Goal: Task Accomplishment & Management: Complete application form

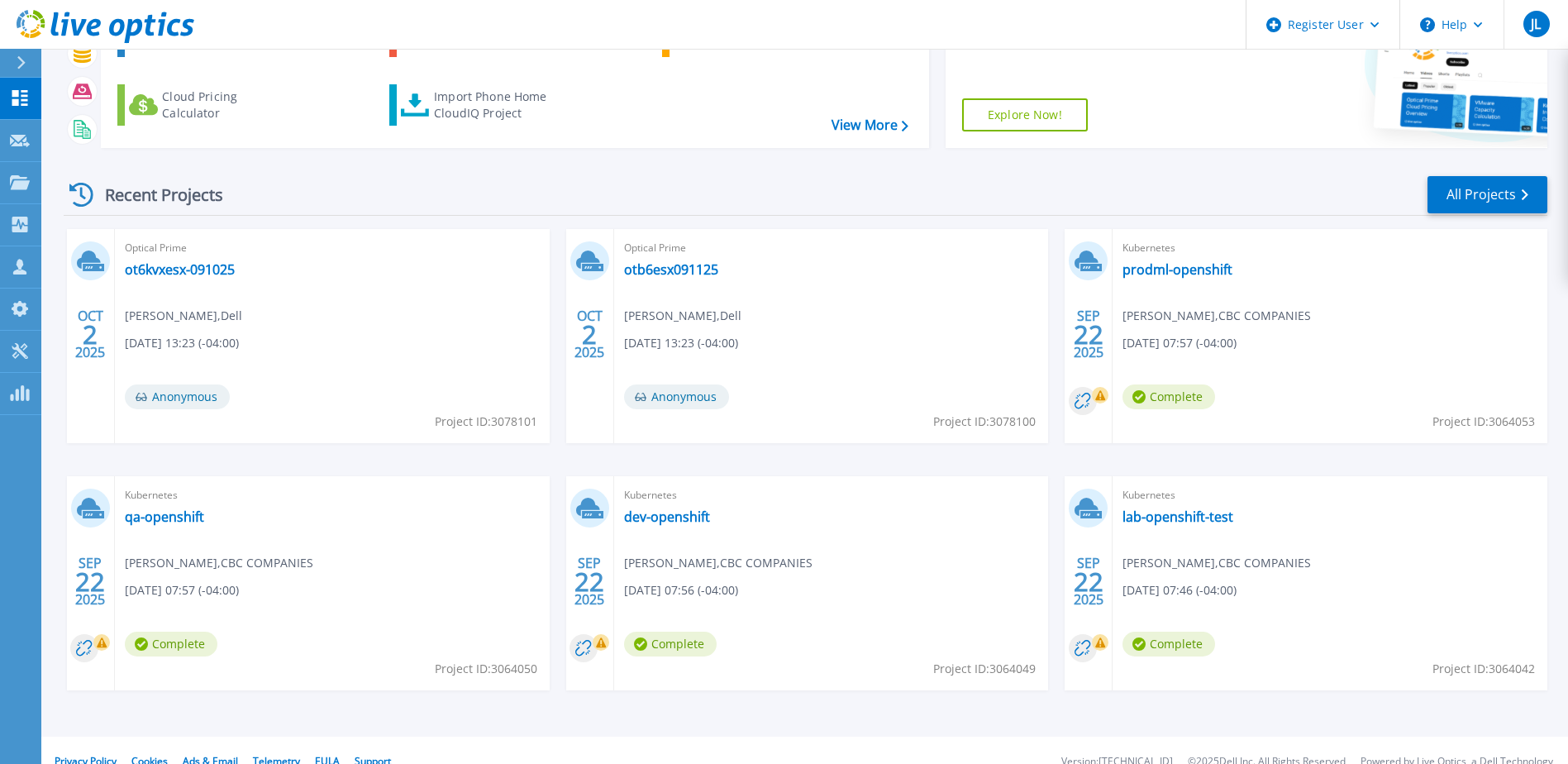
scroll to position [152, 0]
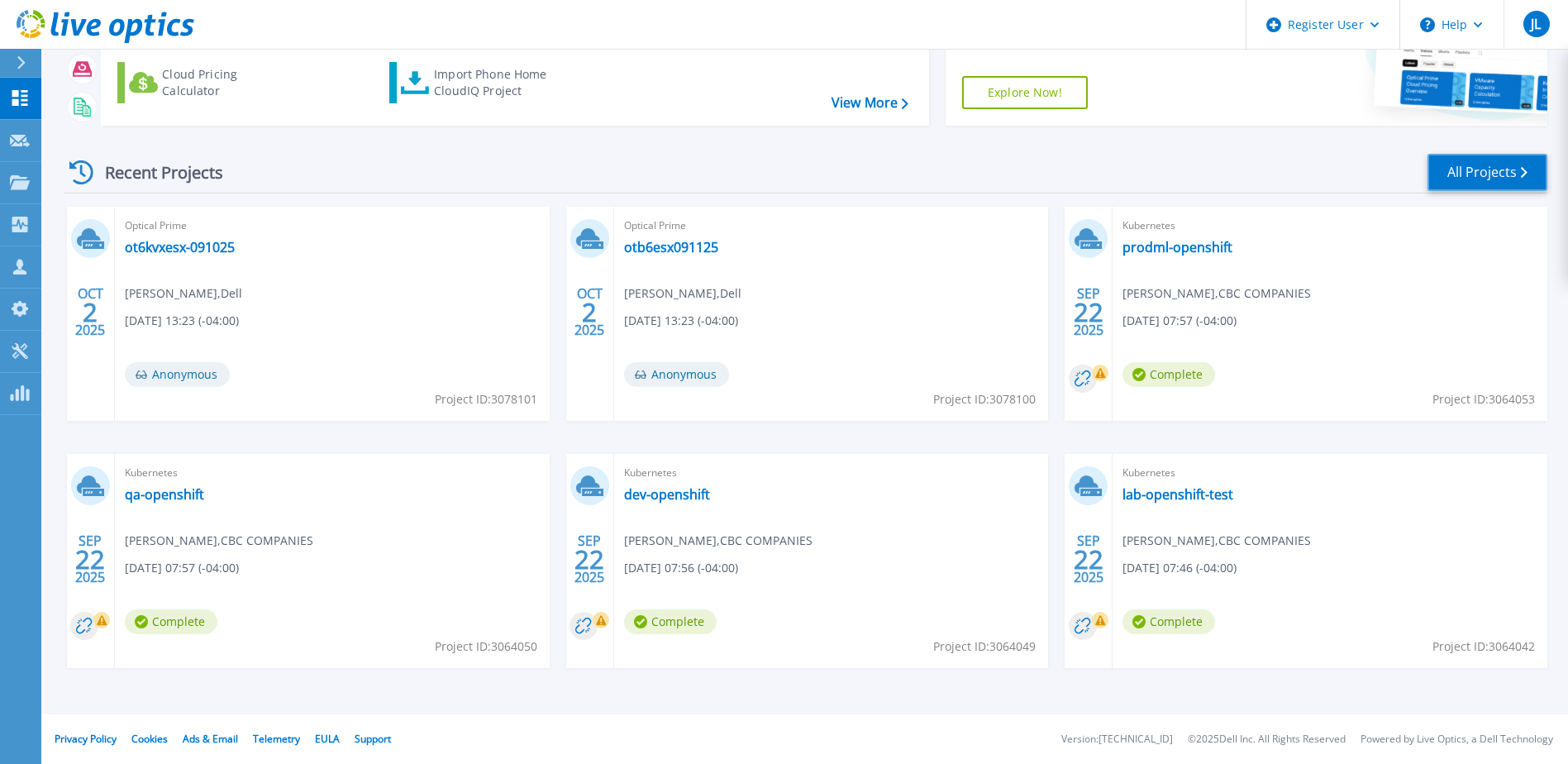
click at [1473, 174] on link "All Projects" at bounding box center [1487, 172] width 120 height 37
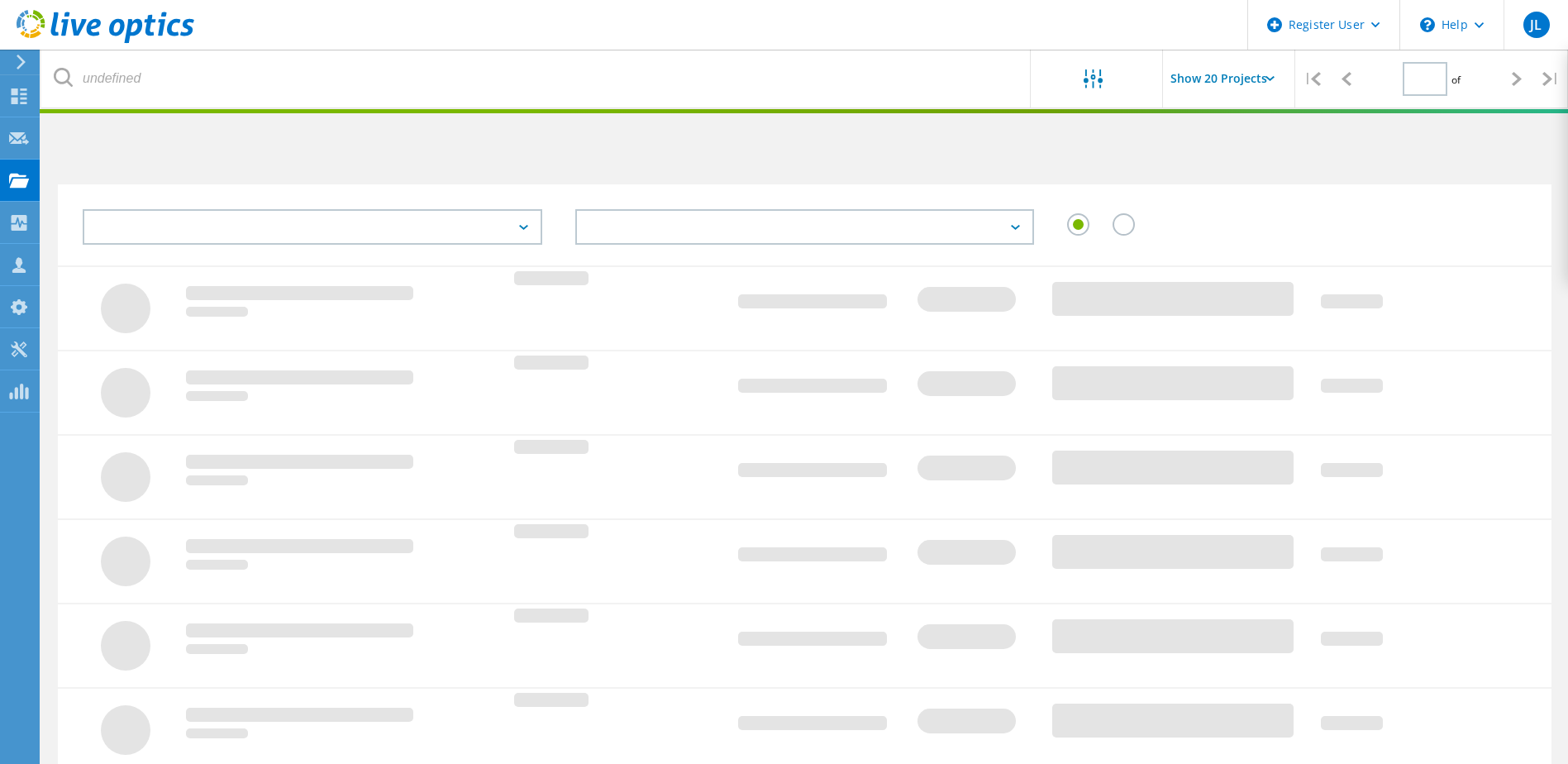
type input "1"
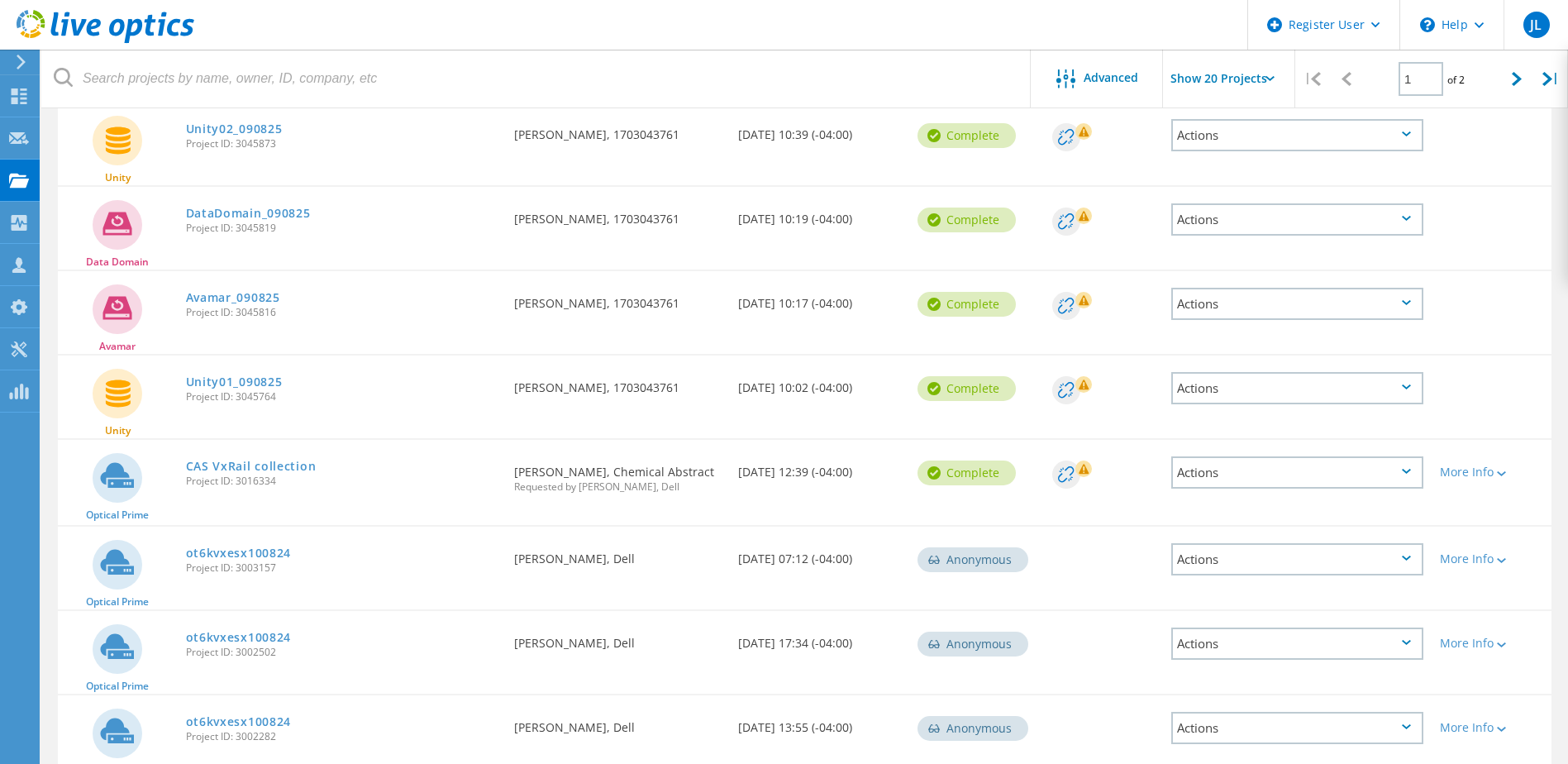
scroll to position [1075, 0]
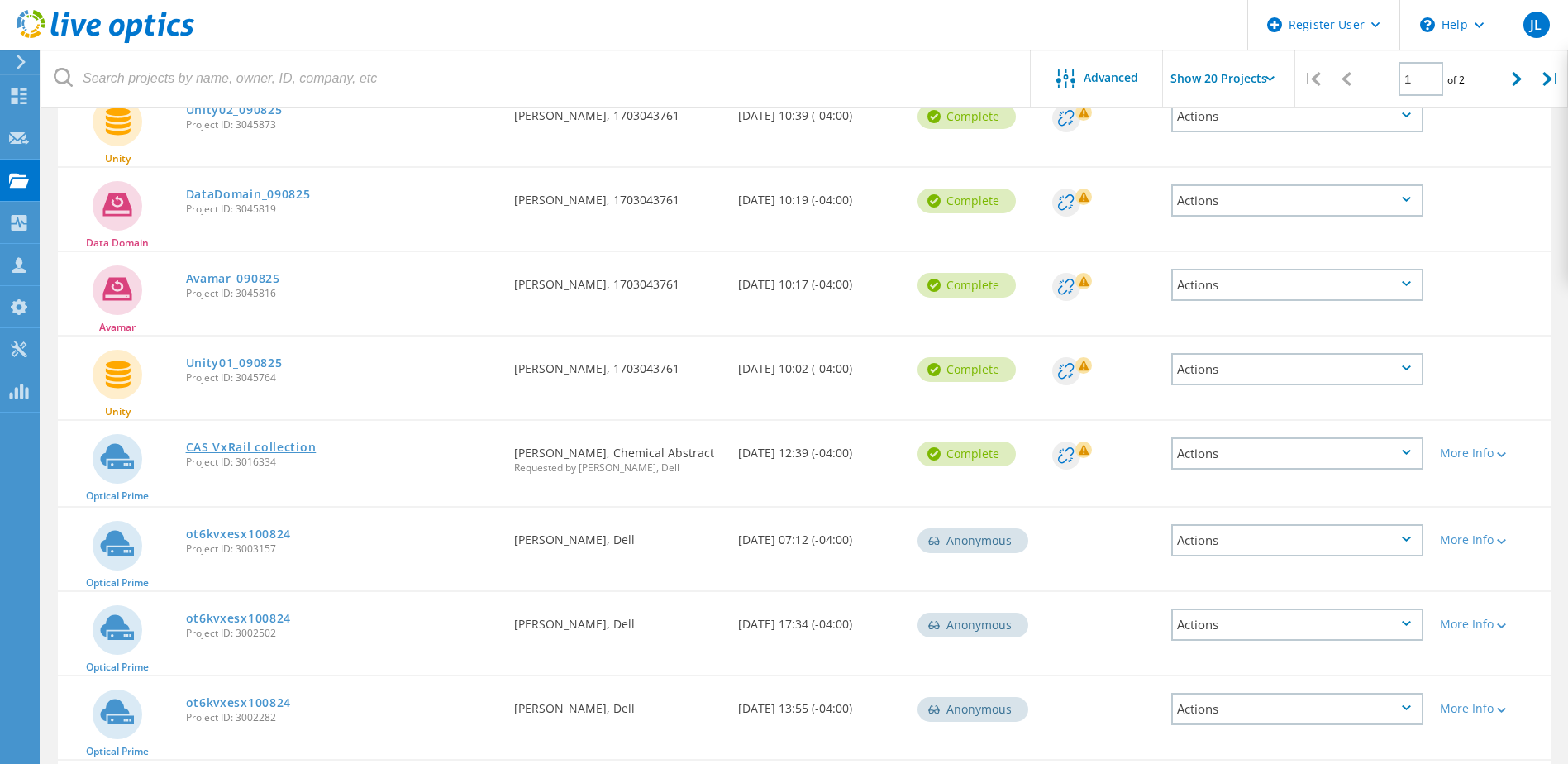
click at [283, 448] on link "CAS VxRail collection" at bounding box center [251, 447] width 131 height 12
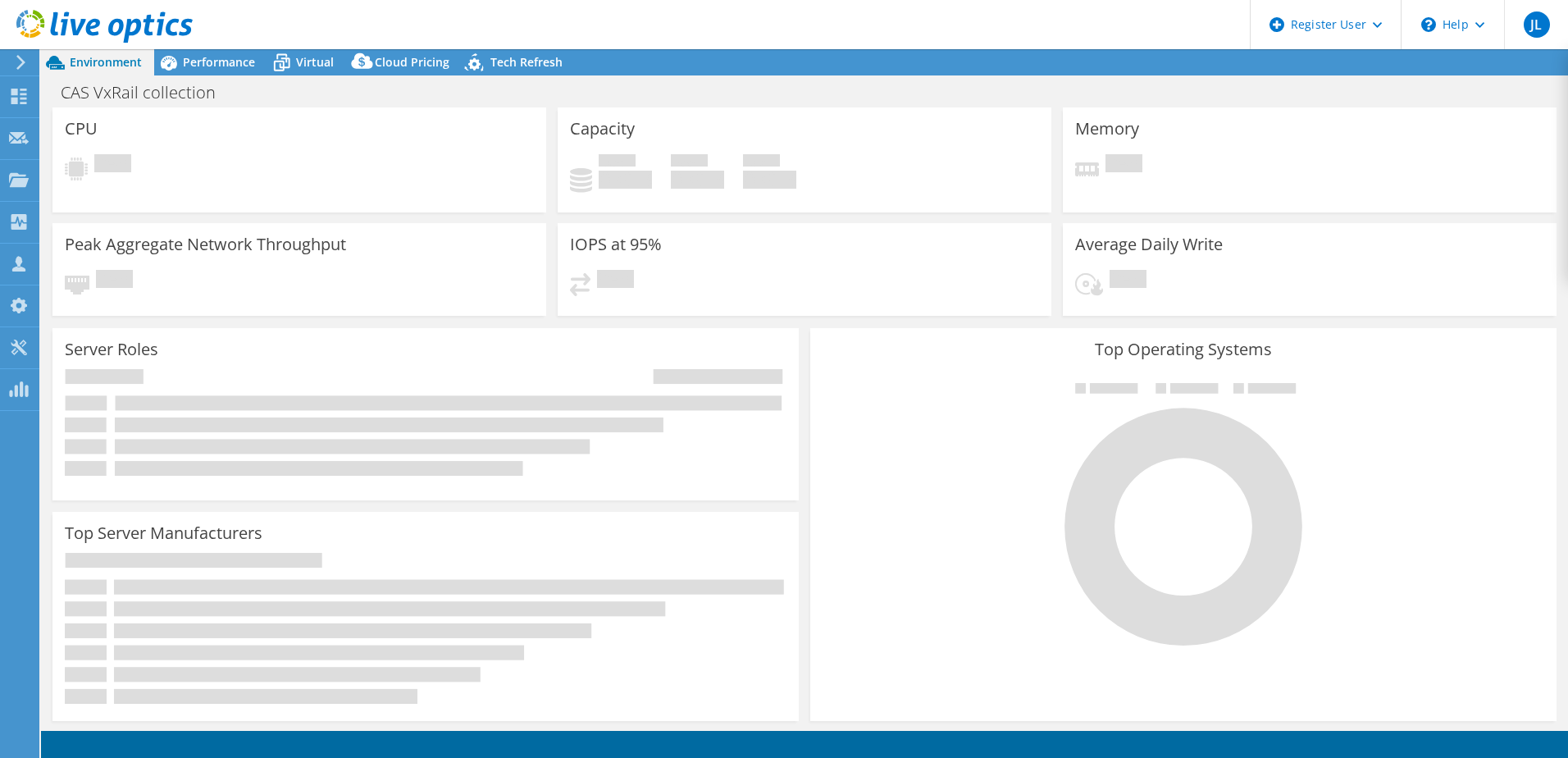
select select "USD"
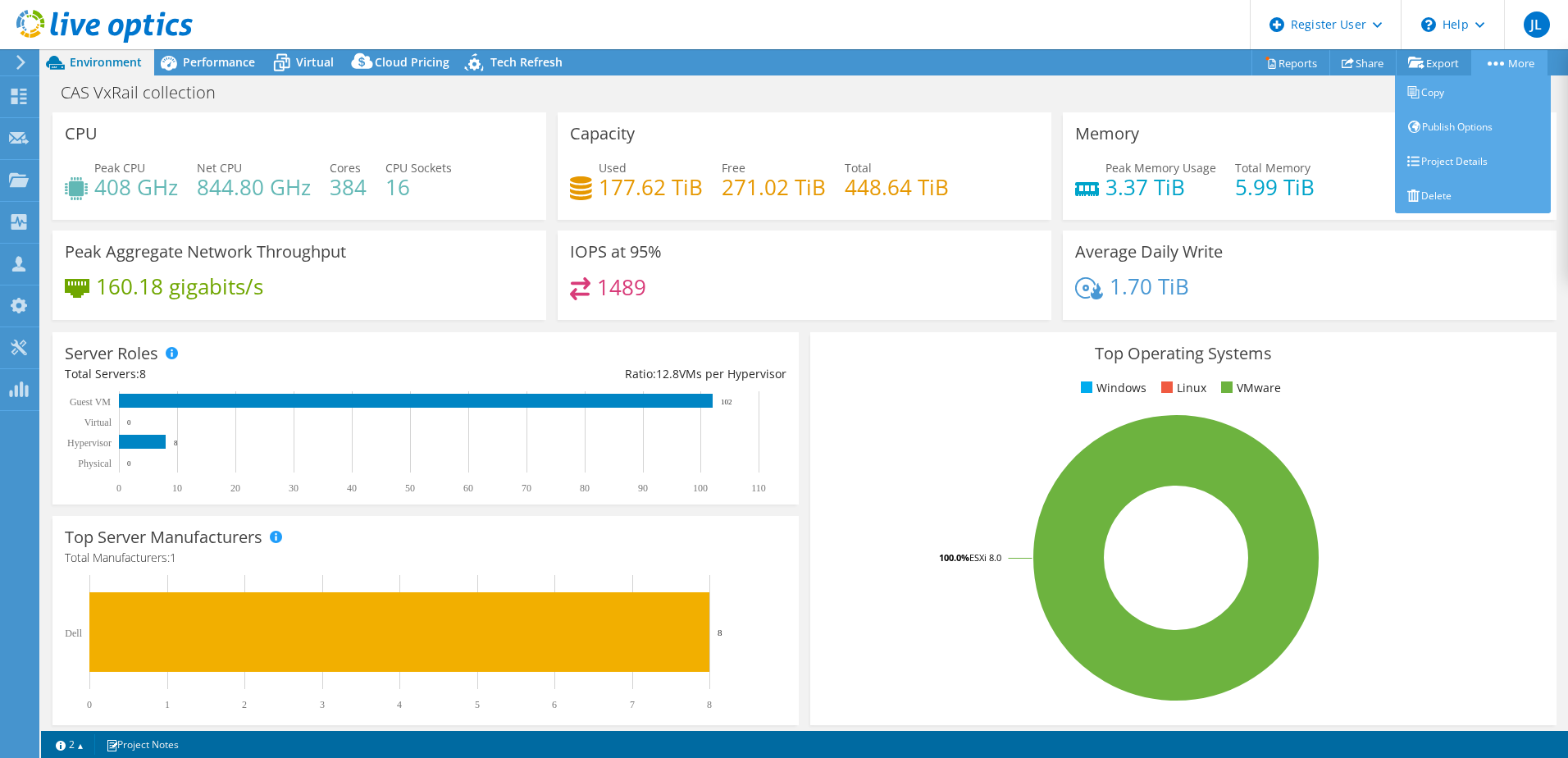
click at [1488, 60] on link "More" at bounding box center [1510, 63] width 77 height 25
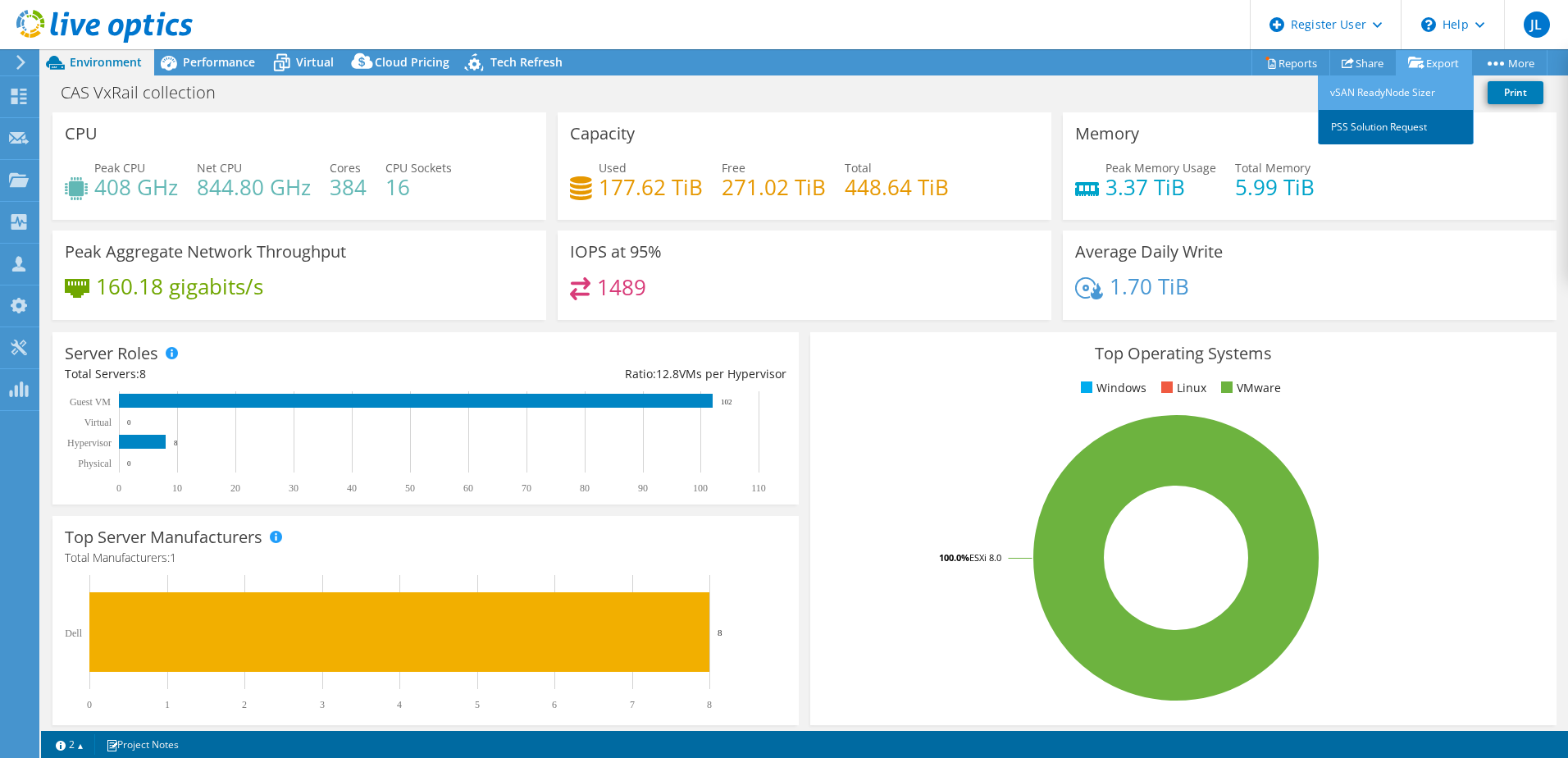
click at [1380, 131] on link "PSS Solution Request" at bounding box center [1395, 127] width 156 height 35
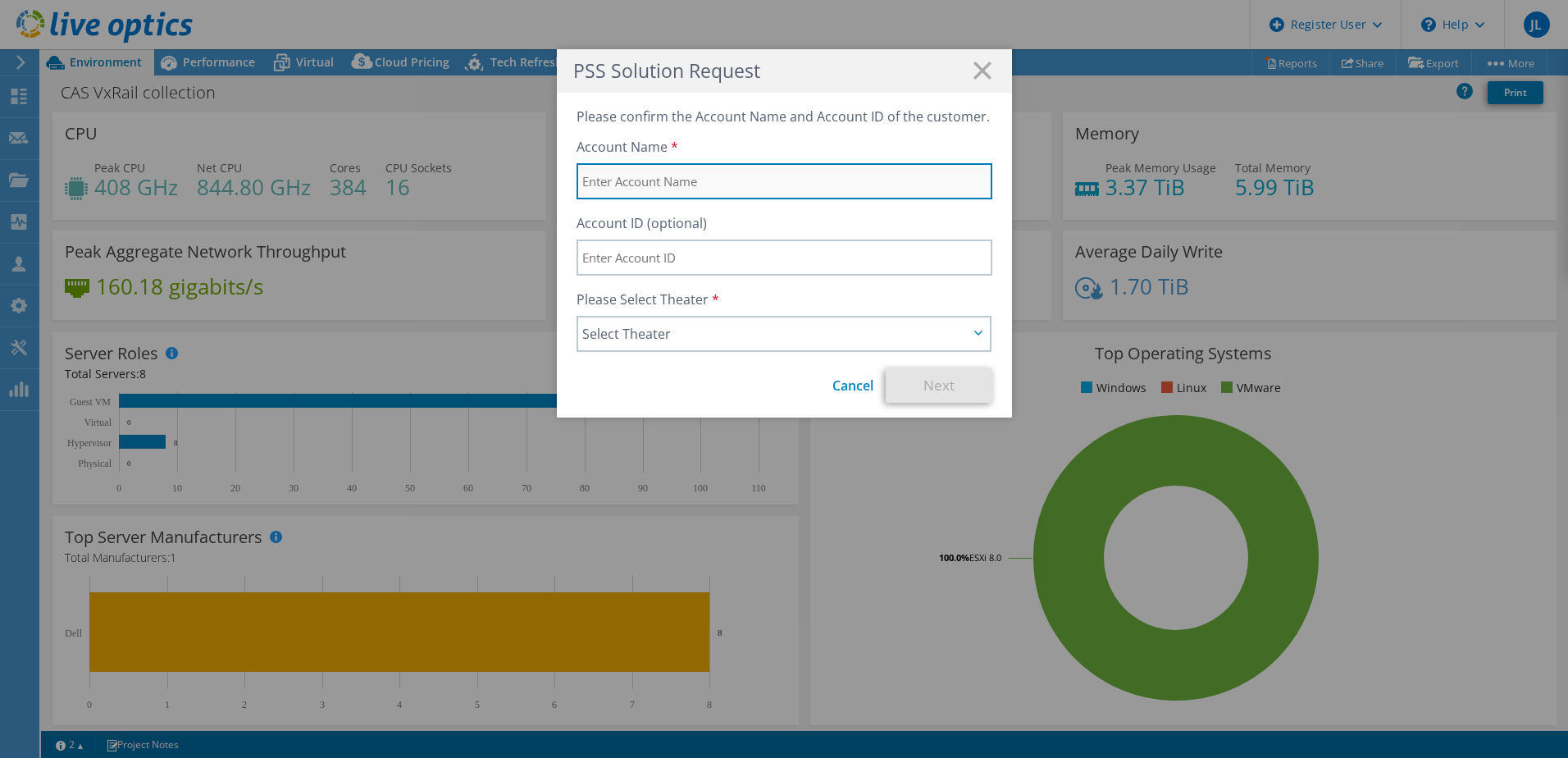
click at [745, 193] on input "text" at bounding box center [784, 180] width 416 height 36
click at [624, 181] on input "text" at bounding box center [784, 180] width 416 height 36
paste input "Chemical Abstracts Service"
type input "Chemical Abstracts Service"
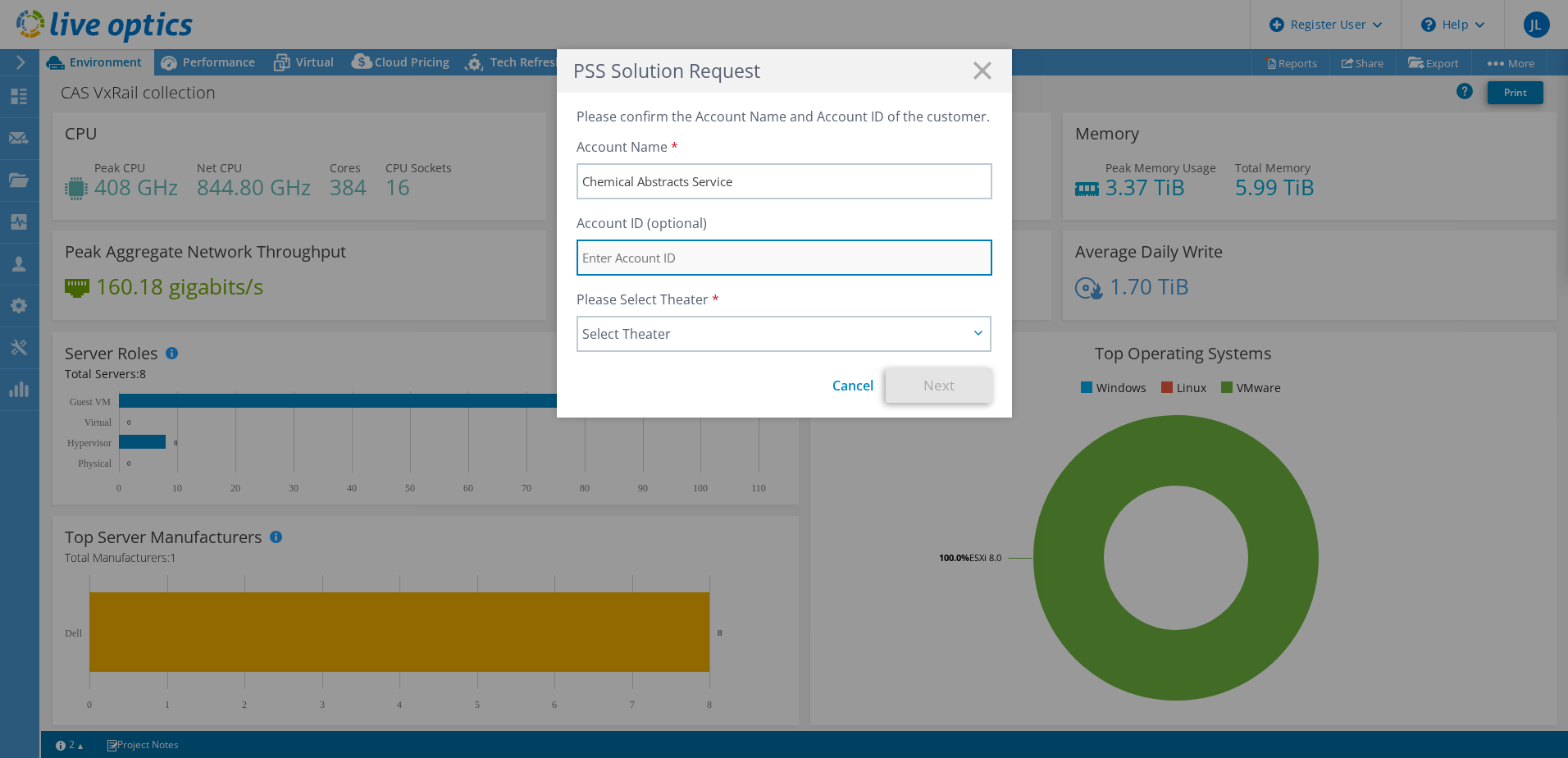
click at [619, 255] on input "text" at bounding box center [784, 257] width 416 height 36
paste input "3426979862"
type input "3426979862"
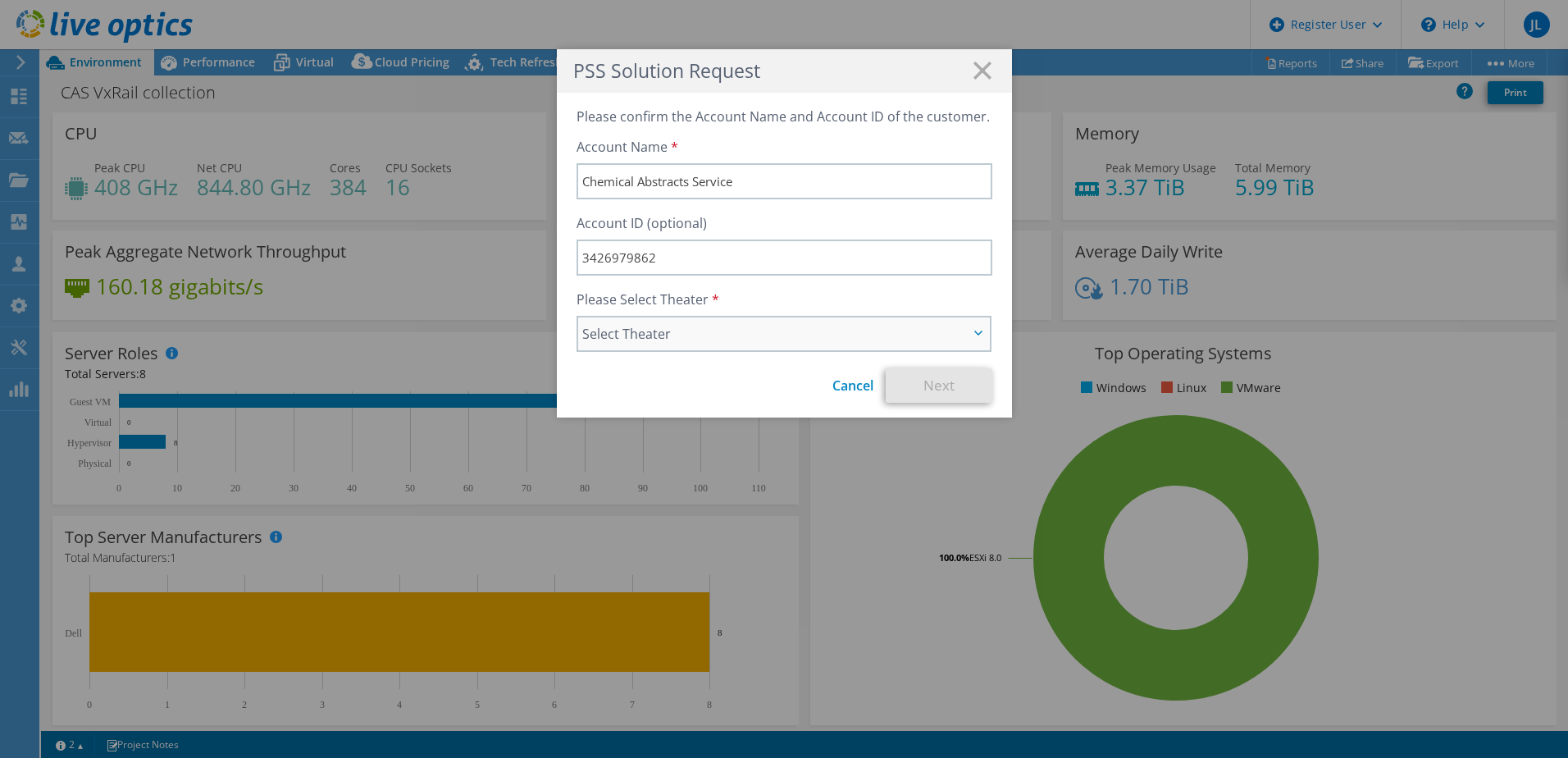
click at [719, 323] on span "Select Theater" at bounding box center [784, 333] width 412 height 33
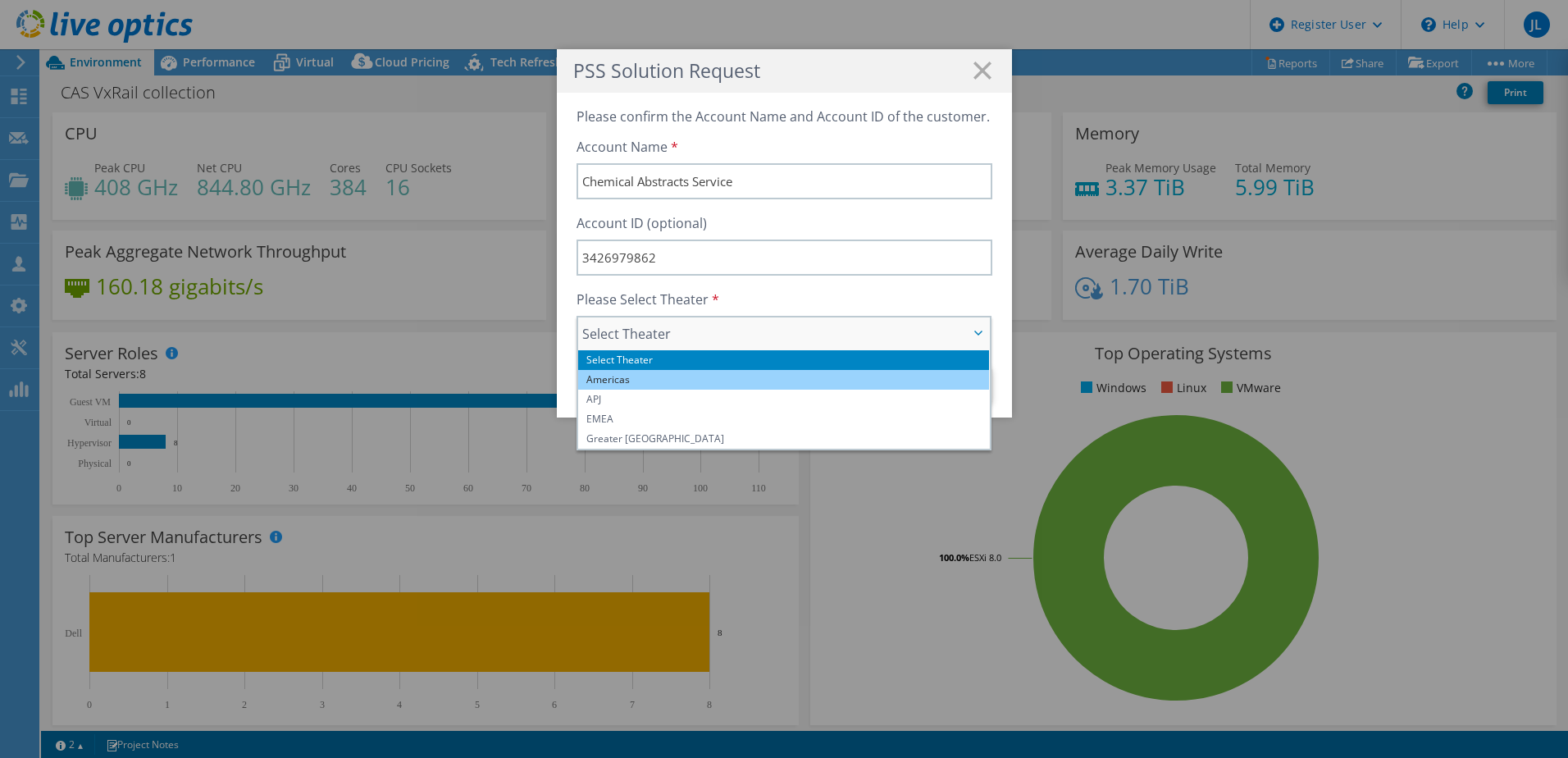
click at [661, 381] on li "Americas" at bounding box center [784, 380] width 412 height 19
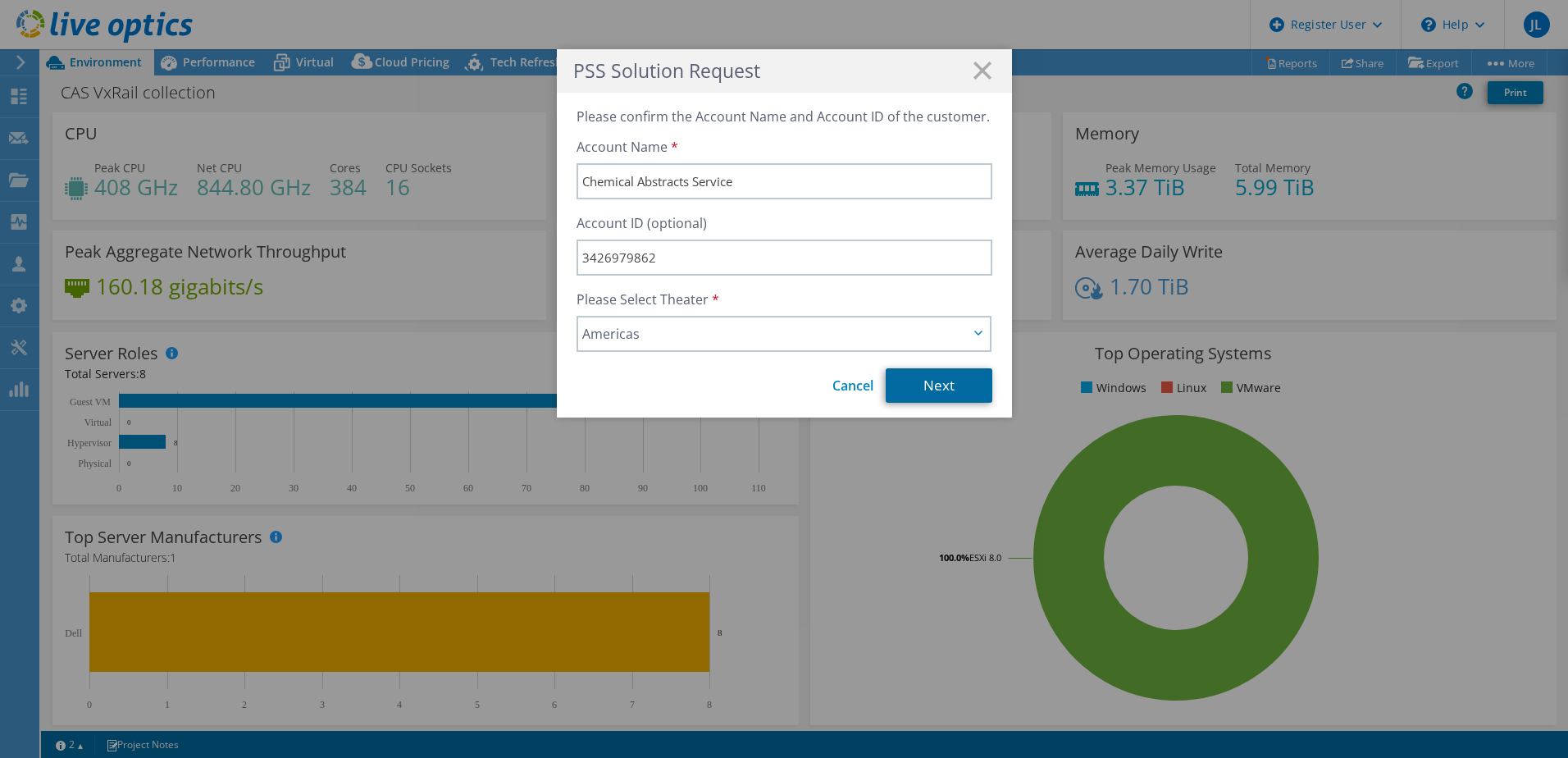
click at [912, 386] on link "Next" at bounding box center [940, 386] width 107 height 35
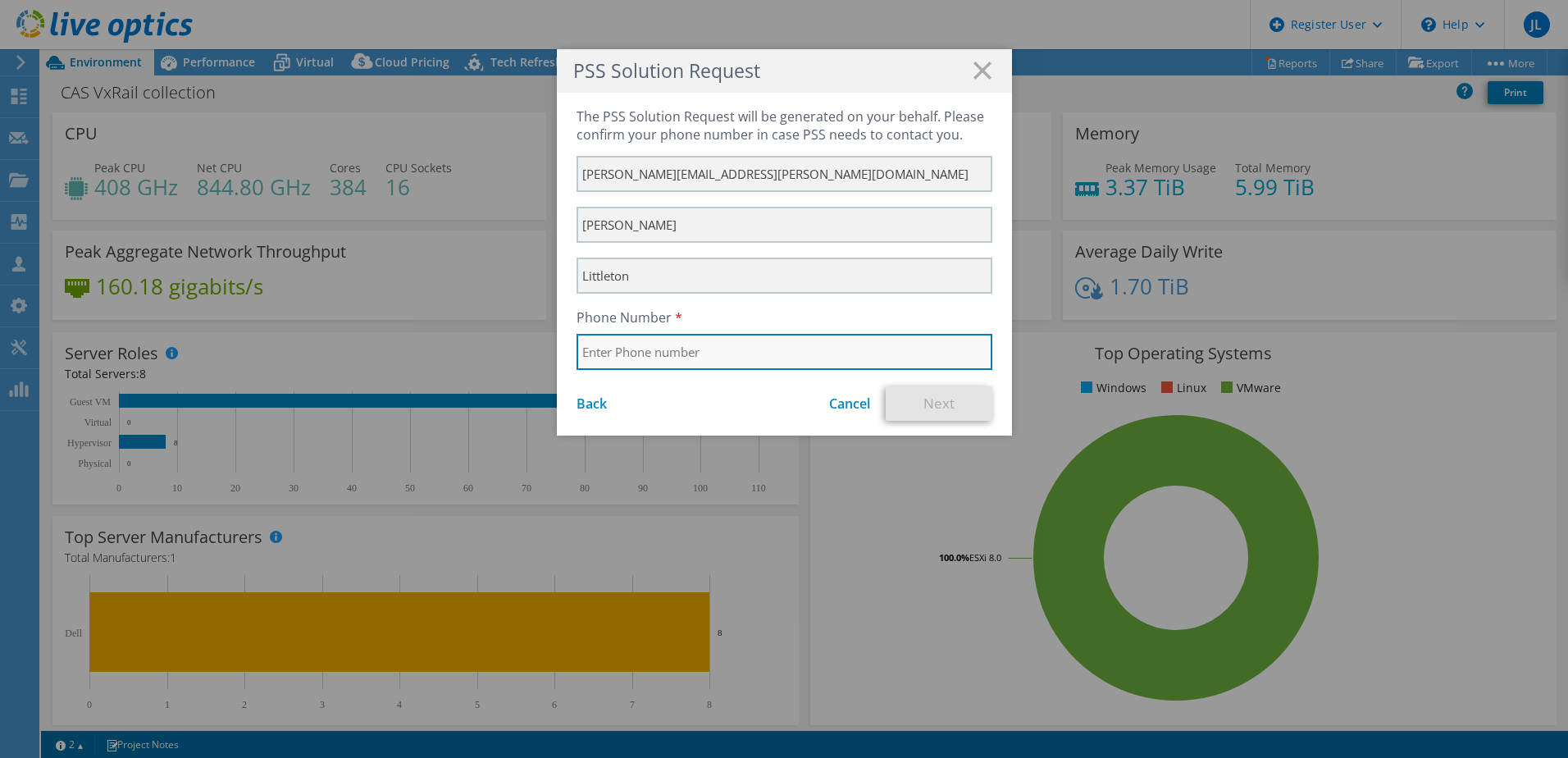
click at [681, 360] on input "text" at bounding box center [784, 351] width 416 height 36
type input "4403717987"
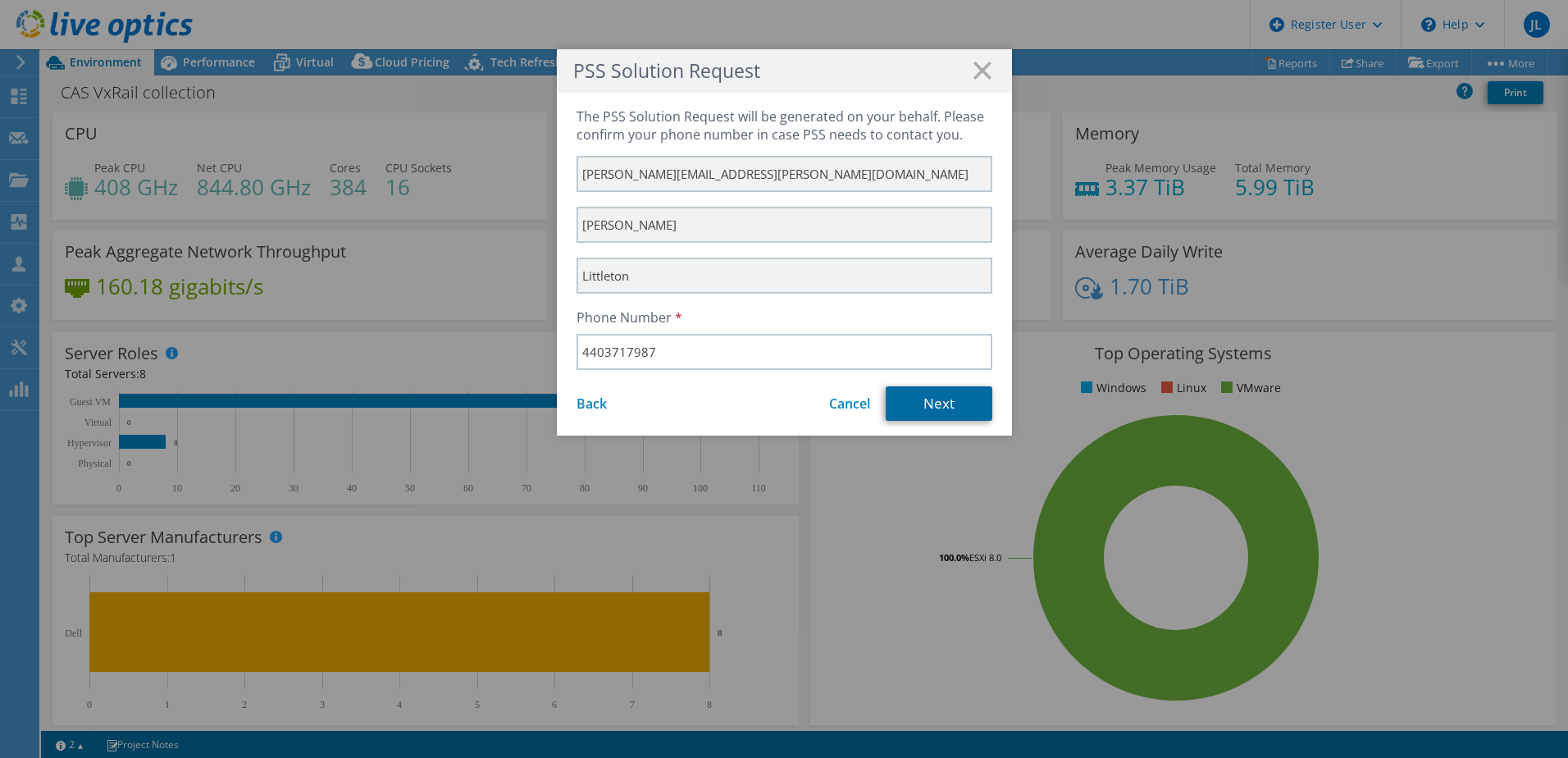
click at [940, 396] on link "Next" at bounding box center [940, 403] width 107 height 35
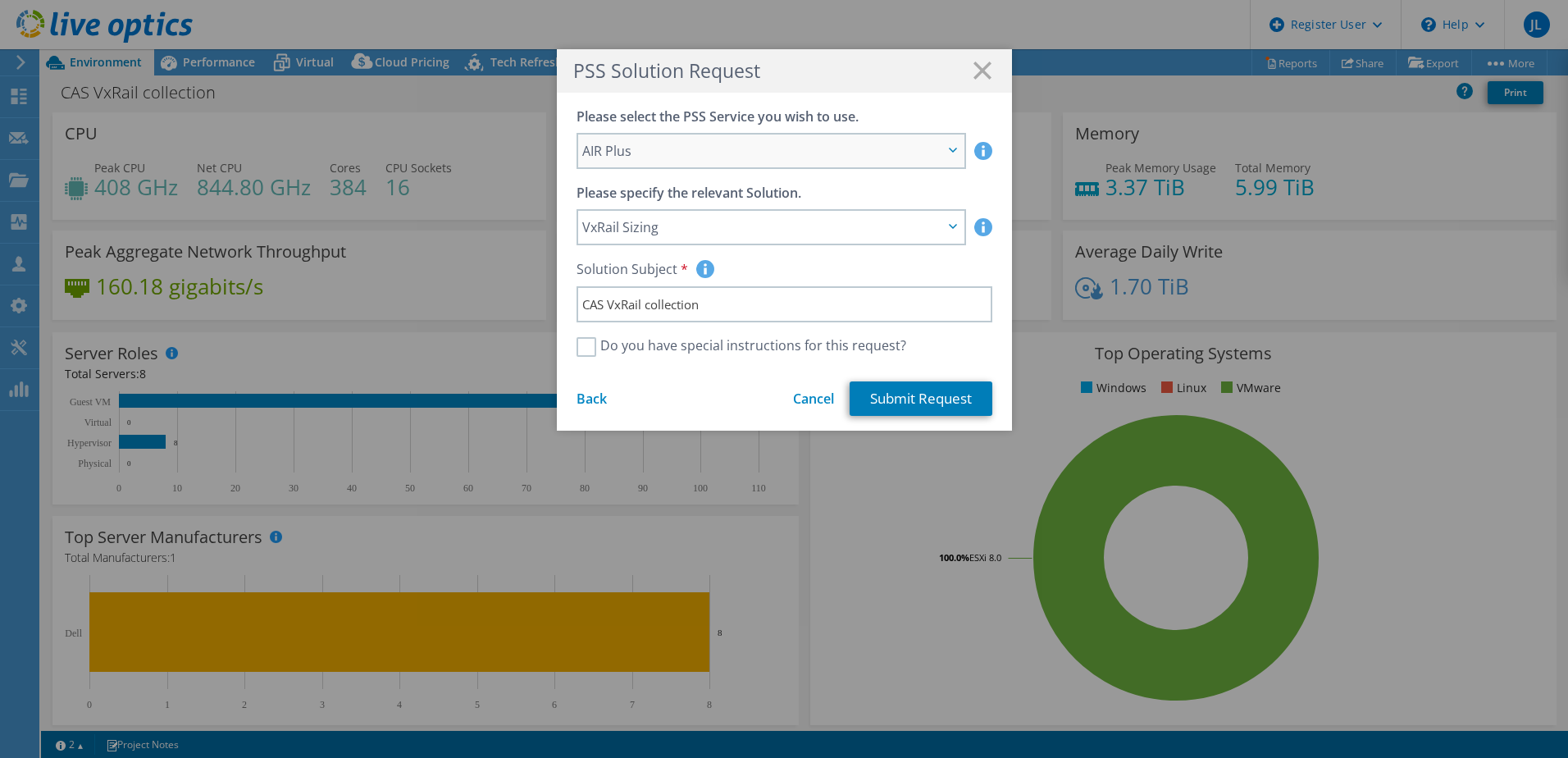
click at [946, 144] on span "AIR Plus" at bounding box center [771, 151] width 386 height 33
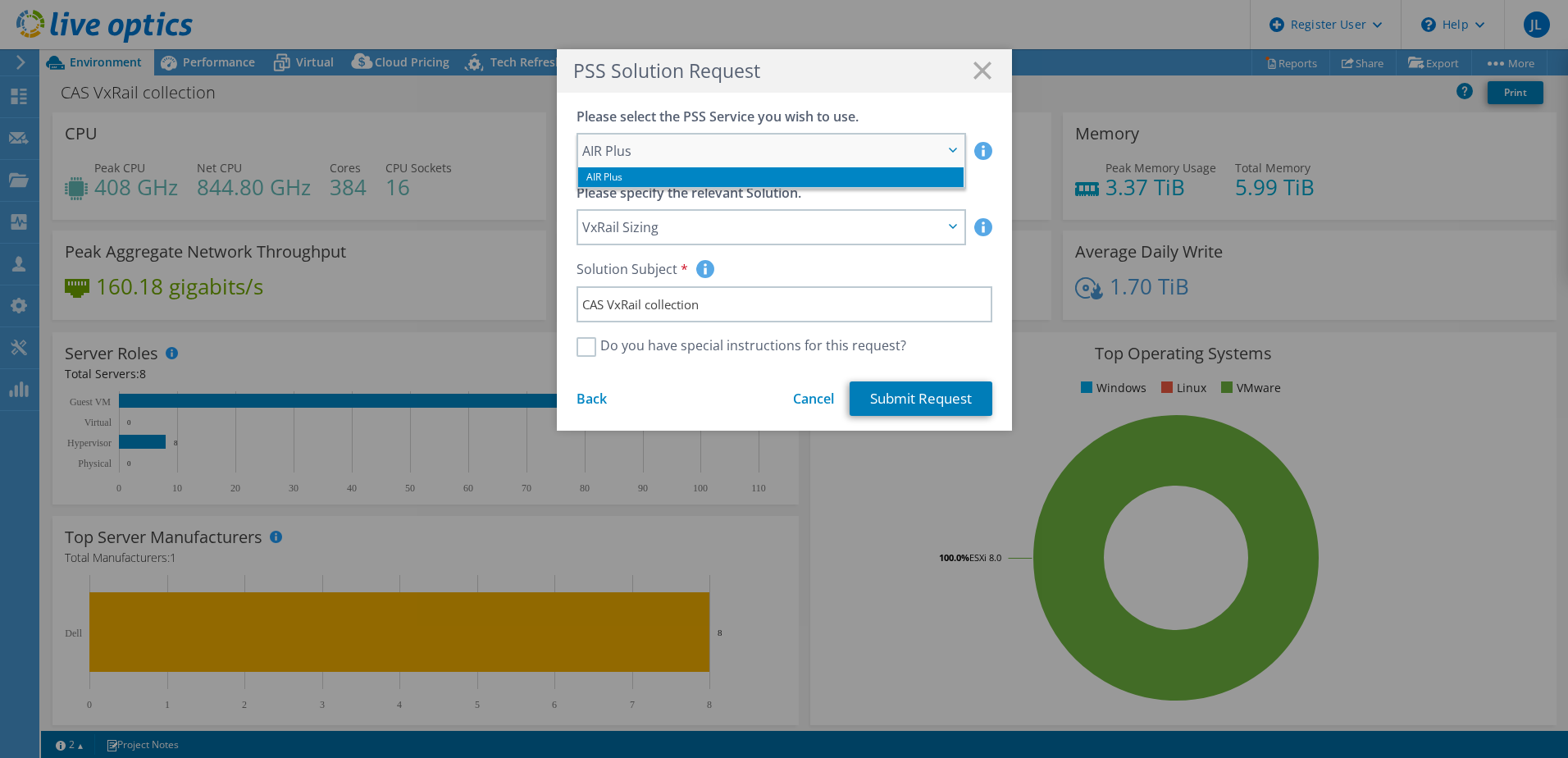
click at [946, 144] on span "AIR Plus" at bounding box center [771, 151] width 386 height 33
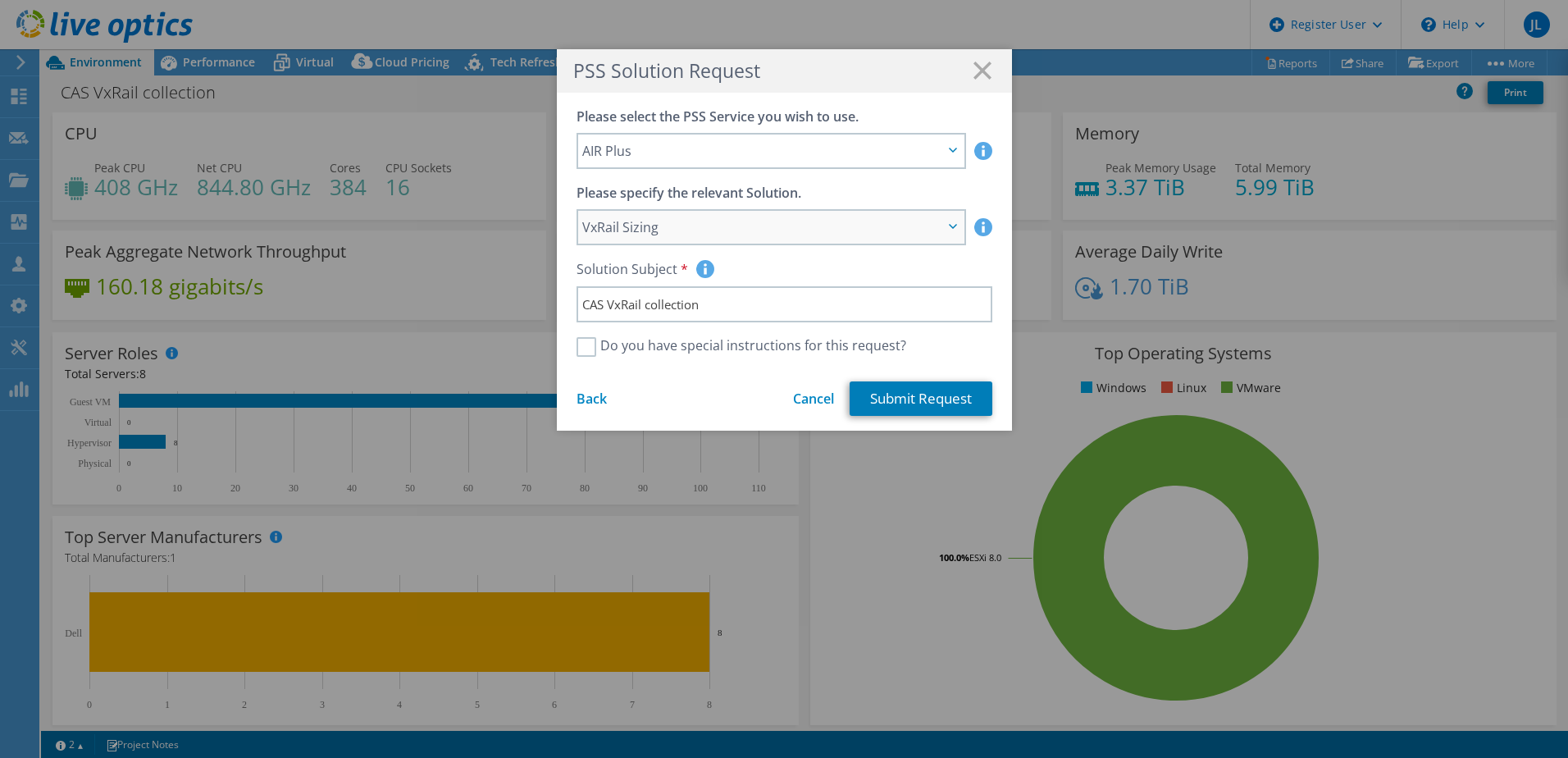
click at [941, 226] on span "VxRail Sizing" at bounding box center [771, 227] width 386 height 33
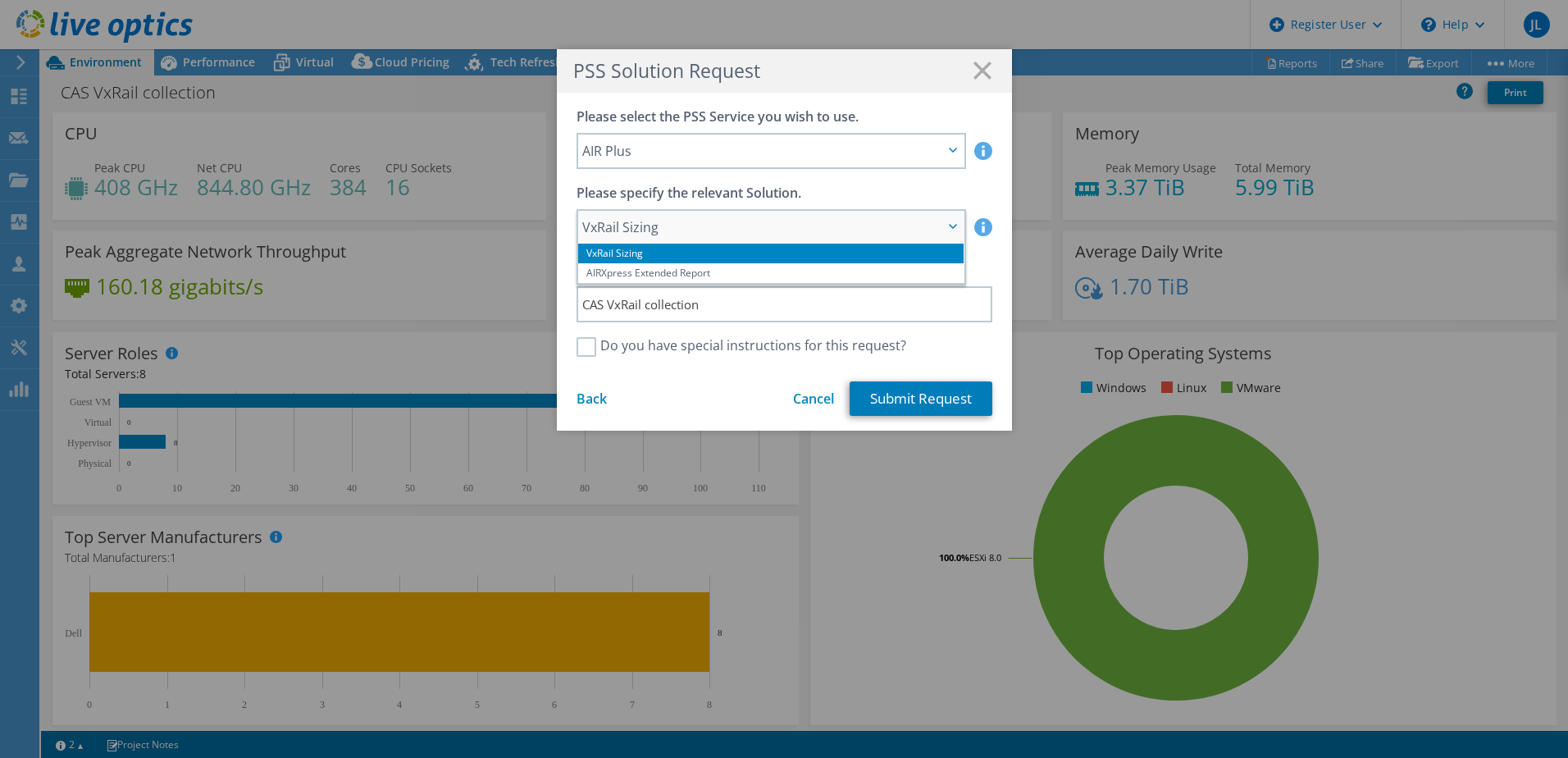
click at [942, 225] on span "VxRail Sizing" at bounding box center [771, 227] width 386 height 33
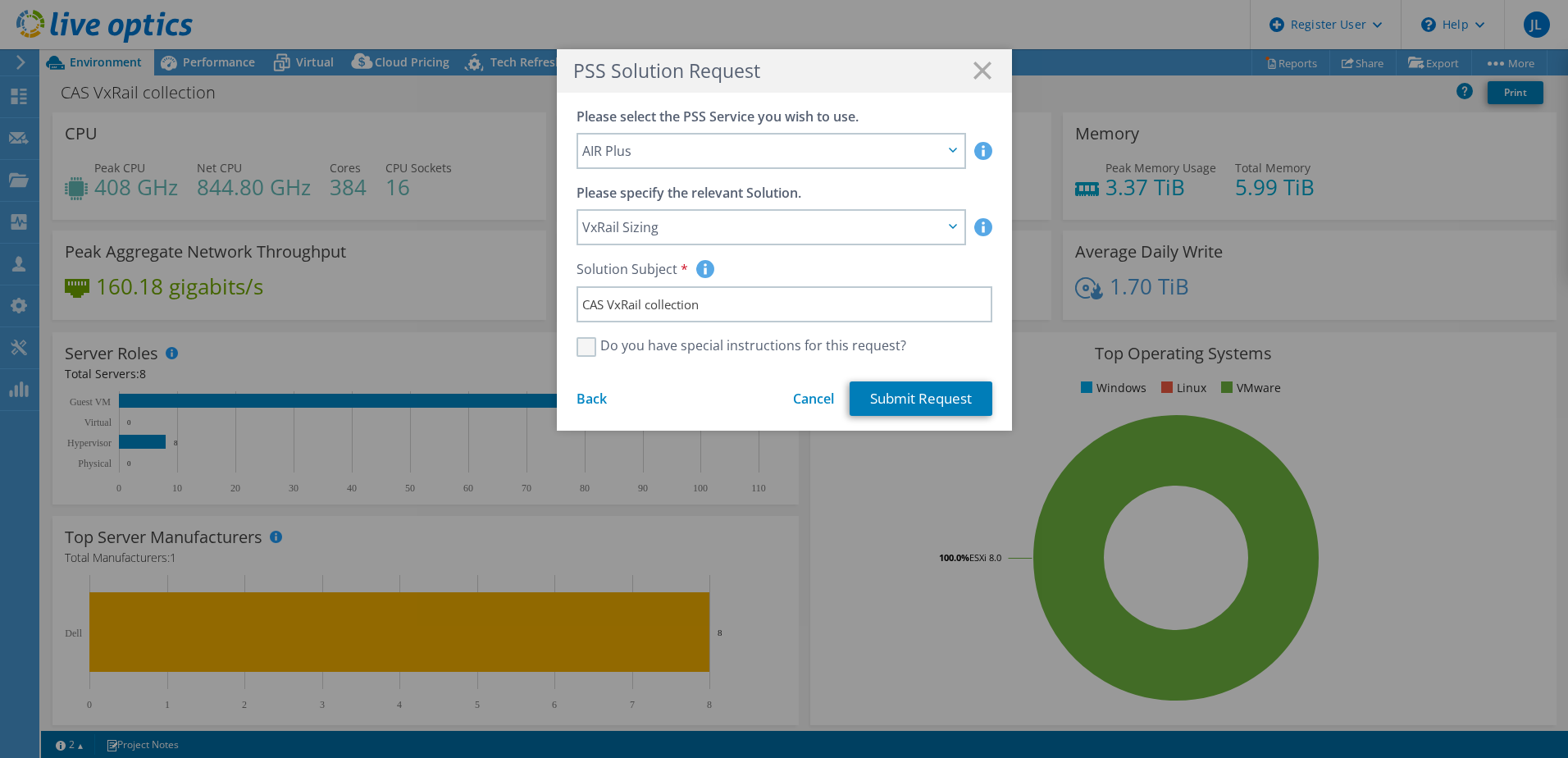
click at [578, 349] on label "Do you have special instructions for this request?" at bounding box center [742, 347] width 330 height 19
click at [0, 0] on input "Do you have special instructions for this request?" at bounding box center [0, 0] width 0 height 0
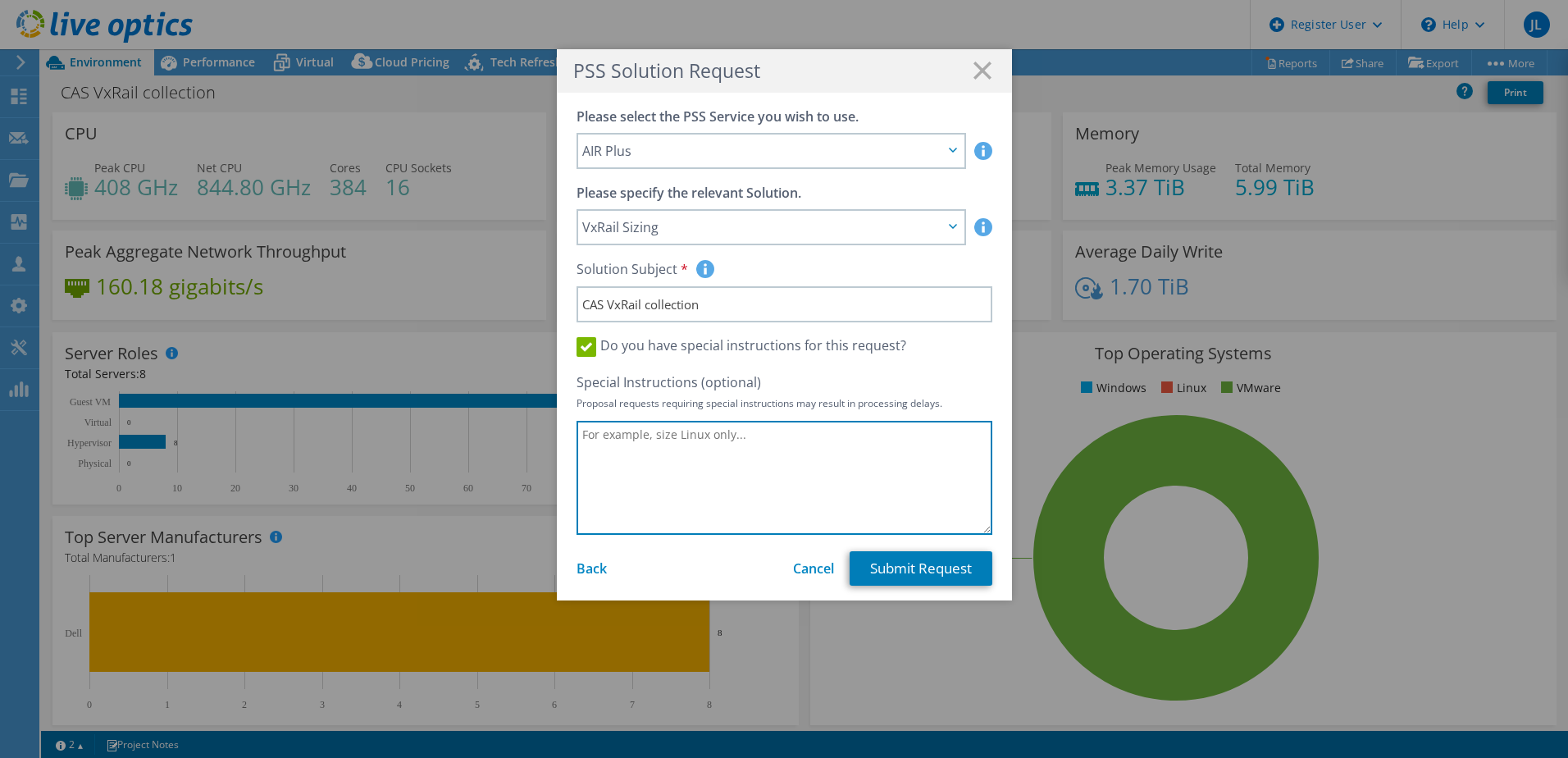
click at [748, 437] on textarea at bounding box center [784, 478] width 416 height 114
type textarea "Could we size out a compute replacement for this solution"
drag, startPoint x: 897, startPoint y: 437, endPoint x: 501, endPoint y: 462, distance: 396.8
click at [501, 462] on div "PSS Solution Request Please confirm the Account Name and Account ID of the cust…" at bounding box center [784, 379] width 1568 height 659
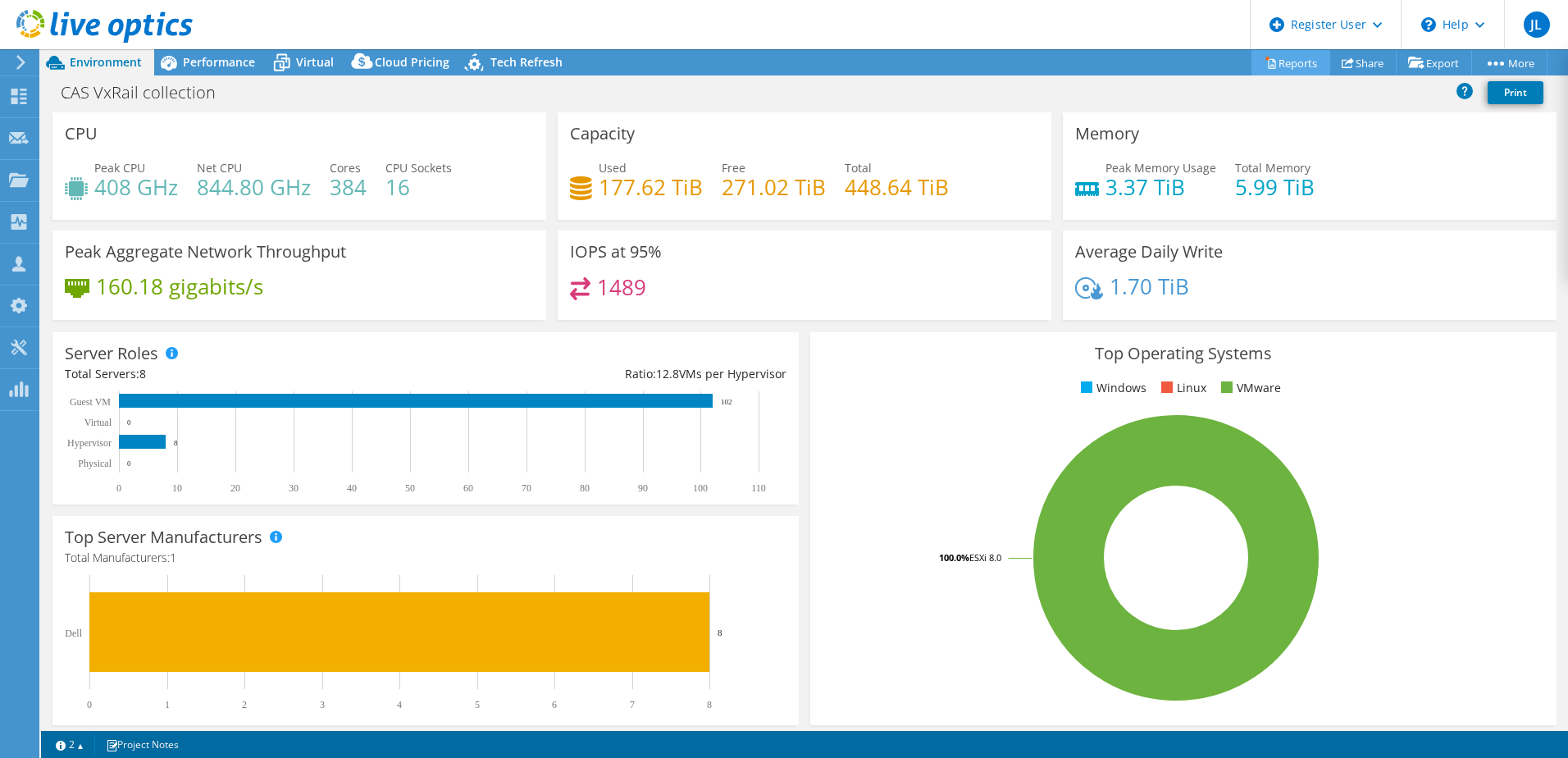
click at [1269, 60] on link "Reports" at bounding box center [1291, 63] width 79 height 25
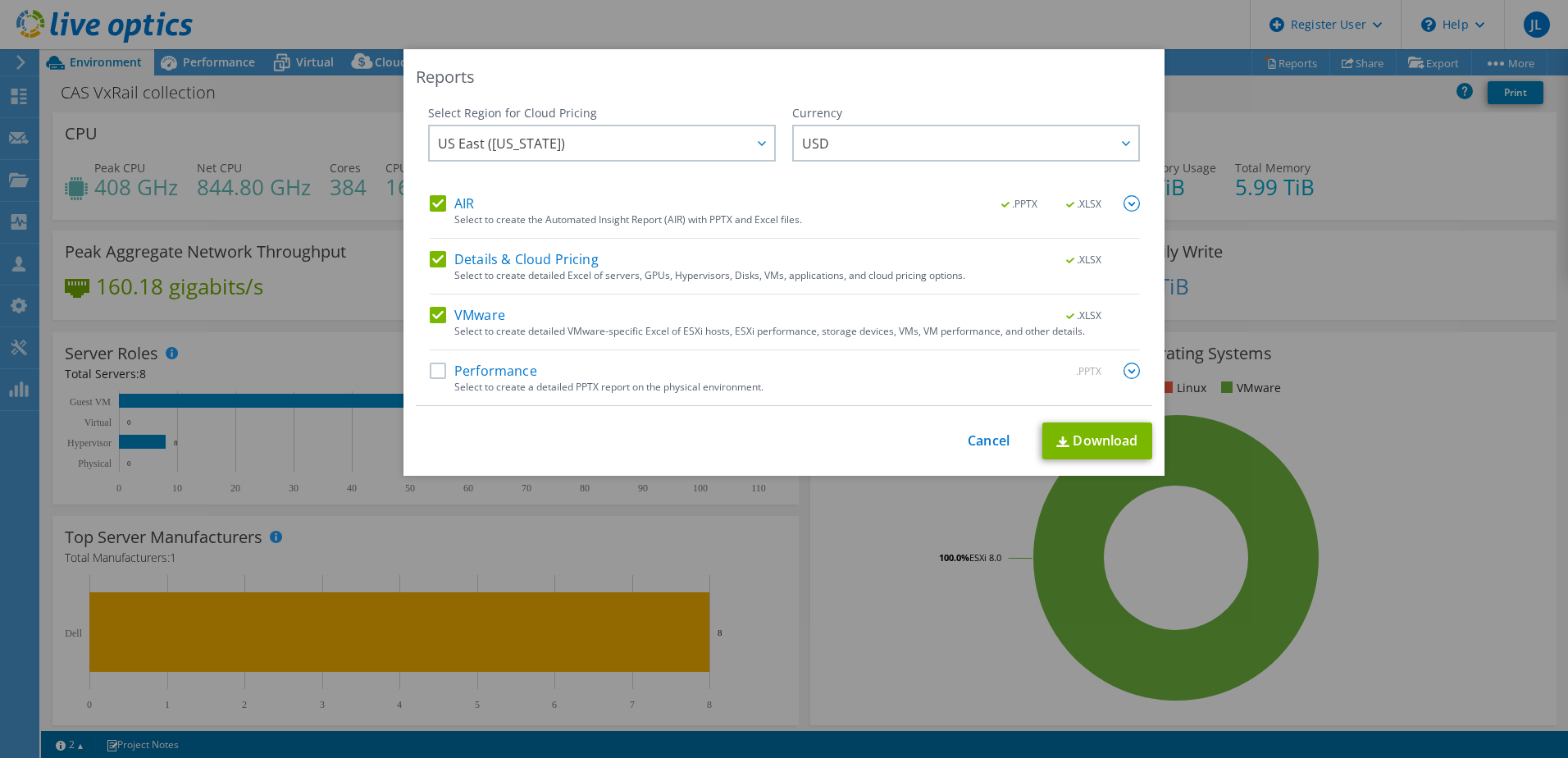
click at [436, 369] on label "Performance" at bounding box center [483, 370] width 108 height 16
click at [0, 0] on input "Performance" at bounding box center [0, 0] width 0 height 0
click at [968, 439] on link "Cancel" at bounding box center [988, 441] width 42 height 16
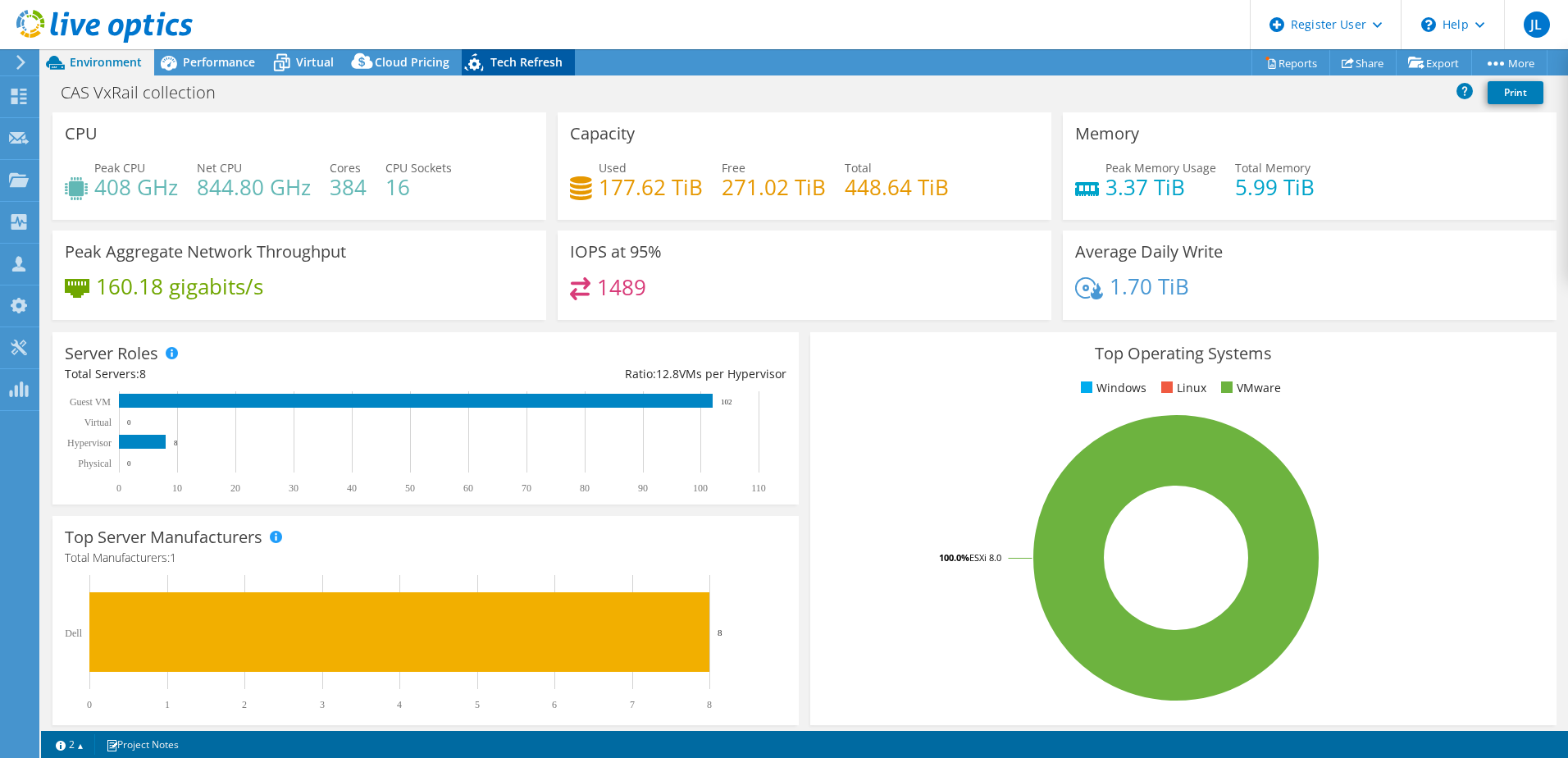
click at [519, 56] on span "Tech Refresh" at bounding box center [527, 62] width 72 height 16
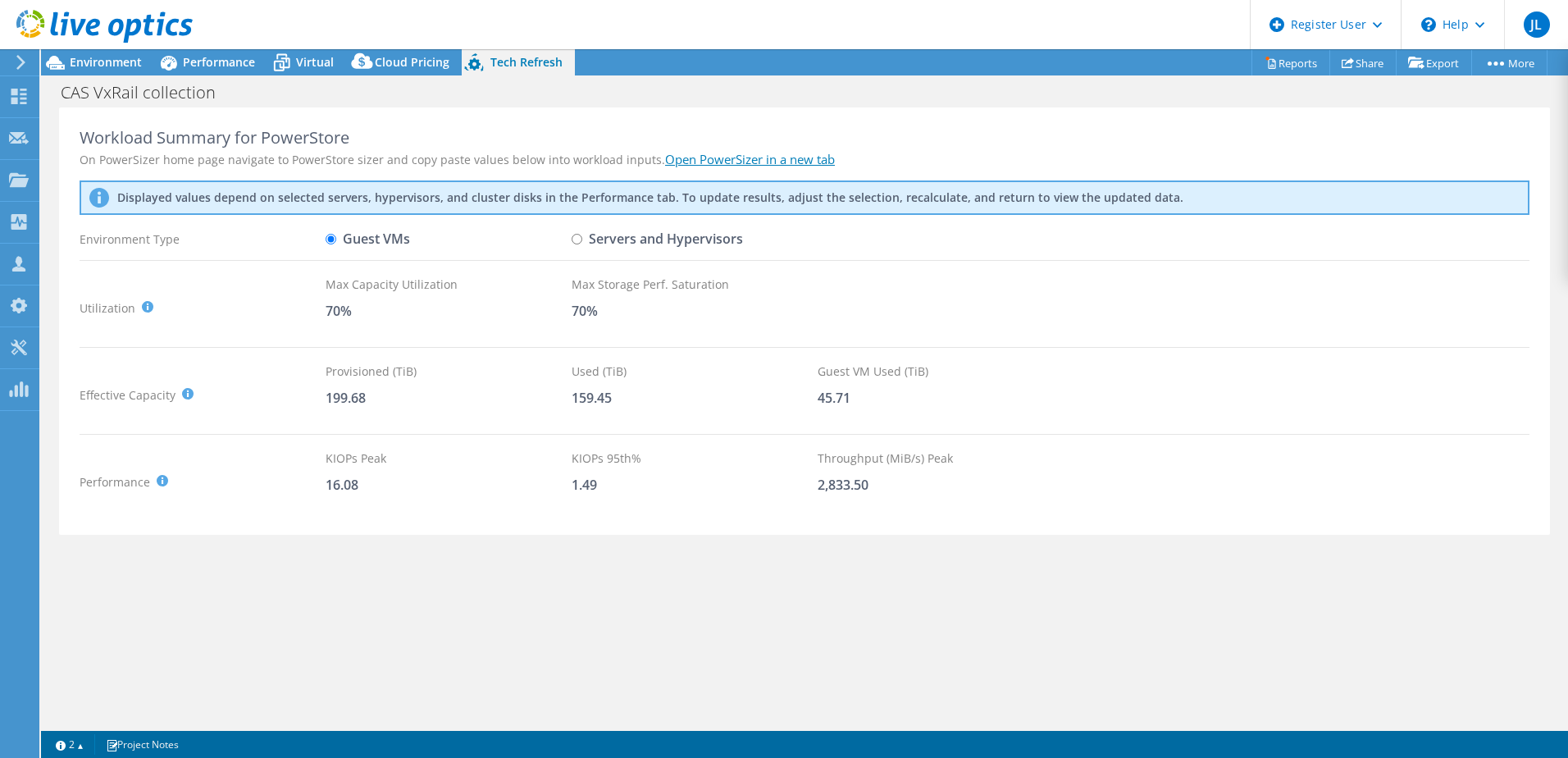
click at [578, 241] on input "Servers and Hypervisors" at bounding box center [577, 238] width 11 height 11
radio input "true"
click at [332, 237] on input "Guest VMs" at bounding box center [331, 238] width 11 height 11
radio input "true"
click at [627, 234] on label "Servers and Hypervisors" at bounding box center [657, 239] width 172 height 29
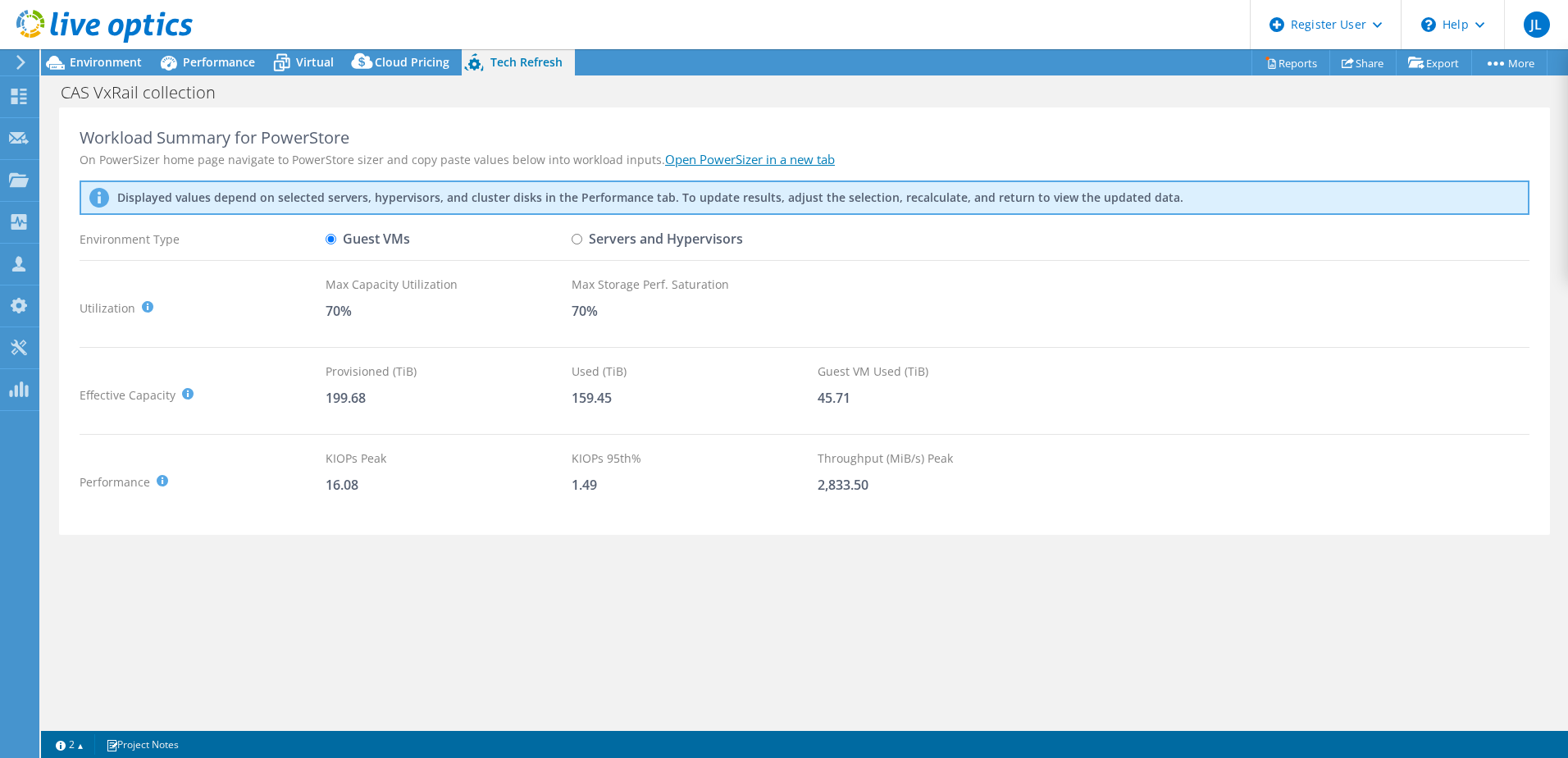
click at [583, 234] on input "Servers and Hypervisors" at bounding box center [577, 238] width 11 height 11
radio input "true"
click at [401, 233] on label "Guest VMs" at bounding box center [368, 239] width 84 height 29
click at [336, 234] on input "Guest VMs" at bounding box center [331, 238] width 11 height 11
radio input "true"
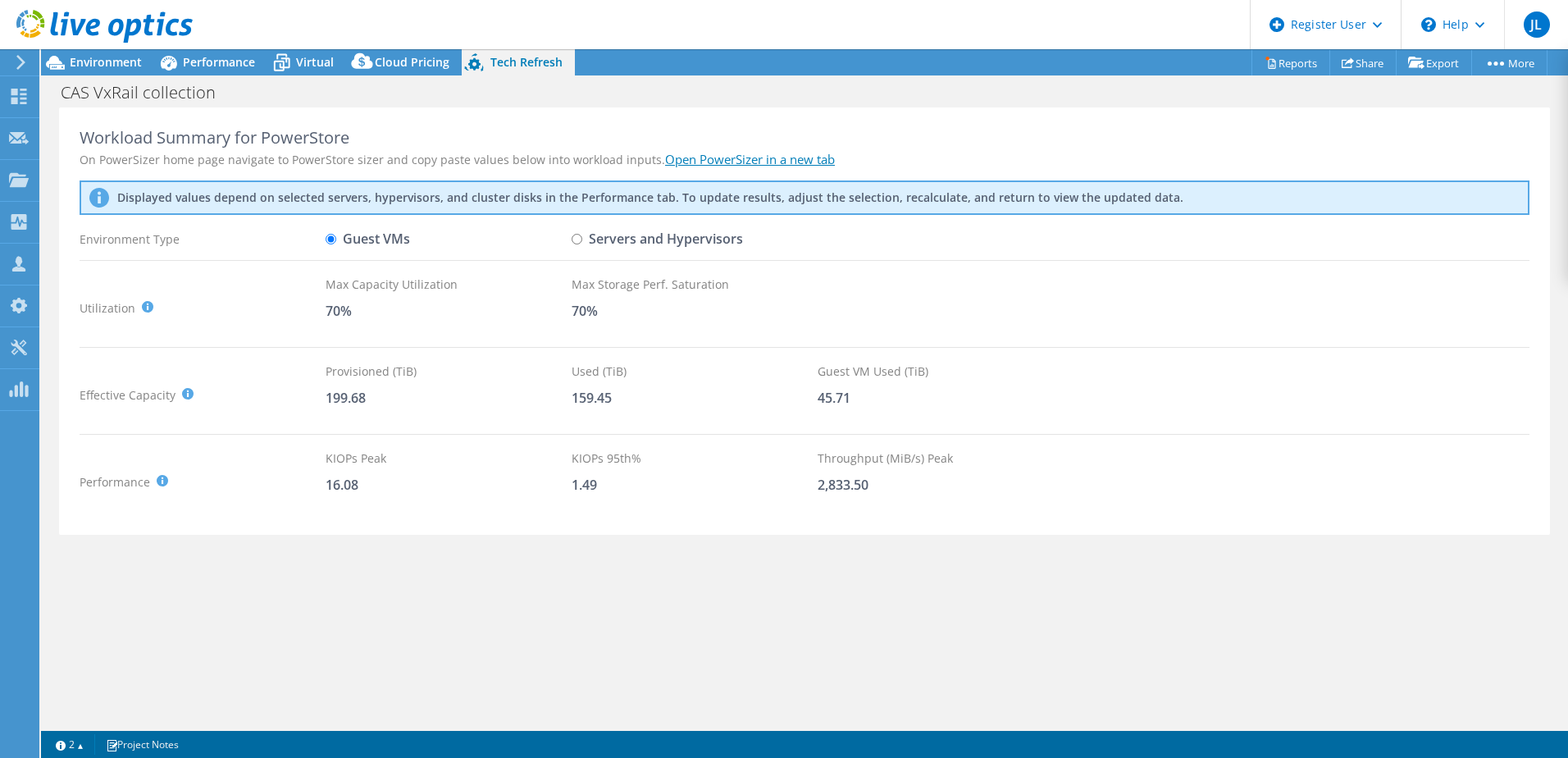
click at [598, 238] on label "Servers and Hypervisors" at bounding box center [657, 239] width 172 height 29
click at [583, 238] on input "Servers and Hypervisors" at bounding box center [577, 238] width 11 height 11
radio input "true"
click at [719, 157] on link "Open PowerSizer in a new tab" at bounding box center [750, 159] width 170 height 16
click at [332, 241] on input "Guest VMs" at bounding box center [331, 238] width 11 height 11
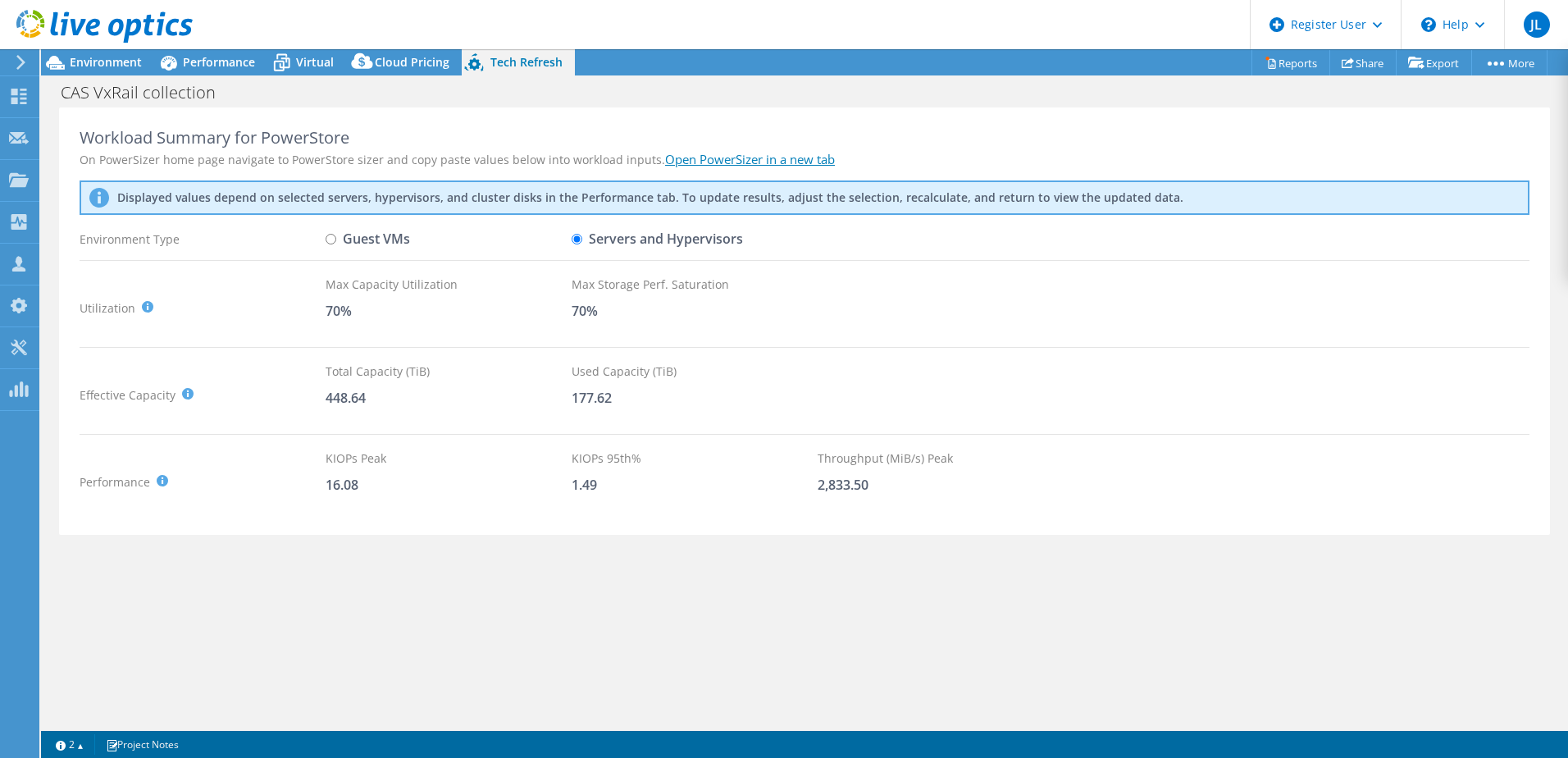
radio input "true"
click at [535, 246] on div "Guest VMs" at bounding box center [449, 239] width 246 height 29
click at [548, 244] on div "Guest VMs" at bounding box center [449, 239] width 246 height 29
click at [582, 245] on label "Servers and Hypervisors" at bounding box center [657, 239] width 172 height 29
click at [582, 244] on input "Servers and Hypervisors" at bounding box center [577, 238] width 11 height 11
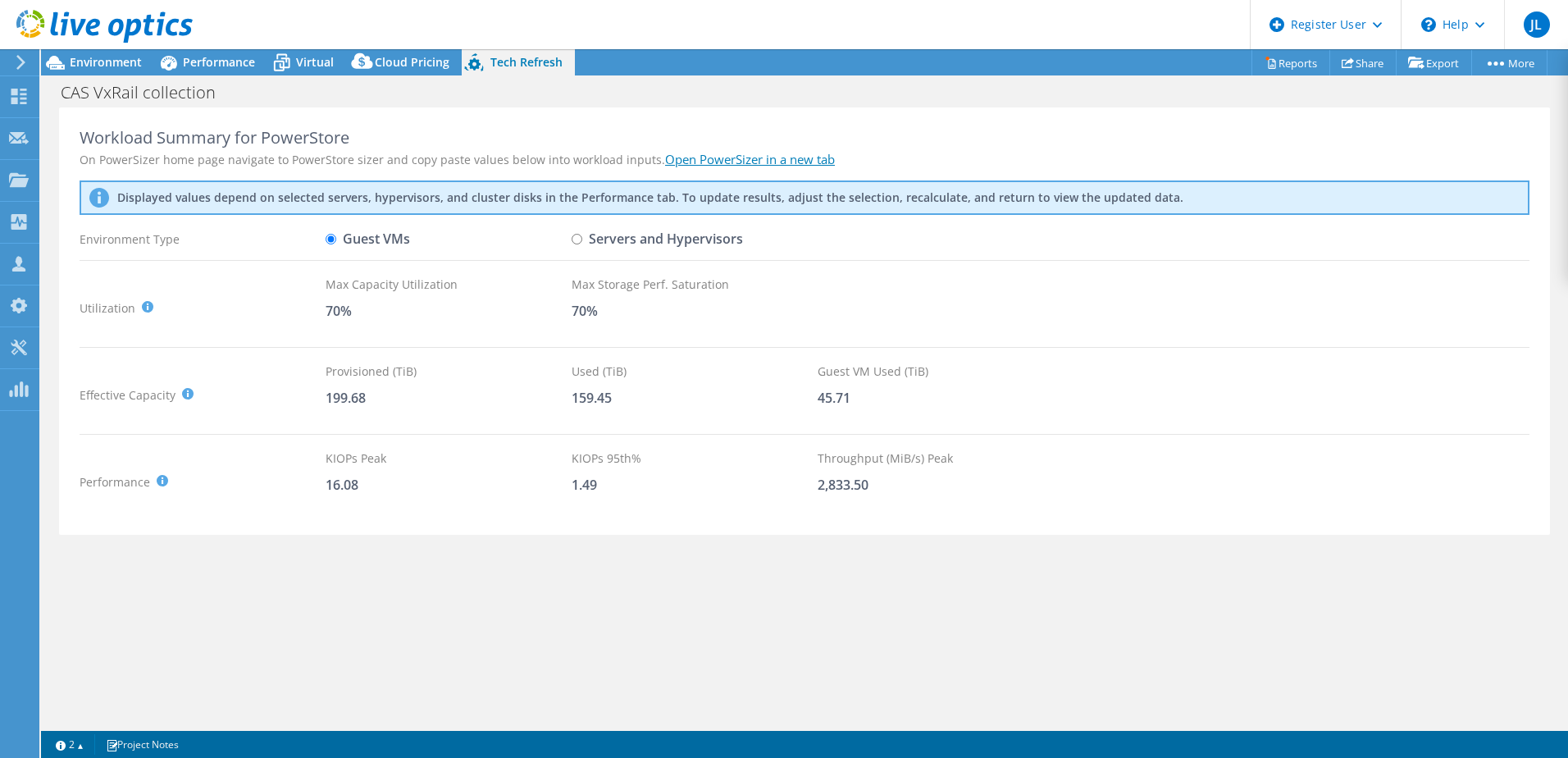
radio input "true"
radio input "false"
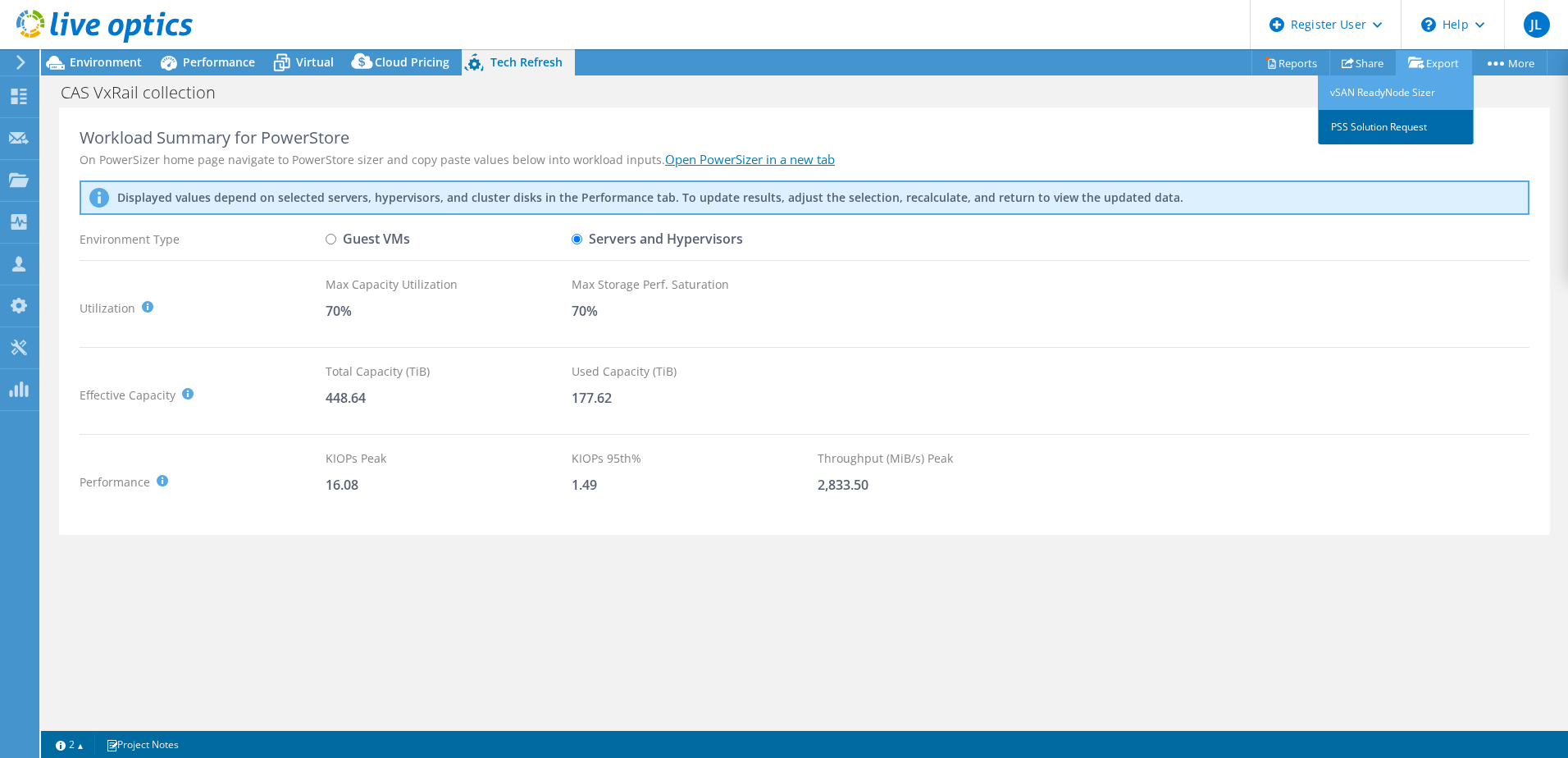
click at [1373, 125] on link "PSS Solution Request" at bounding box center [1395, 127] width 156 height 35
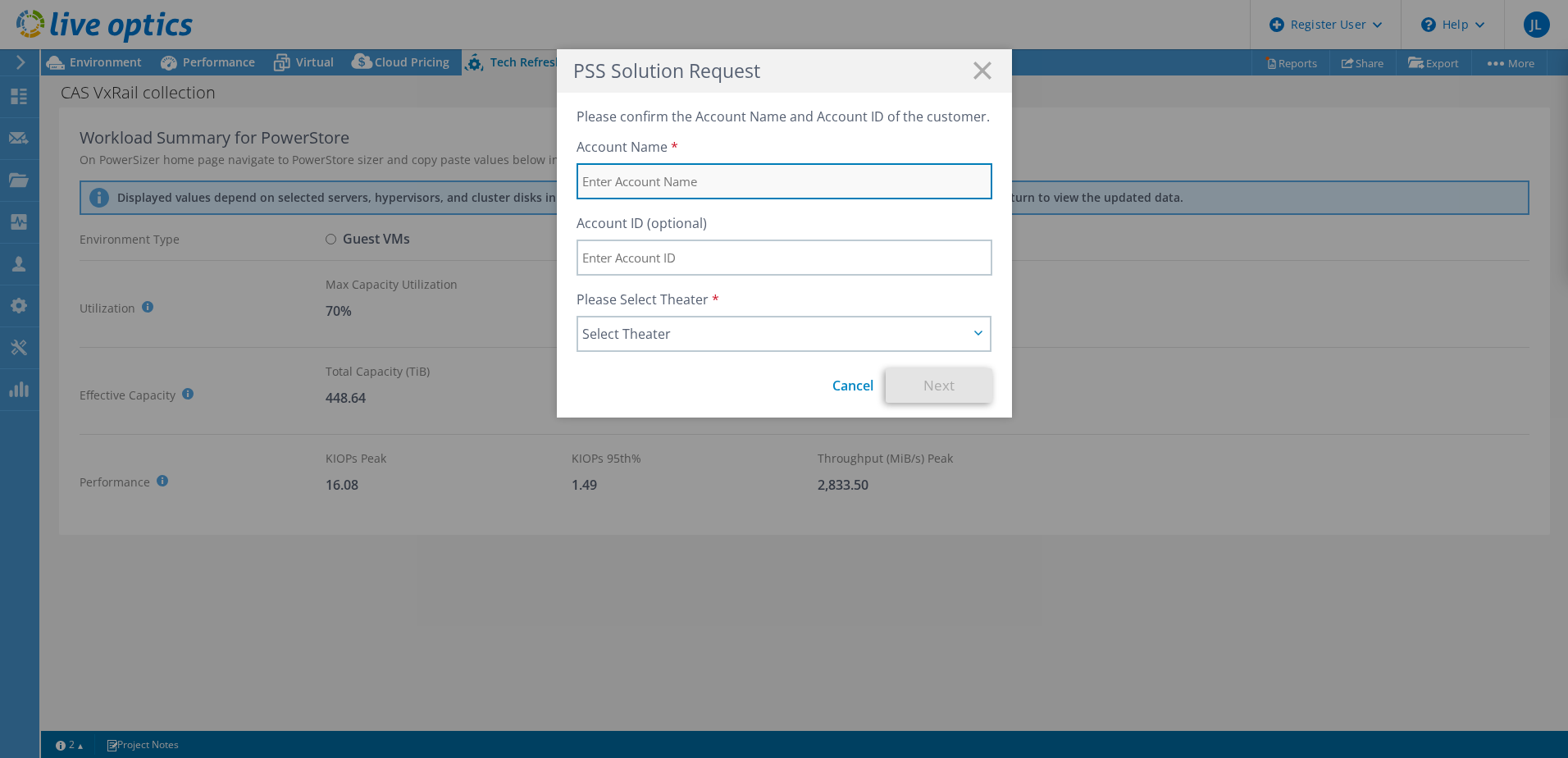
click at [736, 185] on input "text" at bounding box center [784, 180] width 416 height 36
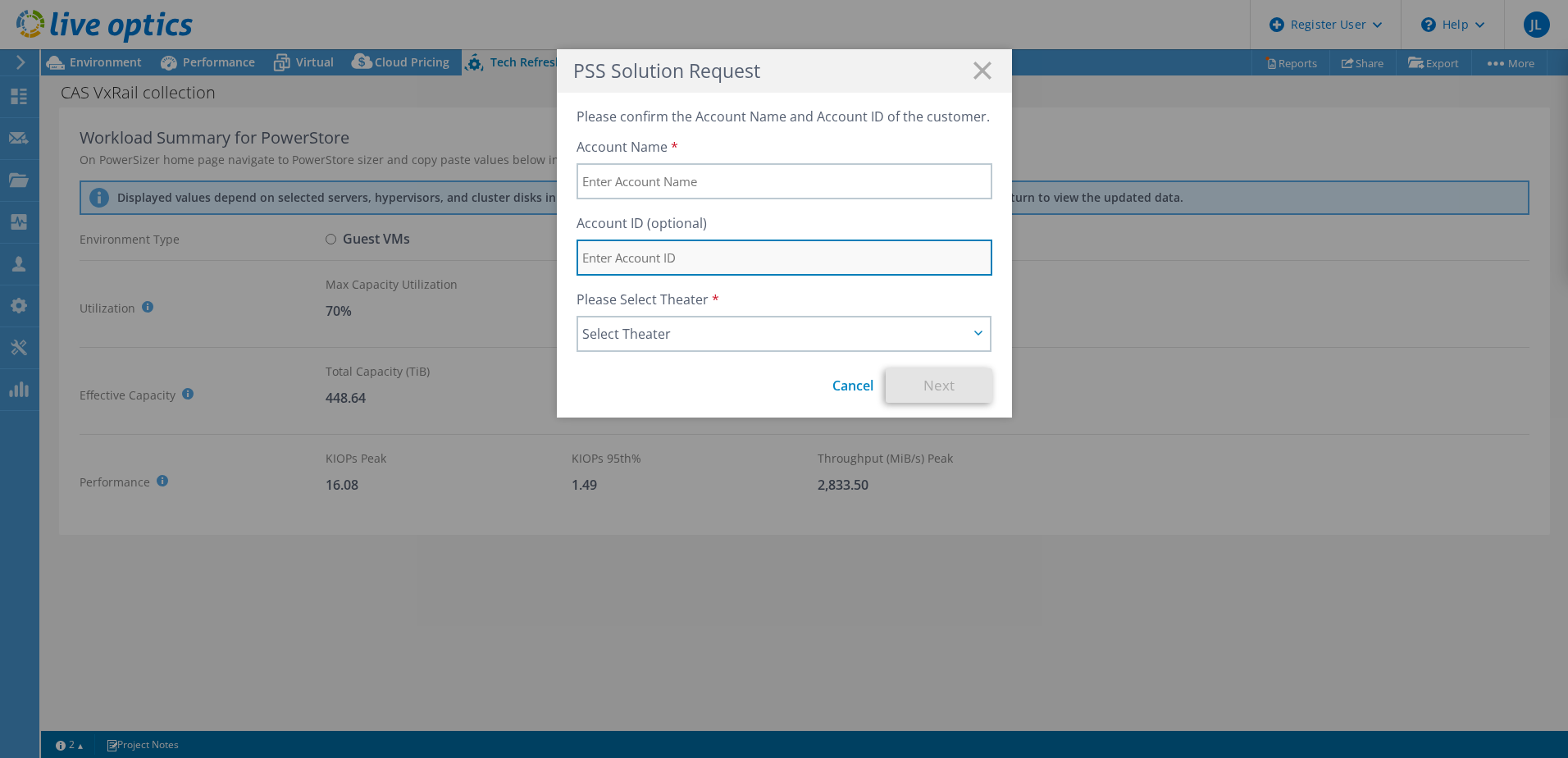
click at [618, 266] on input "text" at bounding box center [784, 257] width 416 height 36
paste input "3426979862"
type input "3426979862"
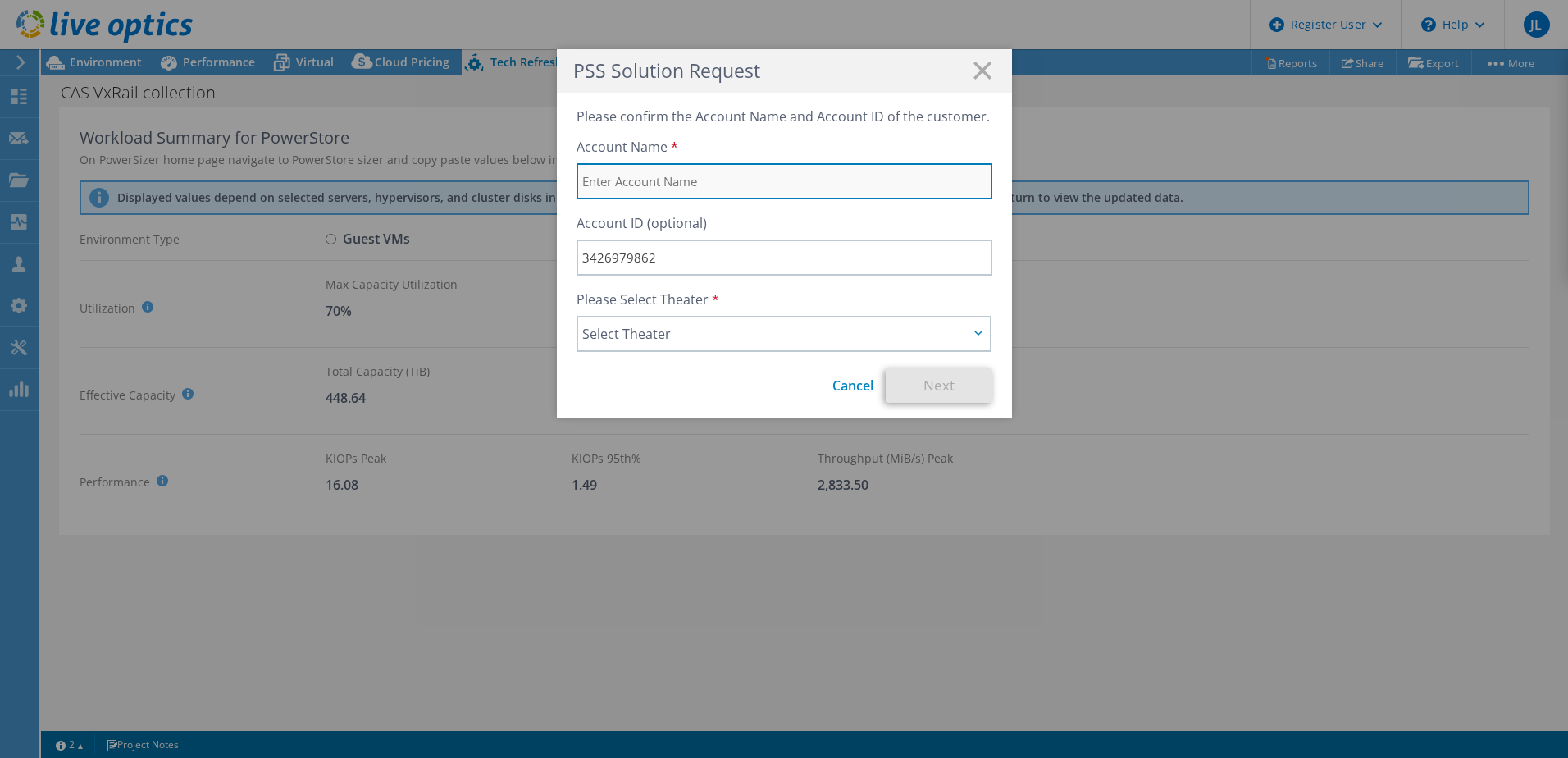
click at [657, 175] on input "text" at bounding box center [784, 180] width 416 height 36
paste input "Chemical Abstracts Service"
type input "Chemical Abstracts Service"
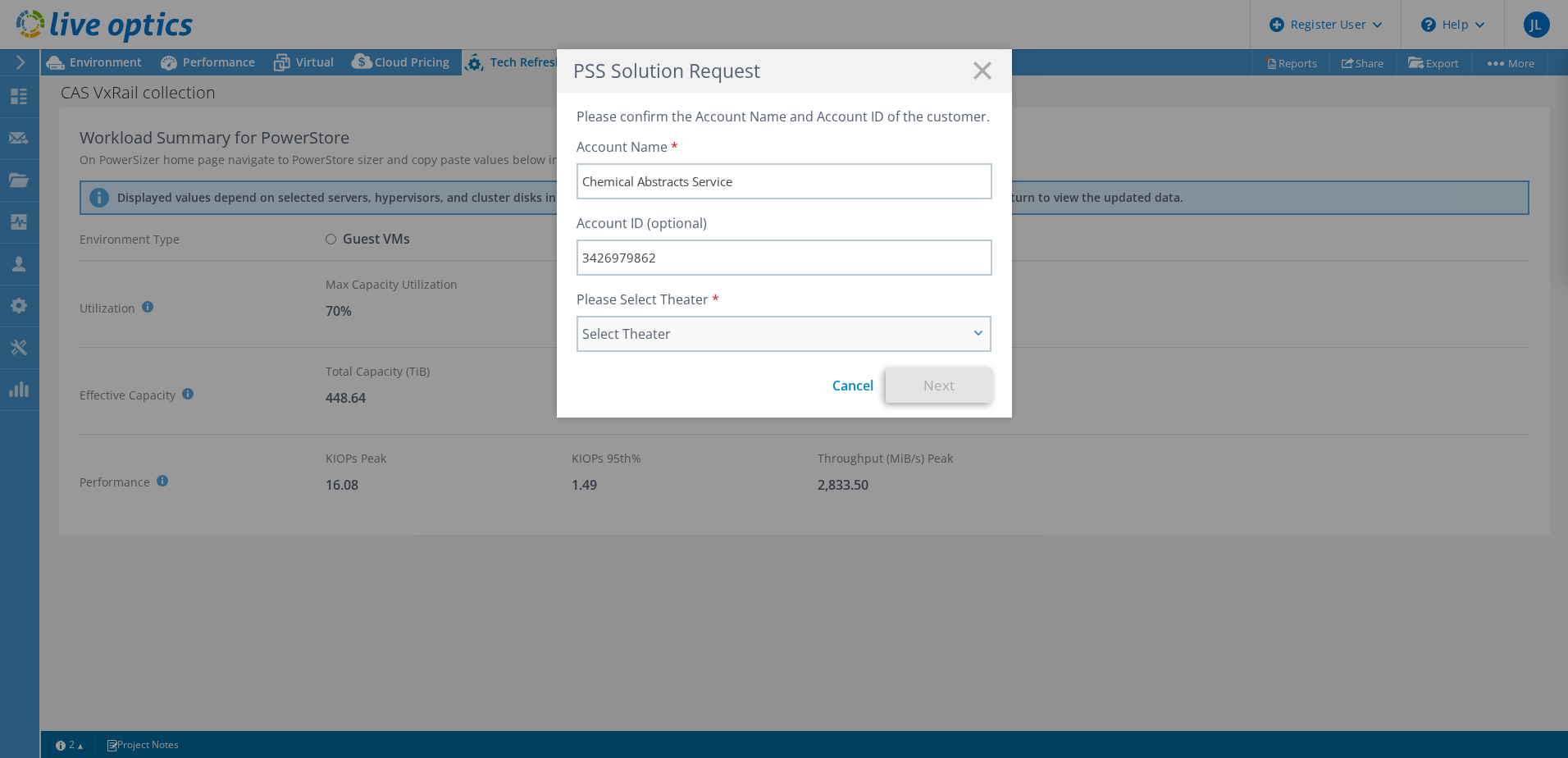
click at [740, 346] on span "Select Theater" at bounding box center [784, 333] width 412 height 33
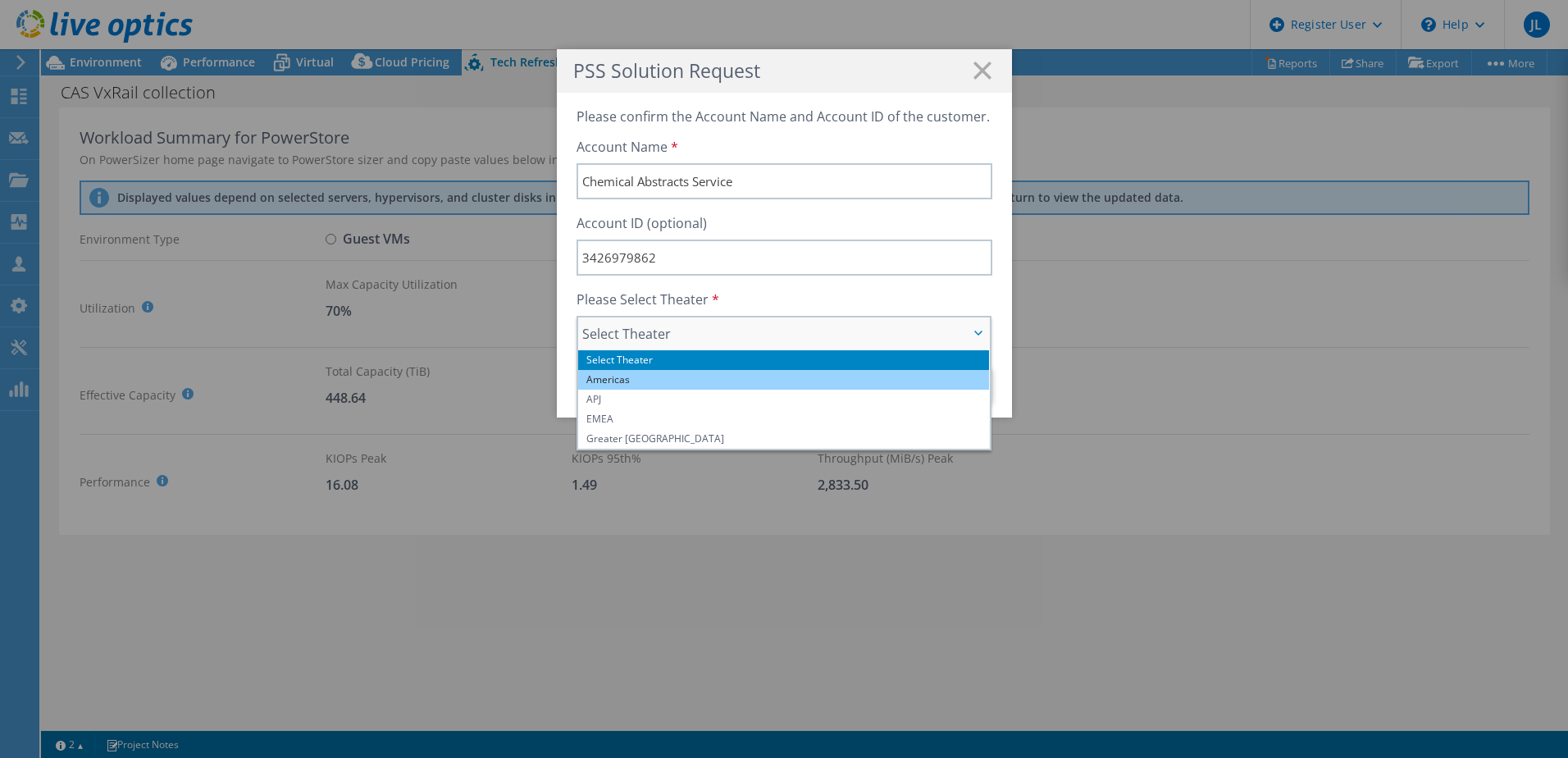
click at [666, 375] on li "Americas" at bounding box center [784, 380] width 412 height 19
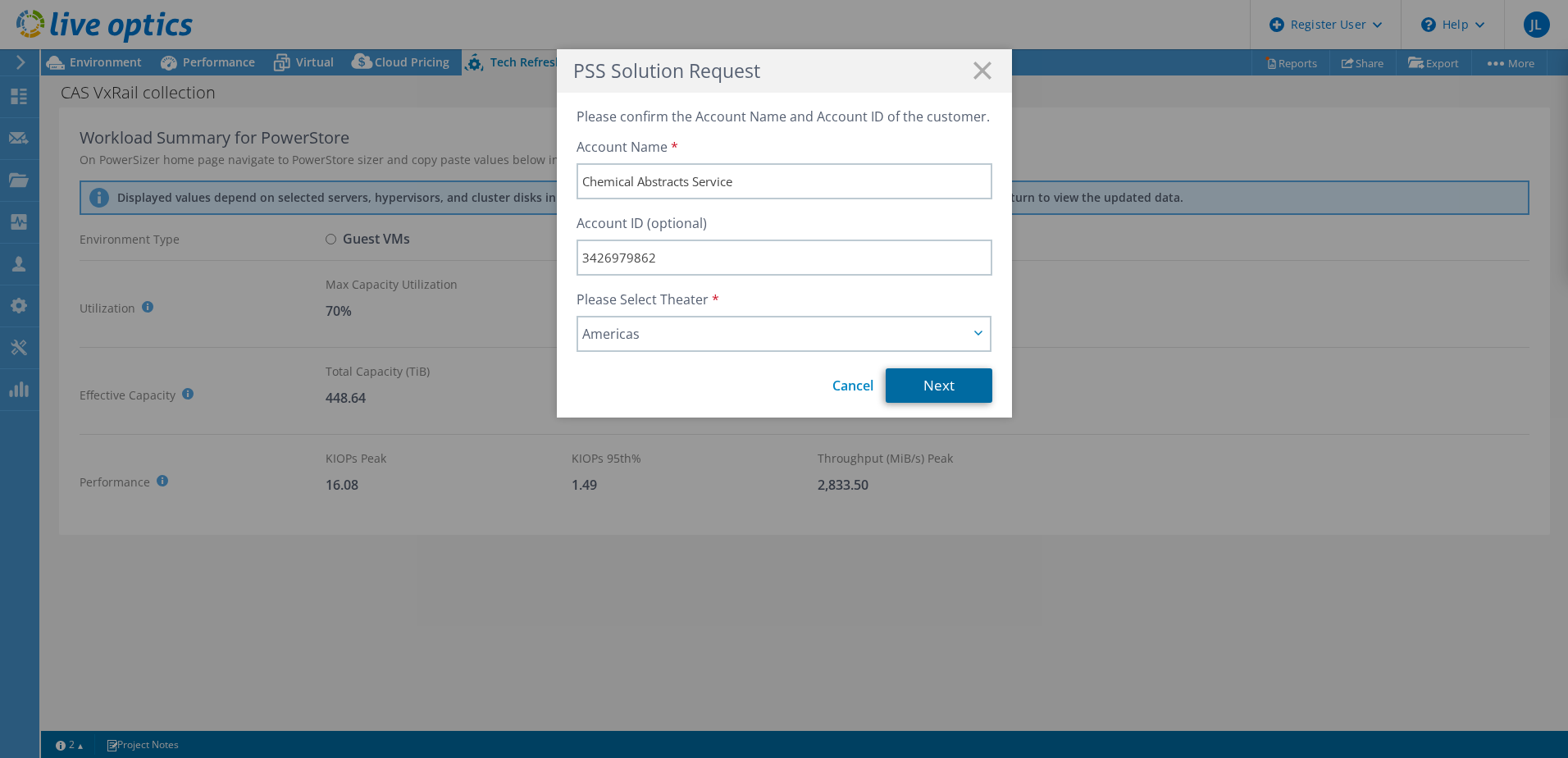
click at [933, 386] on link "Next" at bounding box center [940, 386] width 107 height 35
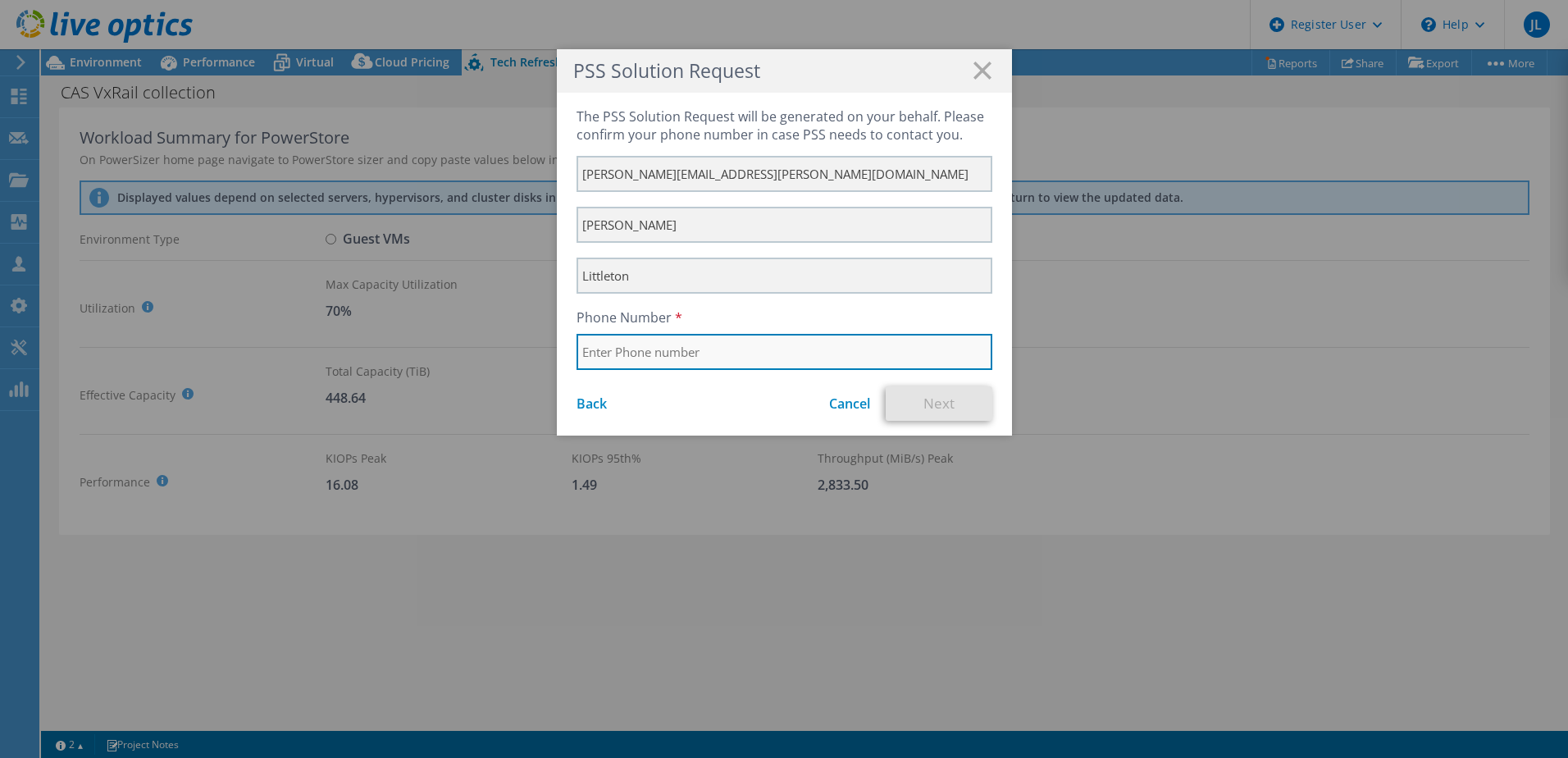
click at [679, 353] on input "text" at bounding box center [784, 351] width 416 height 36
type input "4403717987"
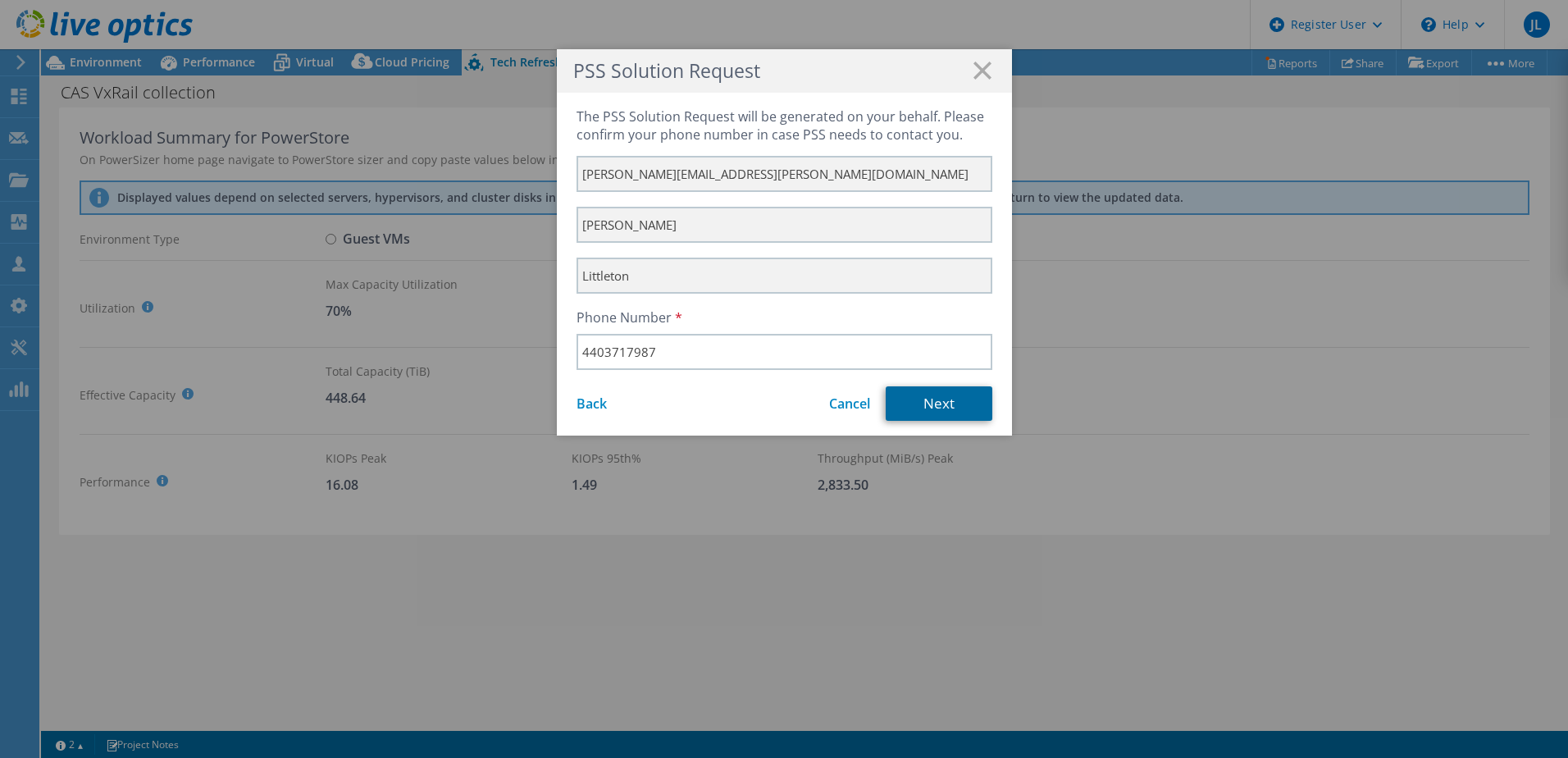
click at [918, 402] on link "Next" at bounding box center [940, 403] width 107 height 35
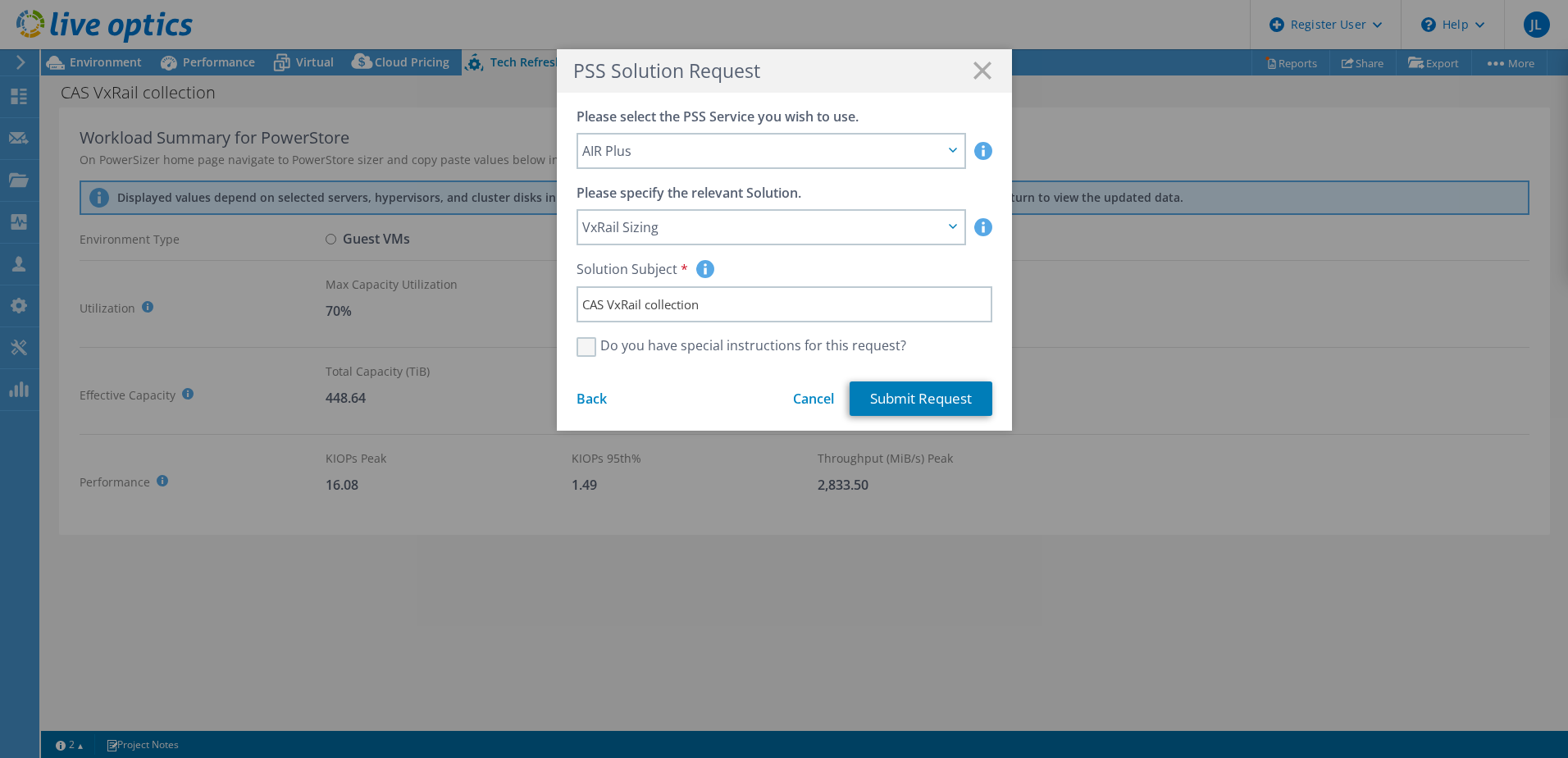
click at [589, 348] on label "Do you have special instructions for this request?" at bounding box center [742, 347] width 330 height 19
click at [0, 0] on input "Do you have special instructions for this request?" at bounding box center [0, 0] width 0 height 0
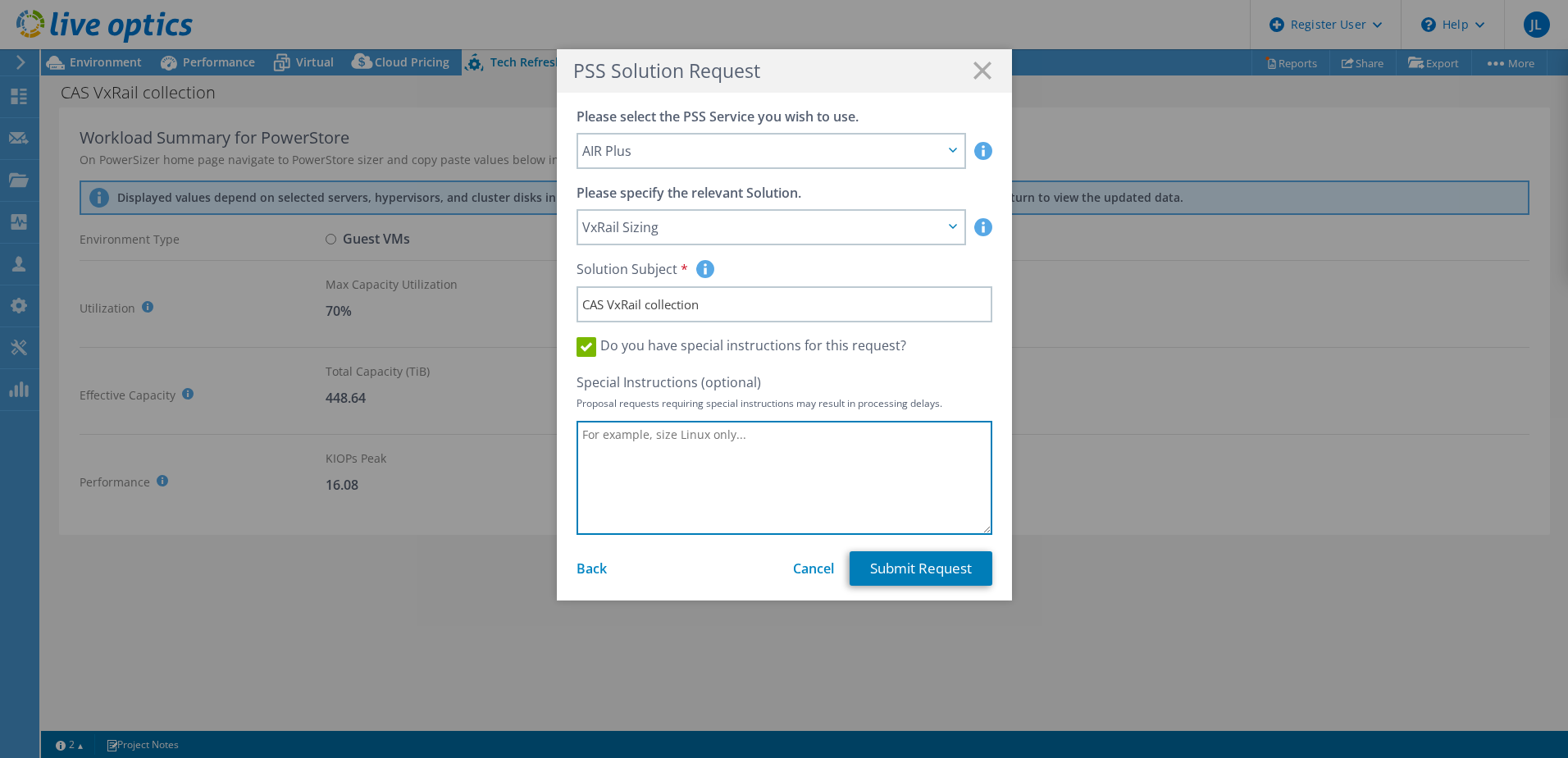
click at [642, 442] on textarea at bounding box center [784, 478] width 416 height 114
type textarea "C"
type textarea "I already have a VxRail solution, could we also size out a PowerEdge/PowerStore…"
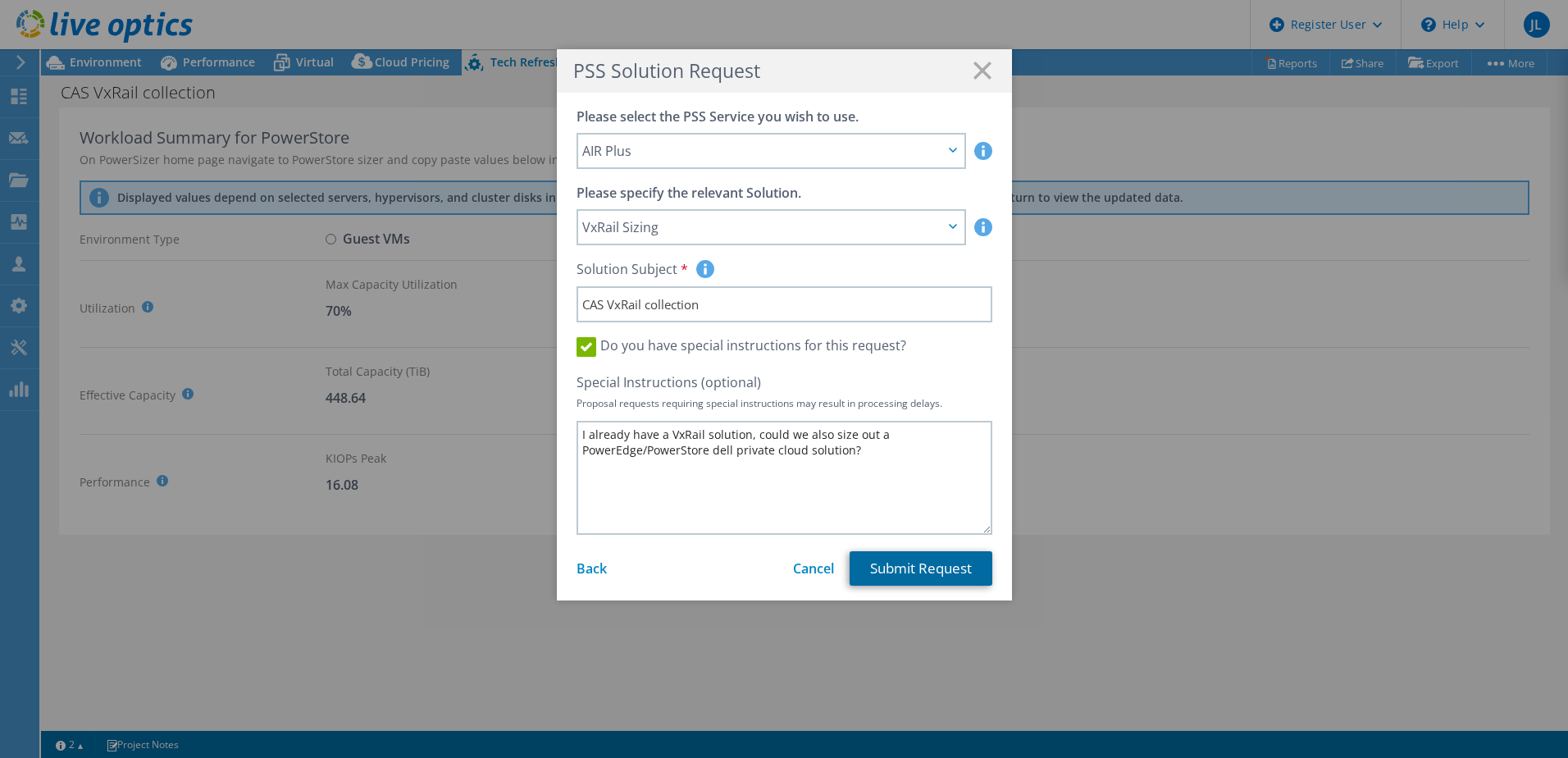
click at [886, 567] on link "Submit Request" at bounding box center [920, 568] width 143 height 35
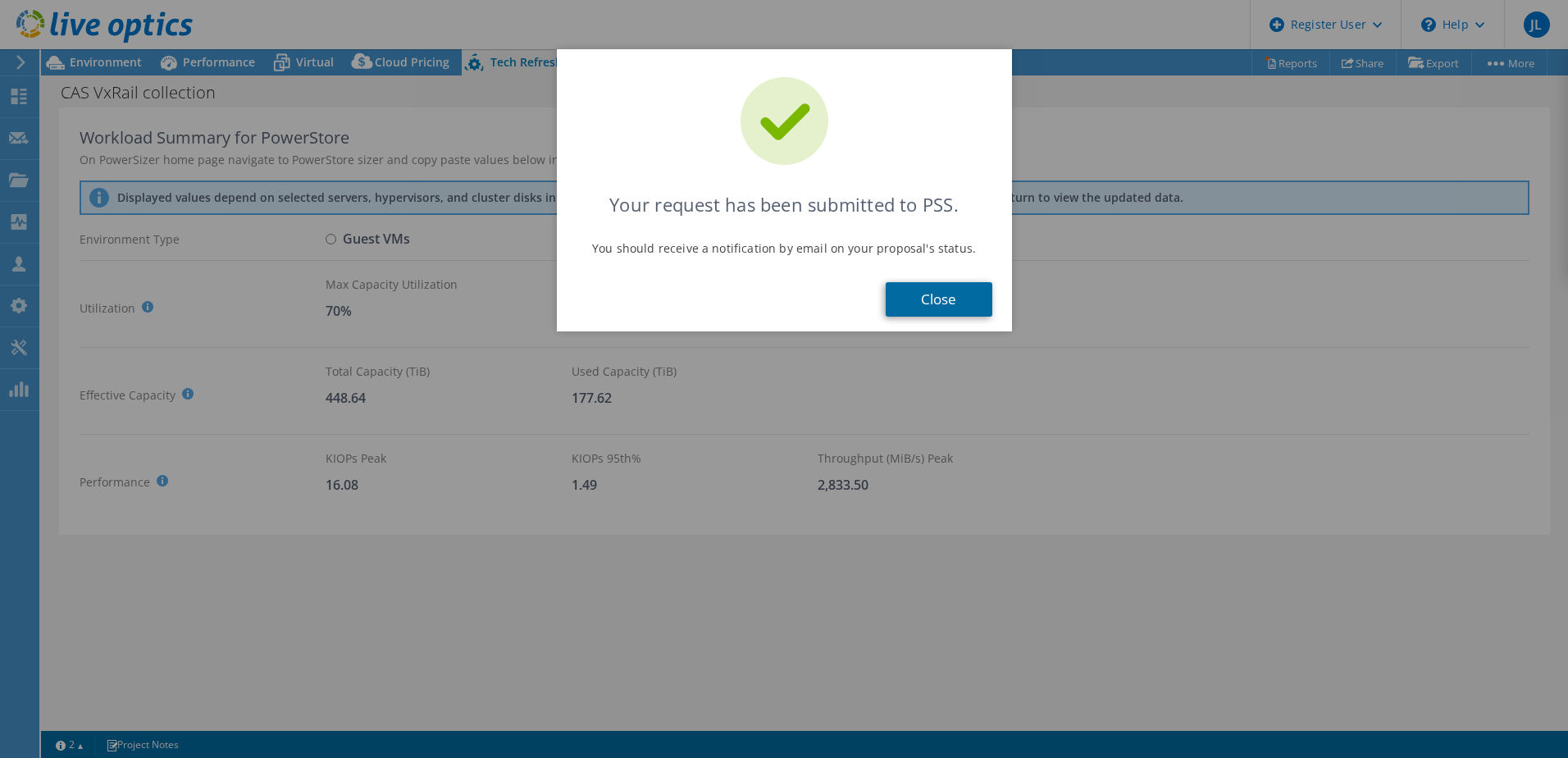
click at [935, 309] on link "Close" at bounding box center [940, 300] width 107 height 35
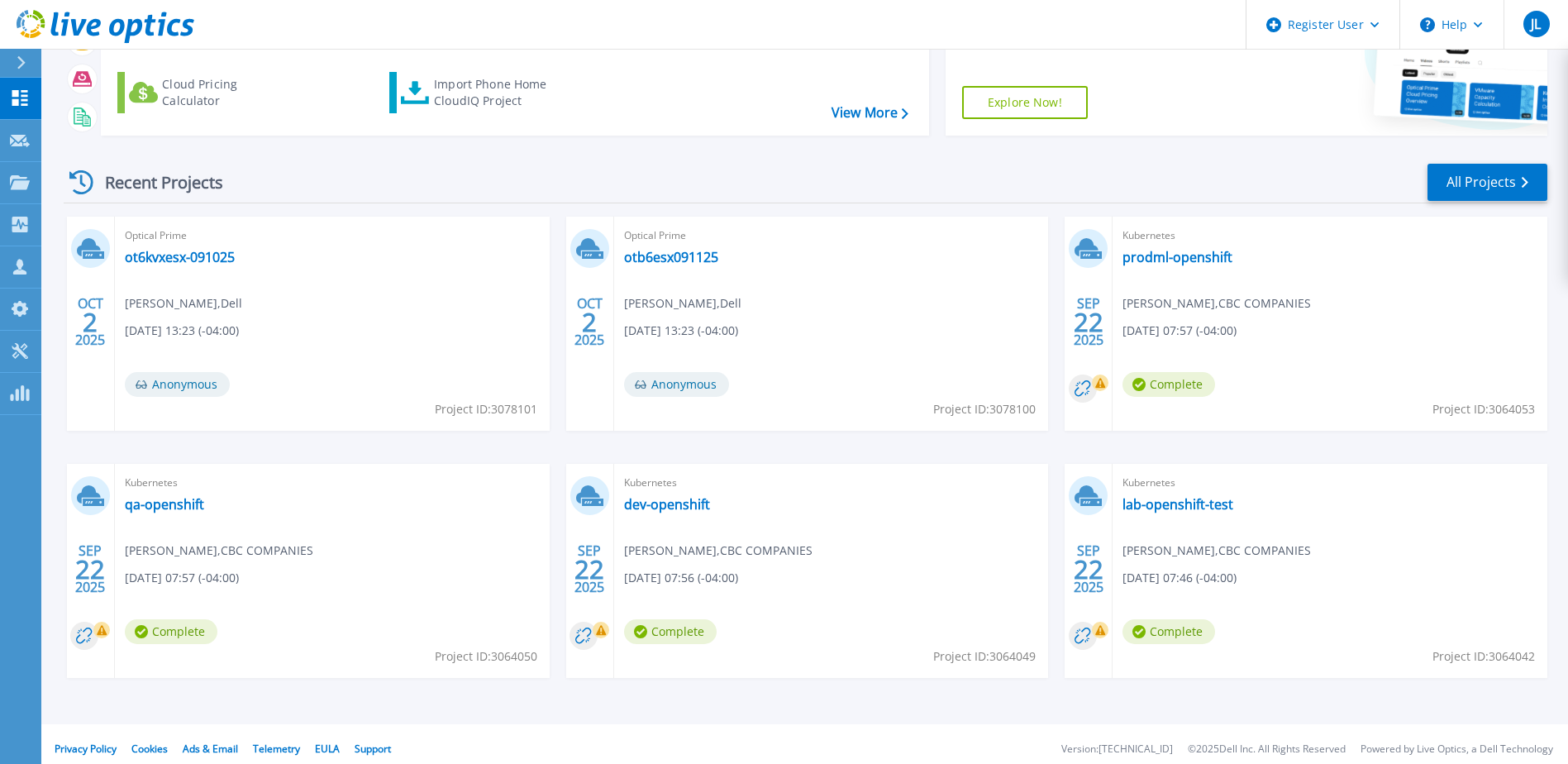
scroll to position [152, 0]
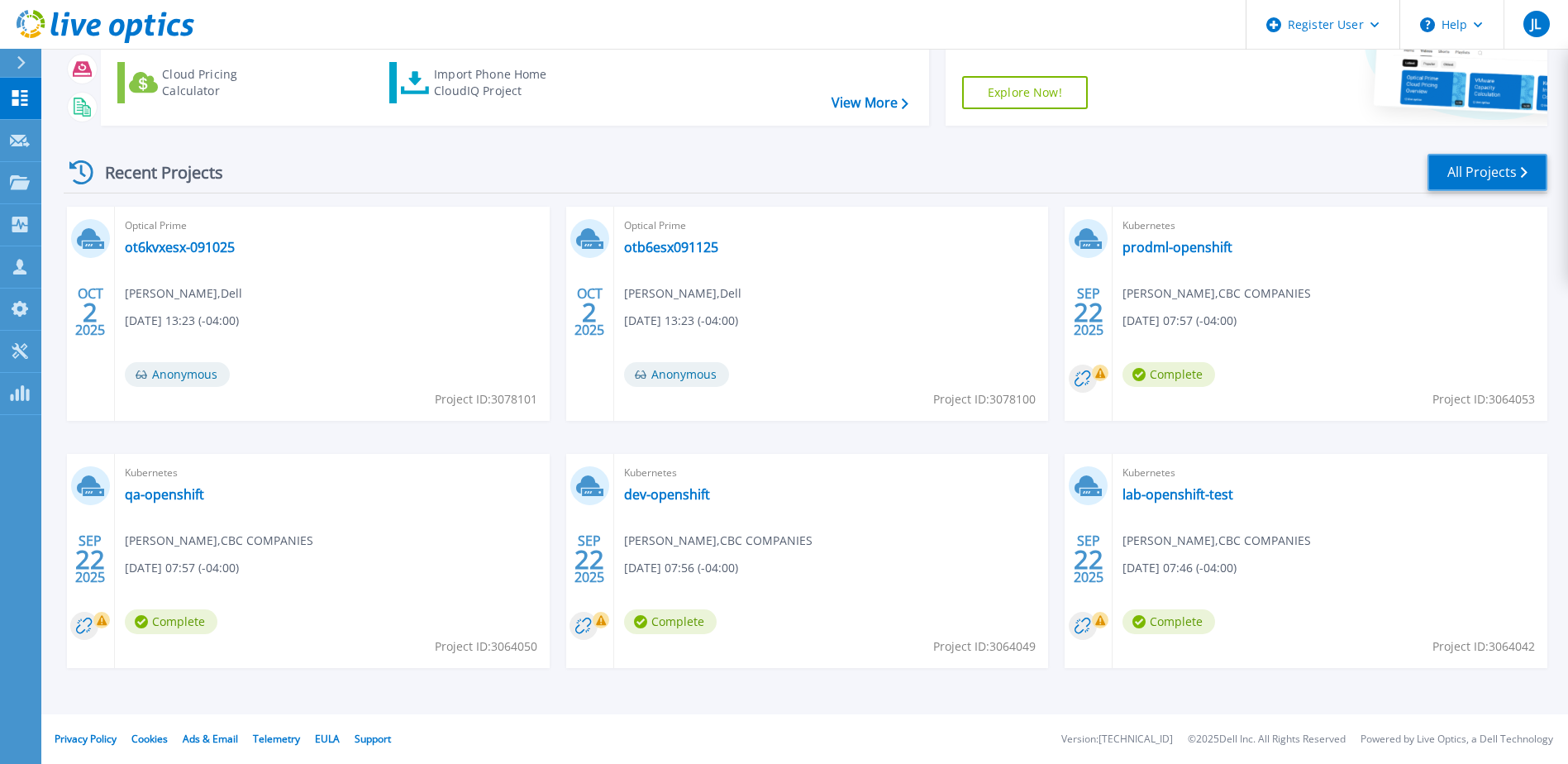
click at [1472, 186] on link "All Projects" at bounding box center [1487, 172] width 120 height 37
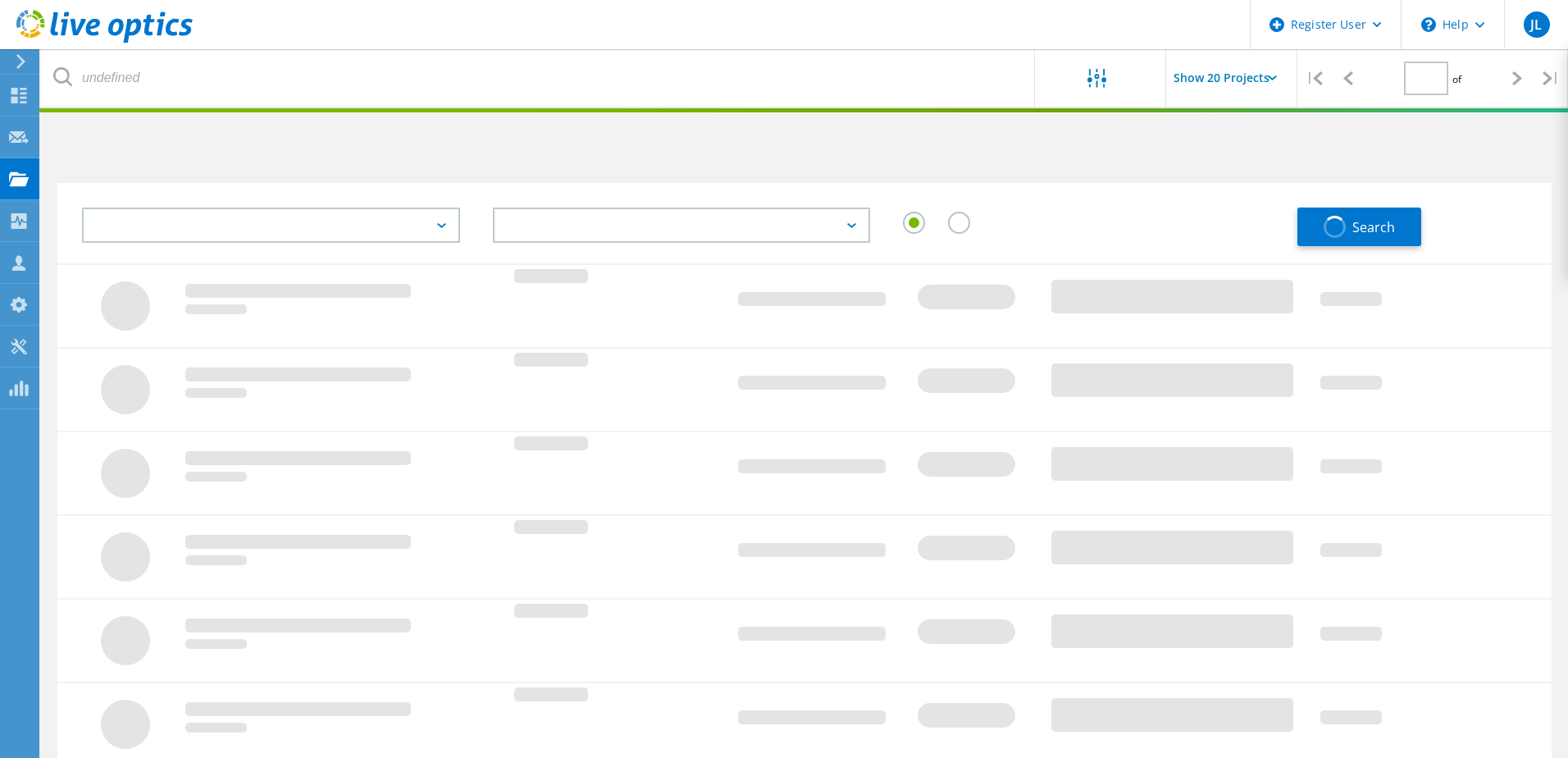
type input "1"
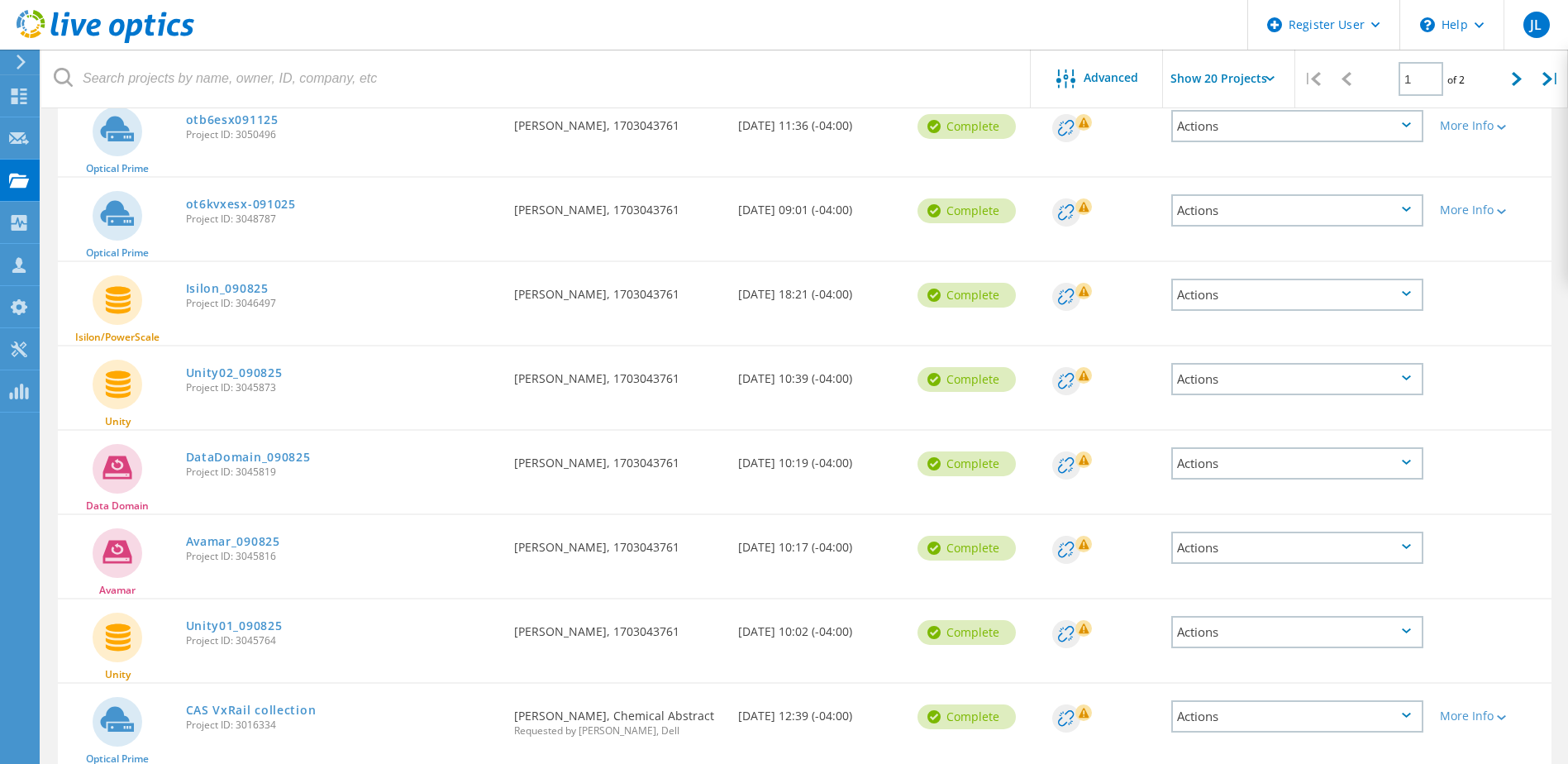
scroll to position [827, 0]
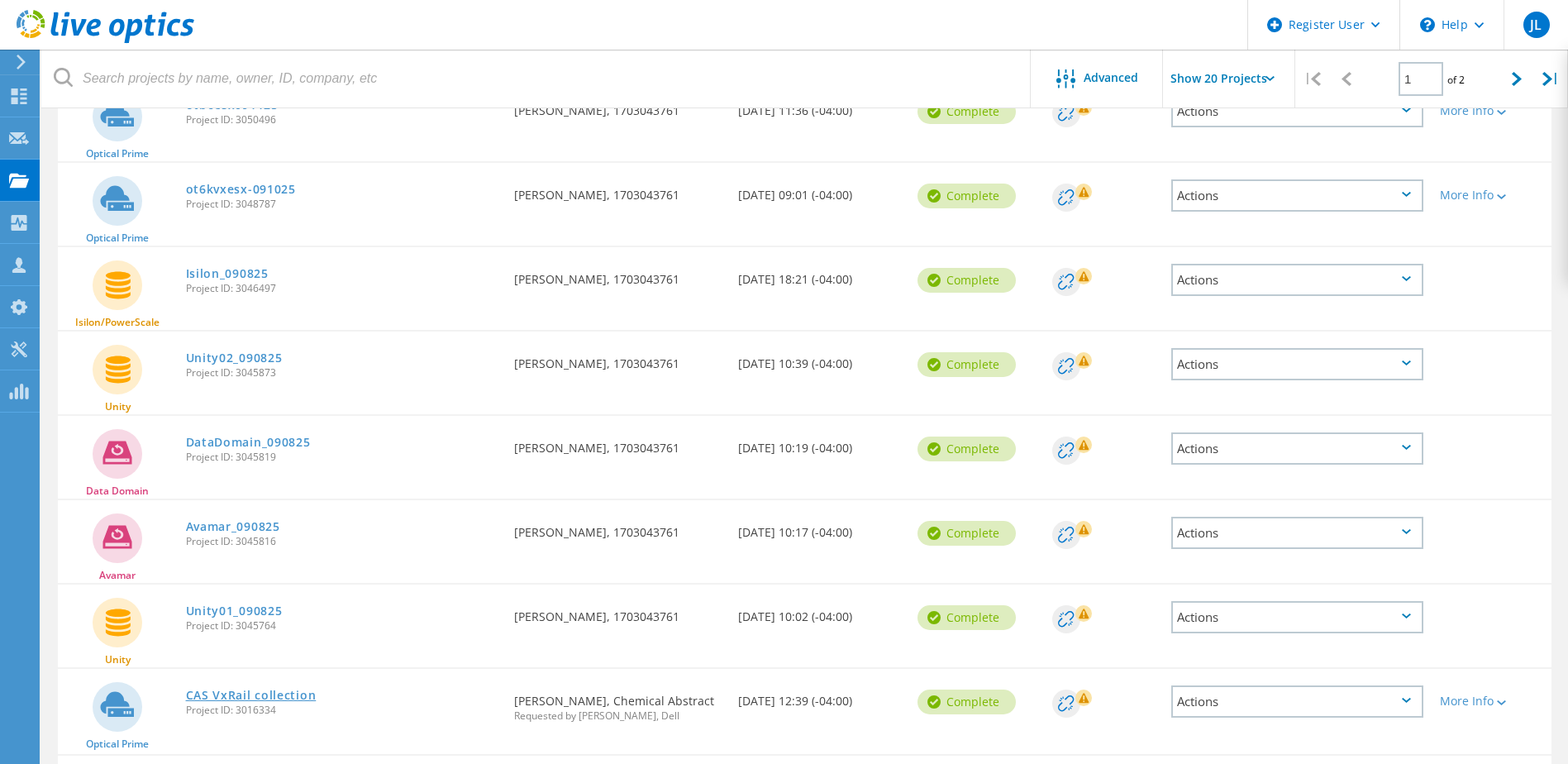
click at [286, 692] on link "CAS VxRail collection" at bounding box center [251, 696] width 131 height 12
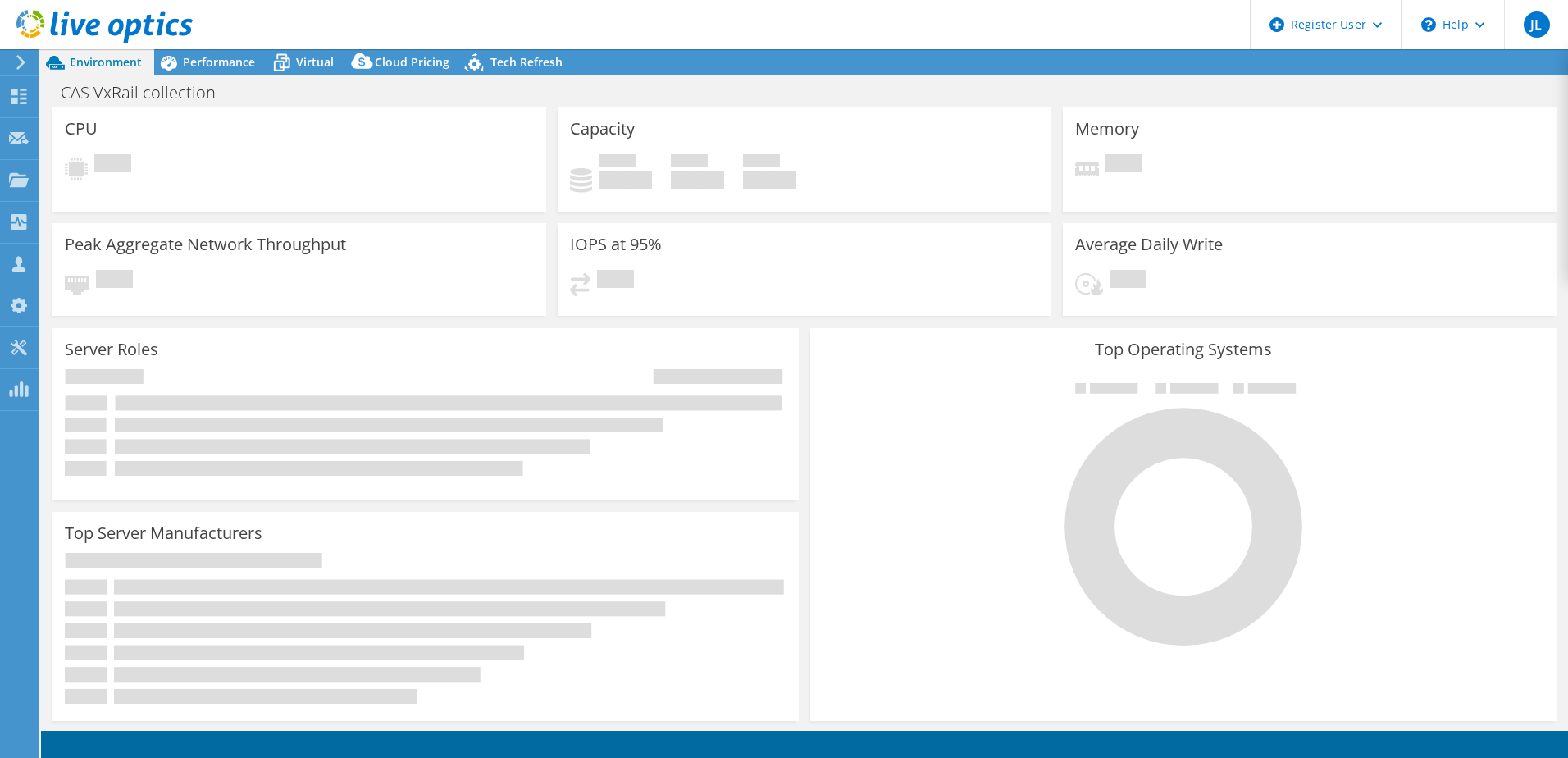
select select "USD"
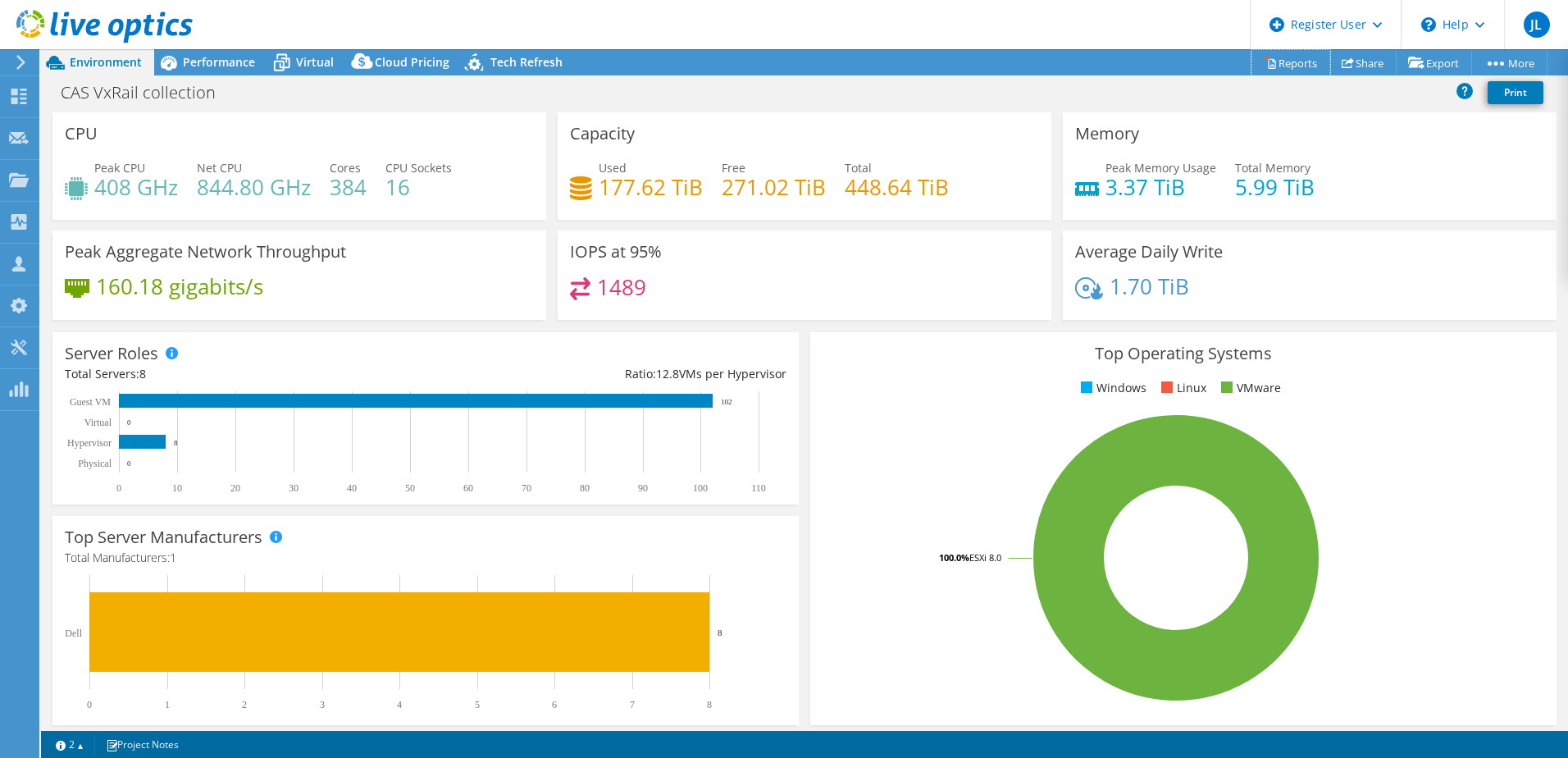
click at [1281, 62] on link "Reports" at bounding box center [1291, 63] width 79 height 25
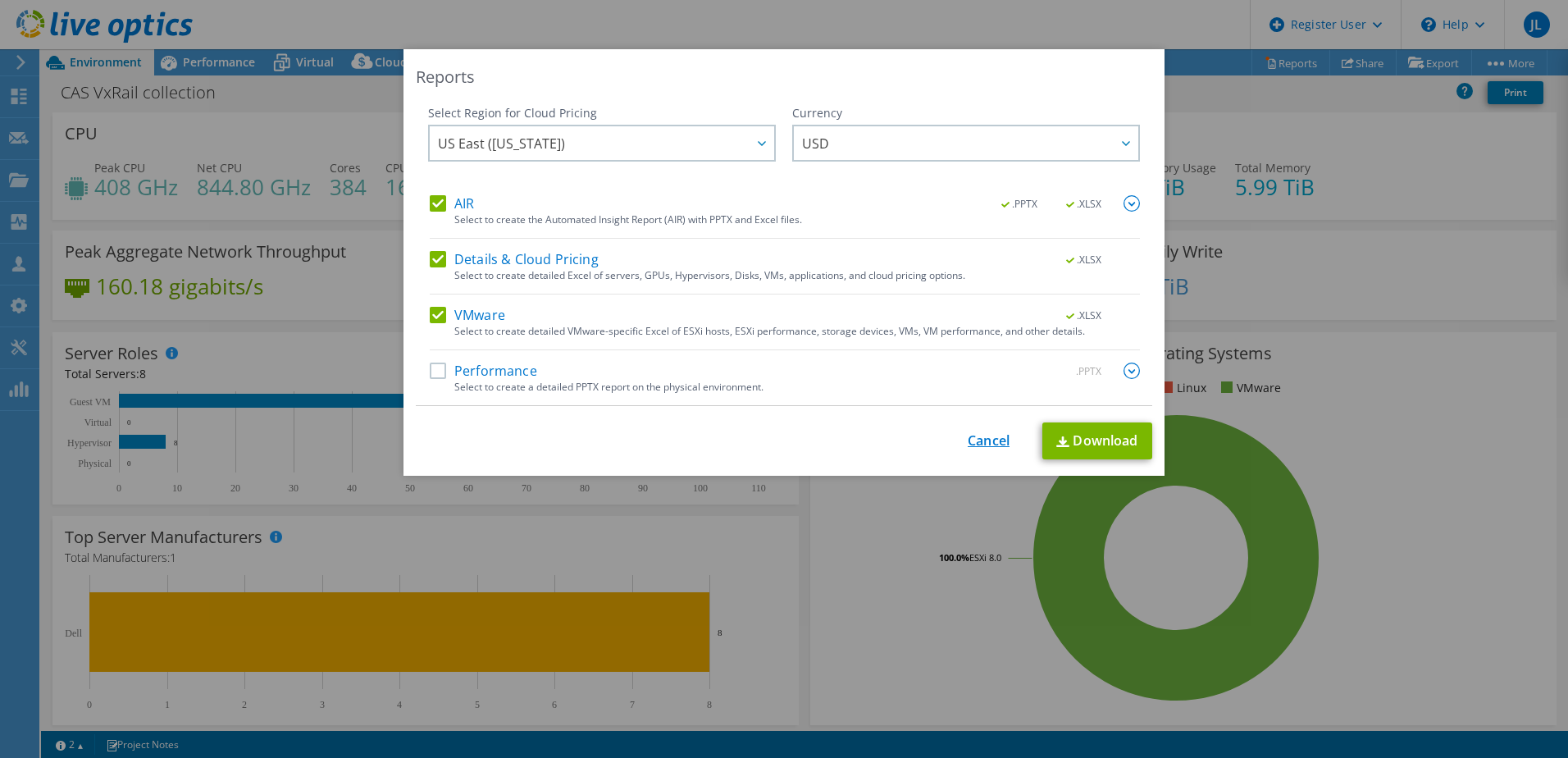
click at [968, 433] on link "Cancel" at bounding box center [988, 441] width 42 height 16
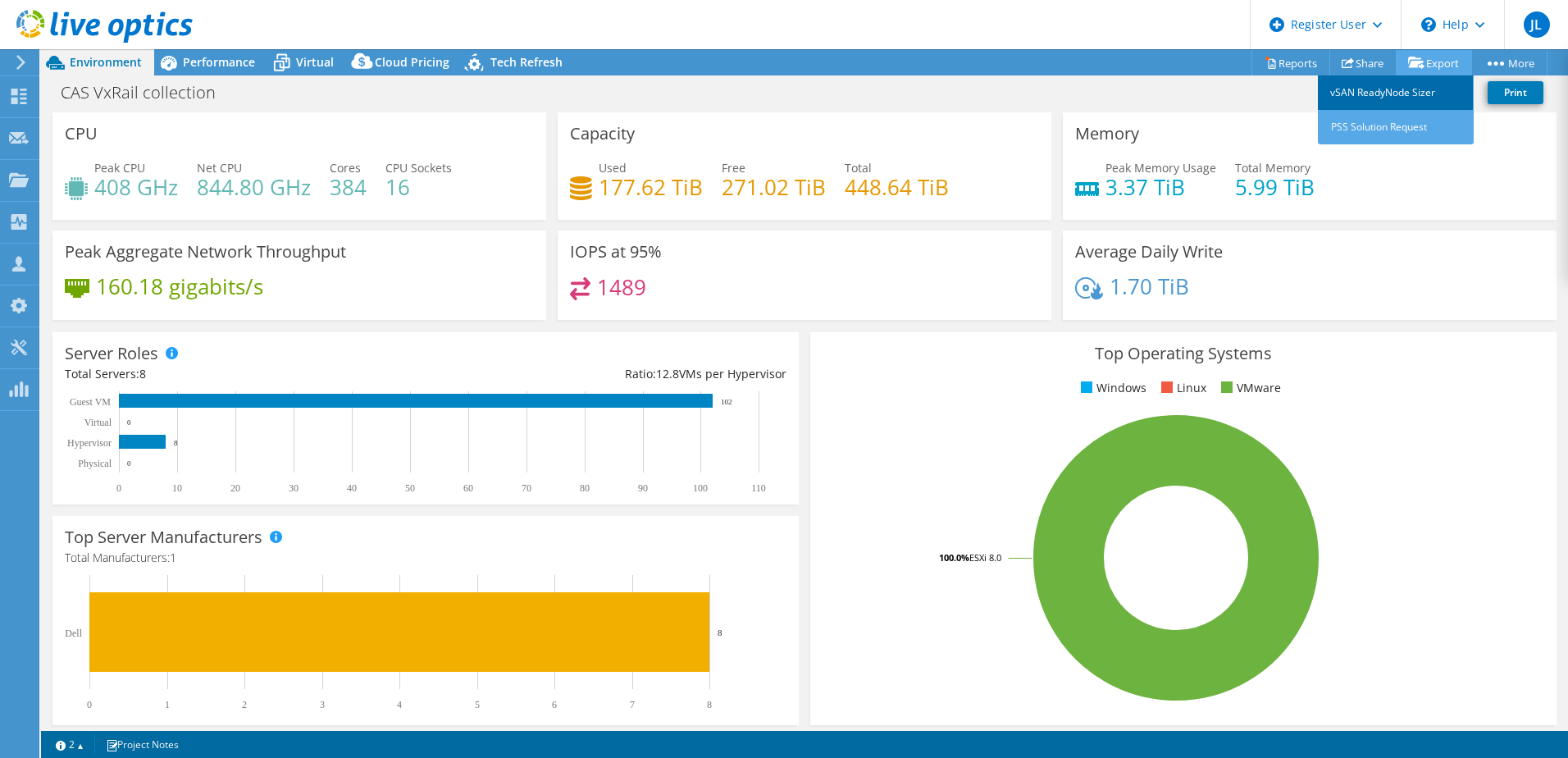
click at [1414, 92] on link "vSAN ReadyNode Sizer" at bounding box center [1395, 93] width 156 height 35
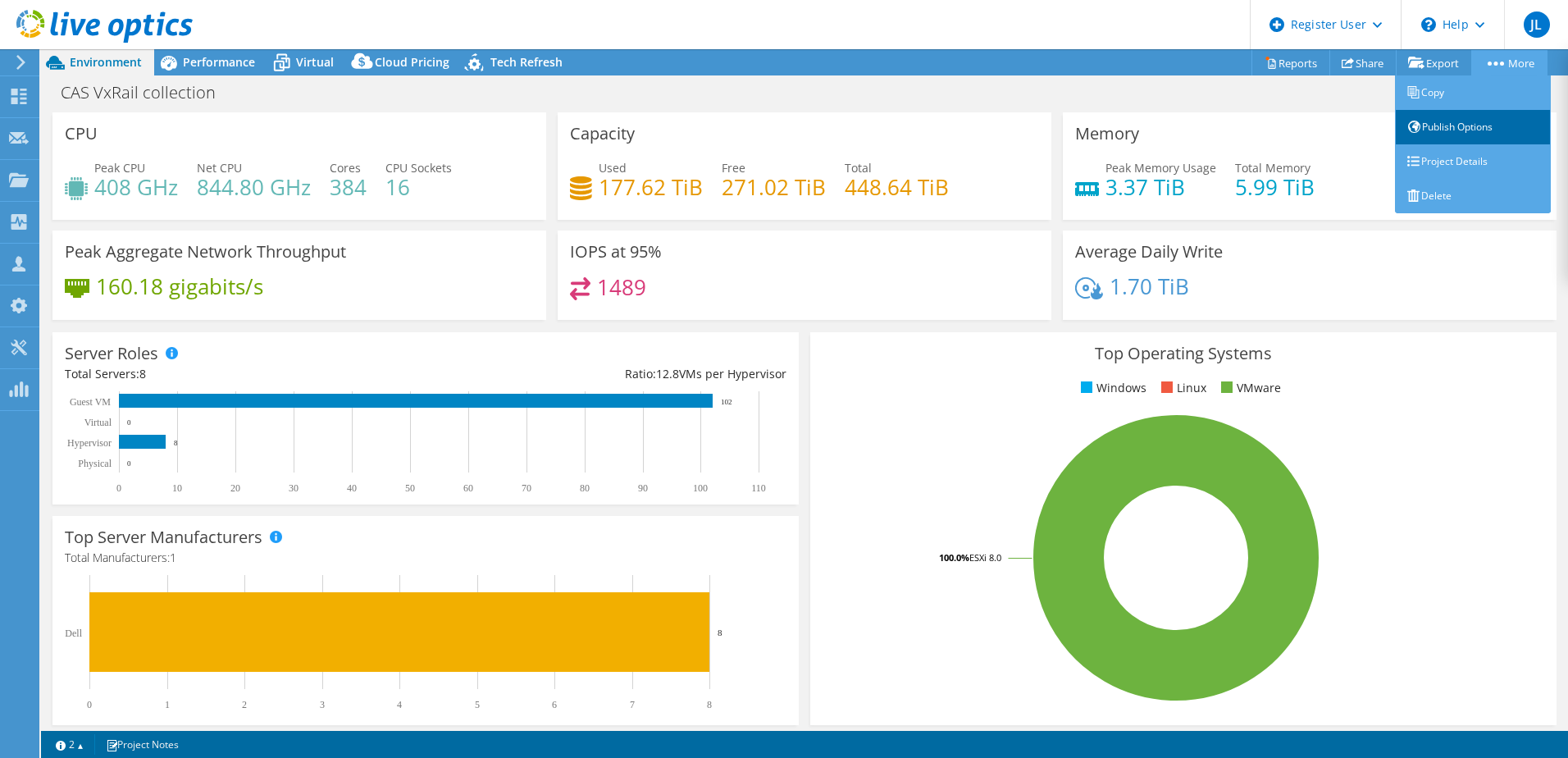
click at [1478, 137] on link "Publish Options" at bounding box center [1473, 127] width 156 height 35
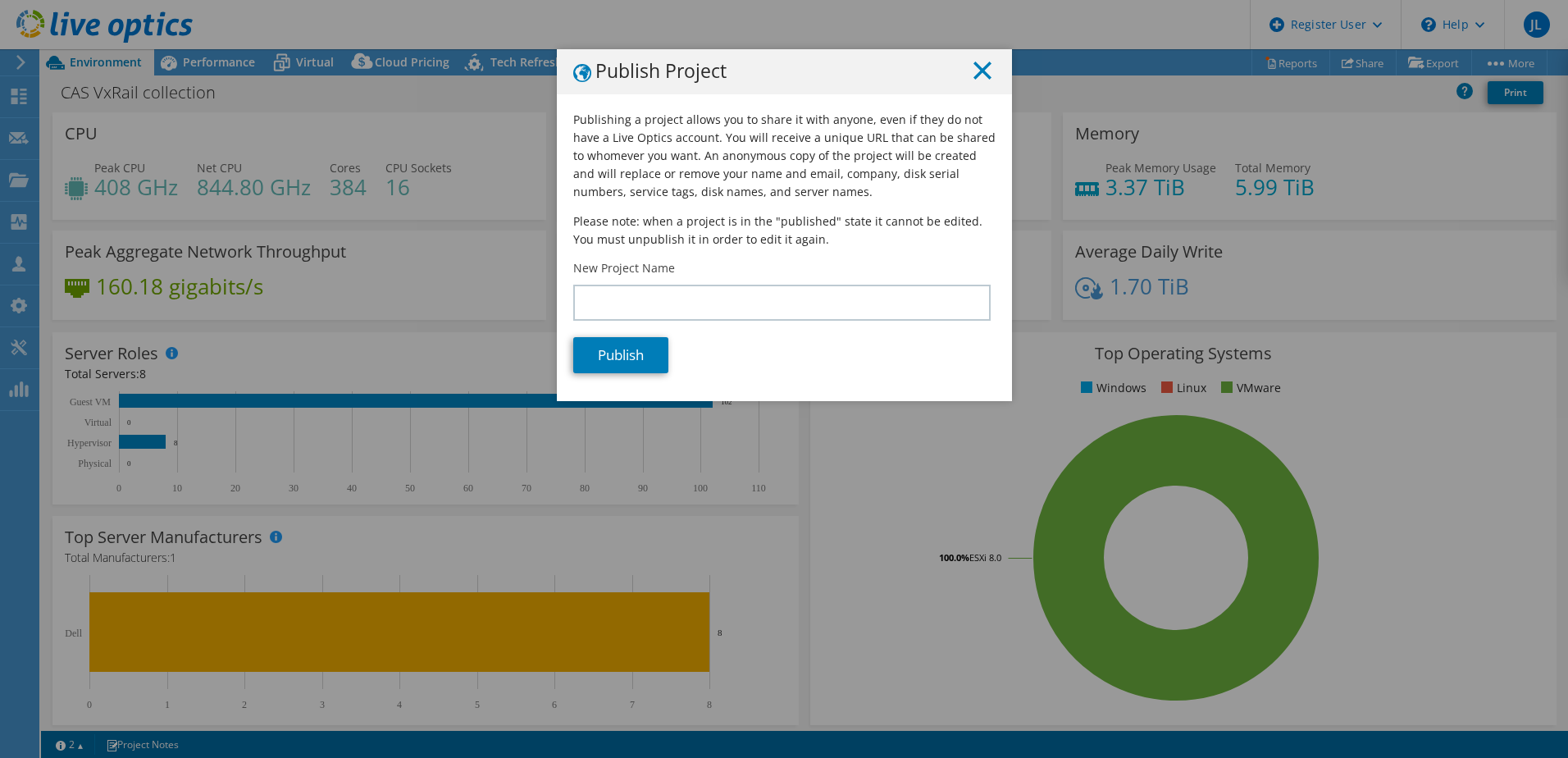
click at [975, 76] on icon at bounding box center [982, 70] width 18 height 18
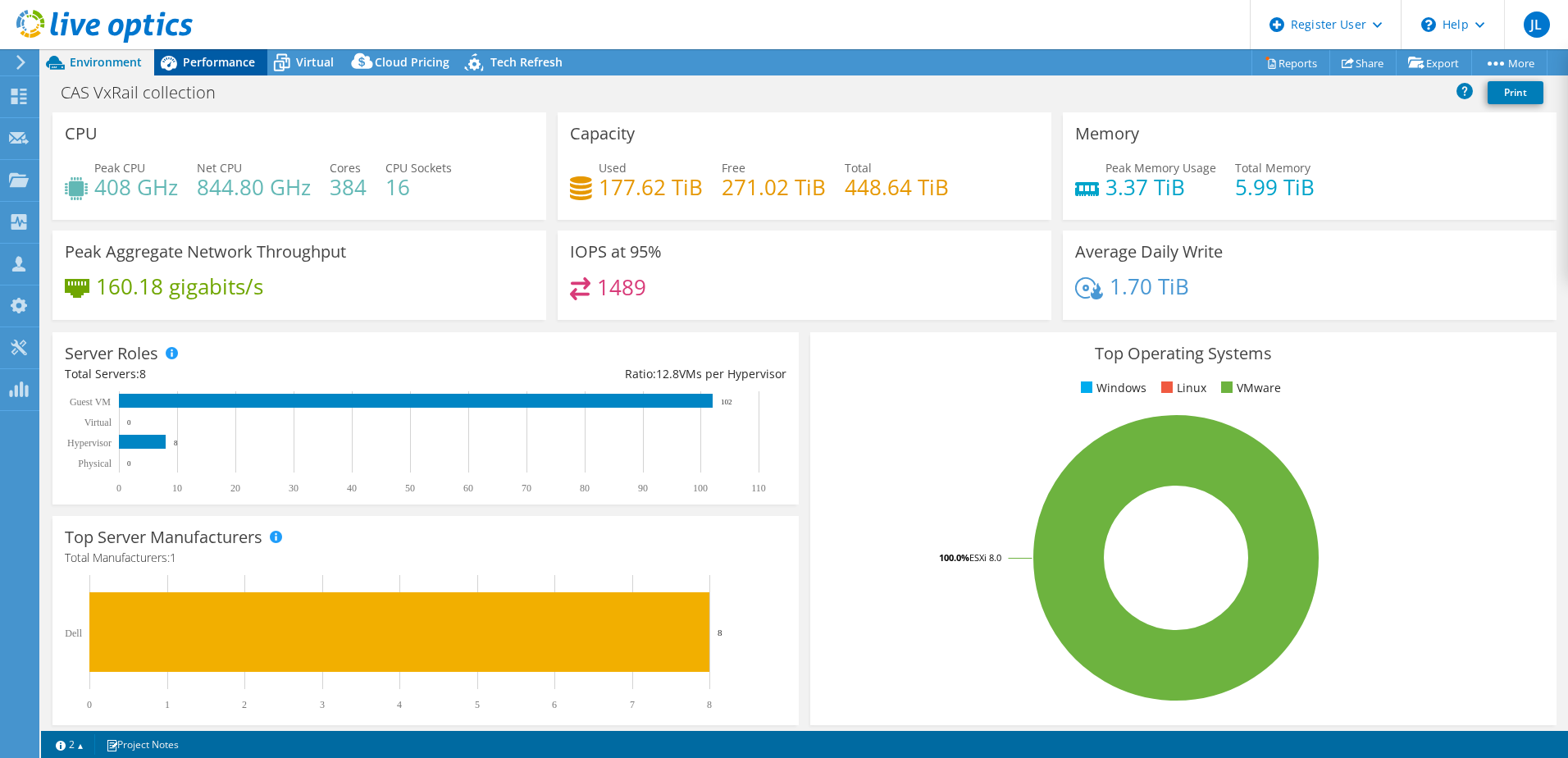
click at [229, 66] on span "Performance" at bounding box center [219, 62] width 72 height 16
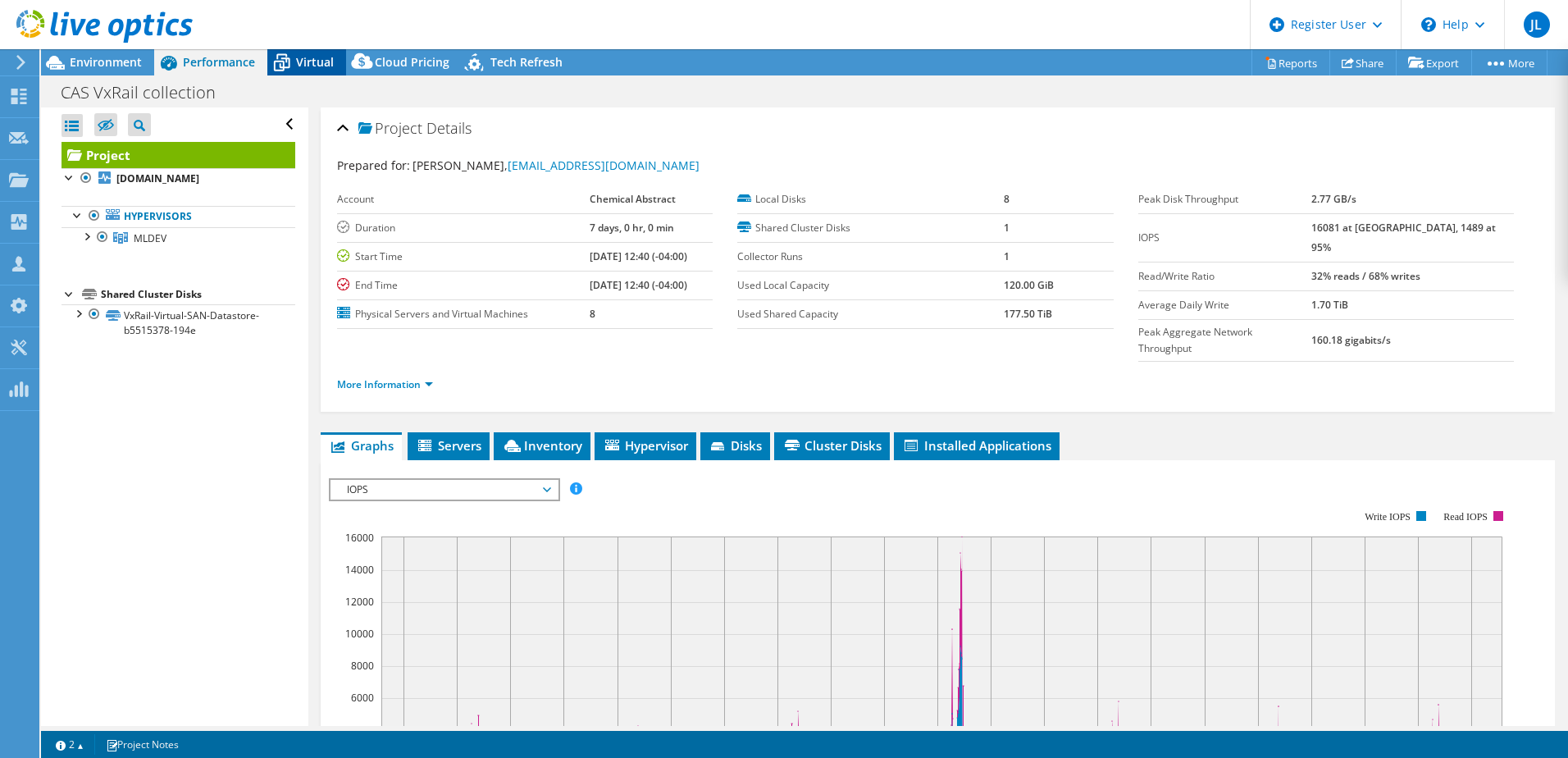
click at [302, 67] on span "Virtual" at bounding box center [314, 62] width 38 height 16
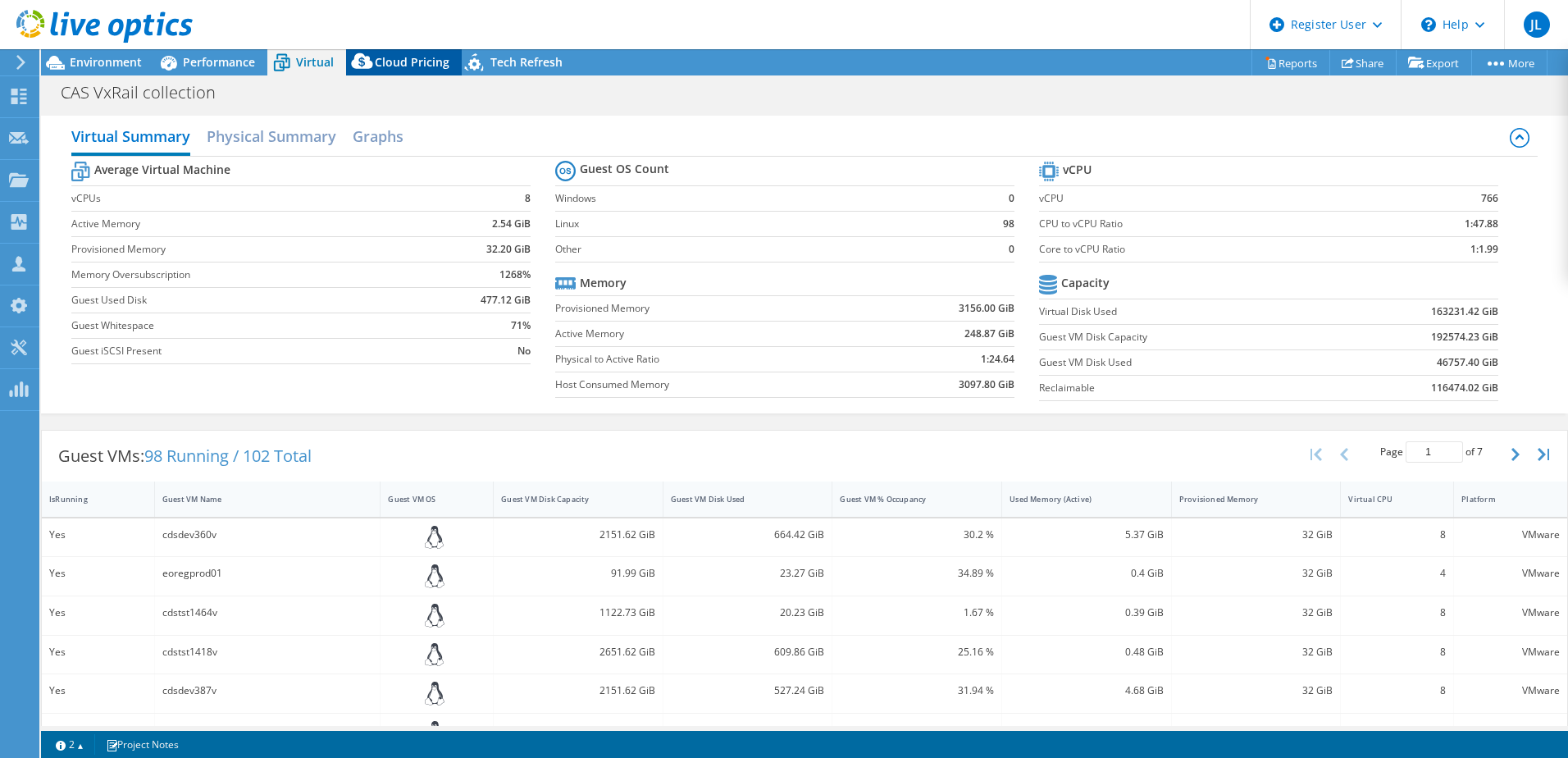
click at [401, 61] on span "Cloud Pricing" at bounding box center [412, 62] width 75 height 16
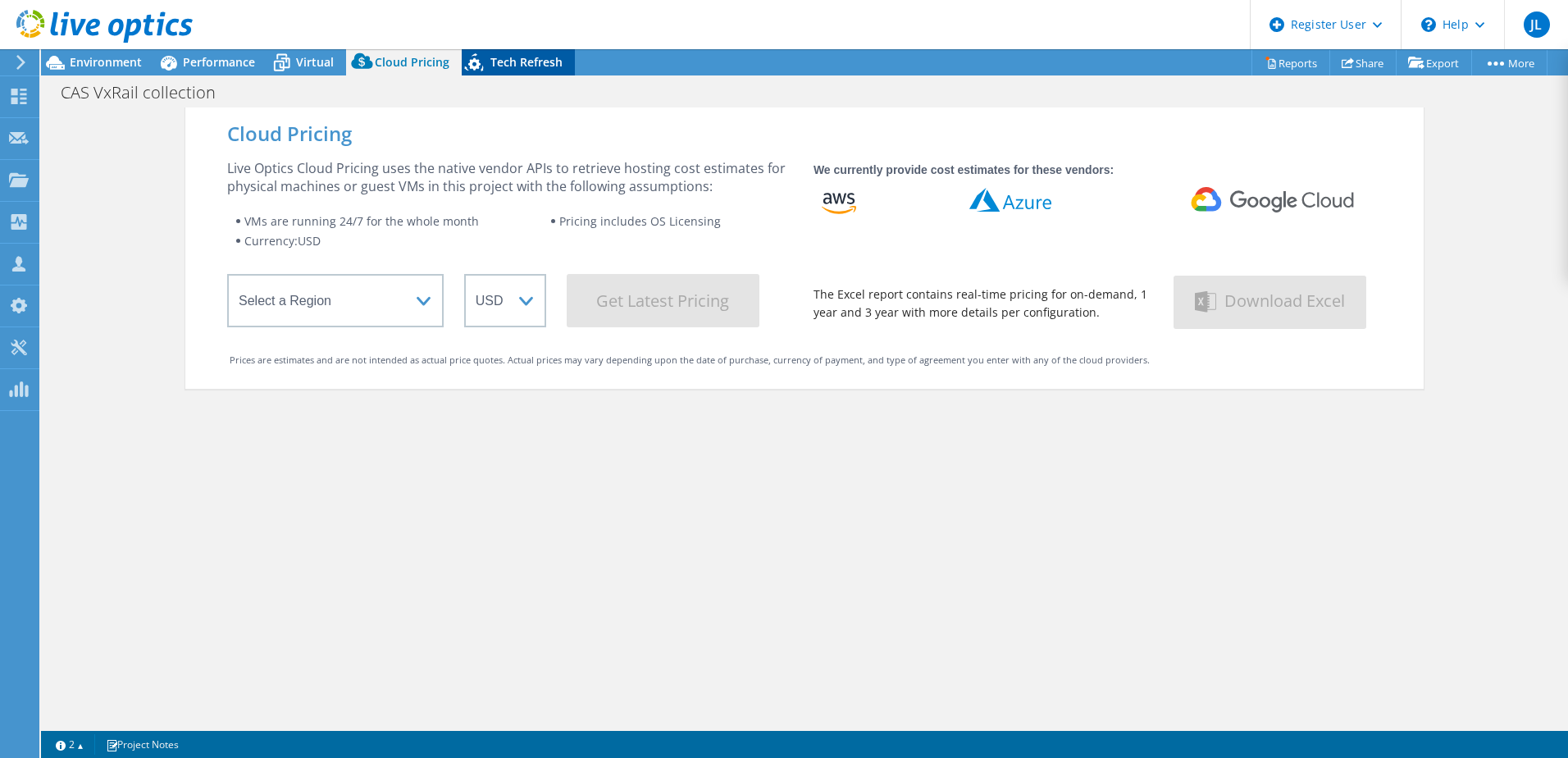
click at [519, 63] on span "Tech Refresh" at bounding box center [527, 62] width 72 height 16
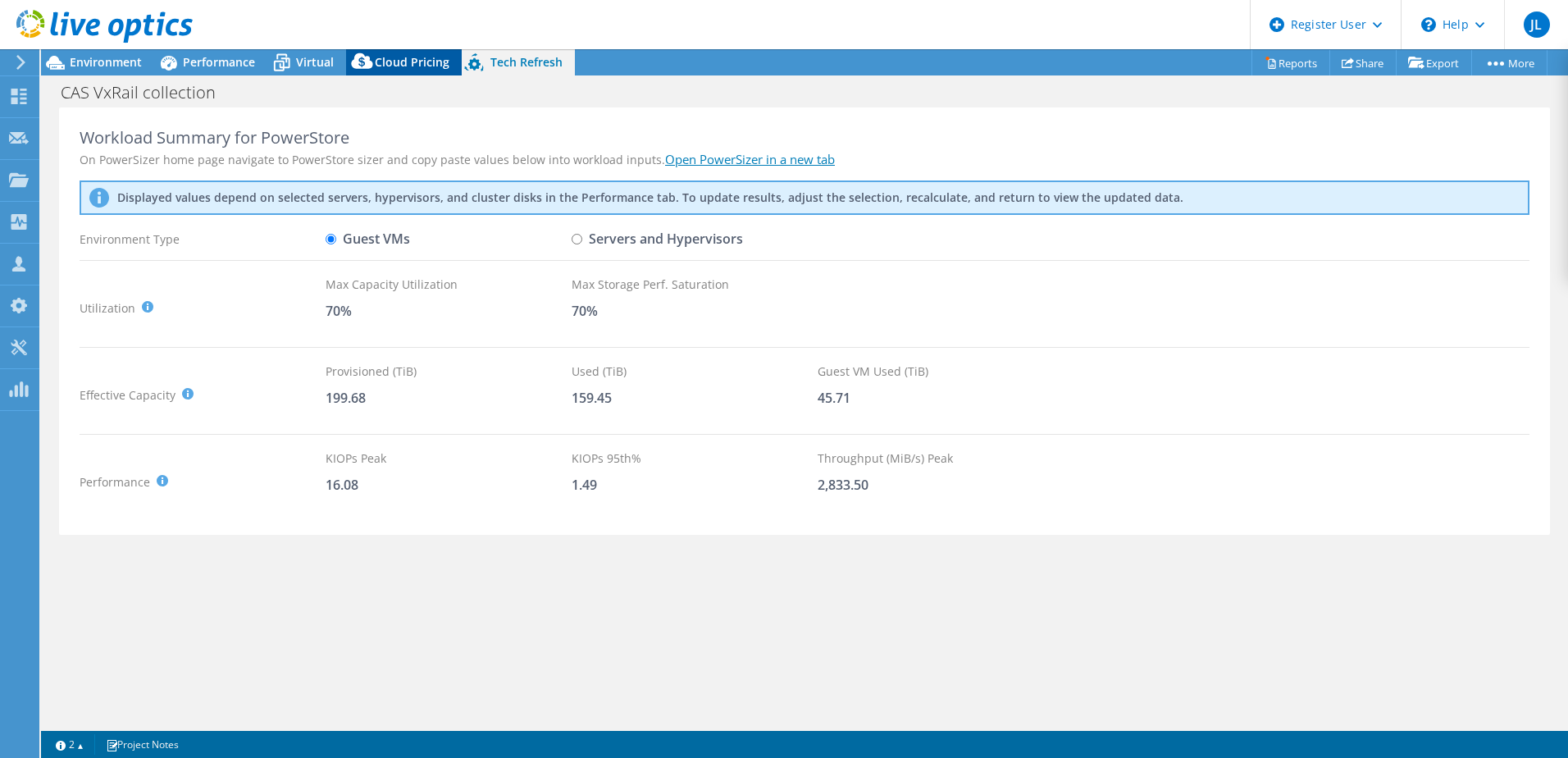
click at [413, 63] on span "Cloud Pricing" at bounding box center [412, 62] width 75 height 16
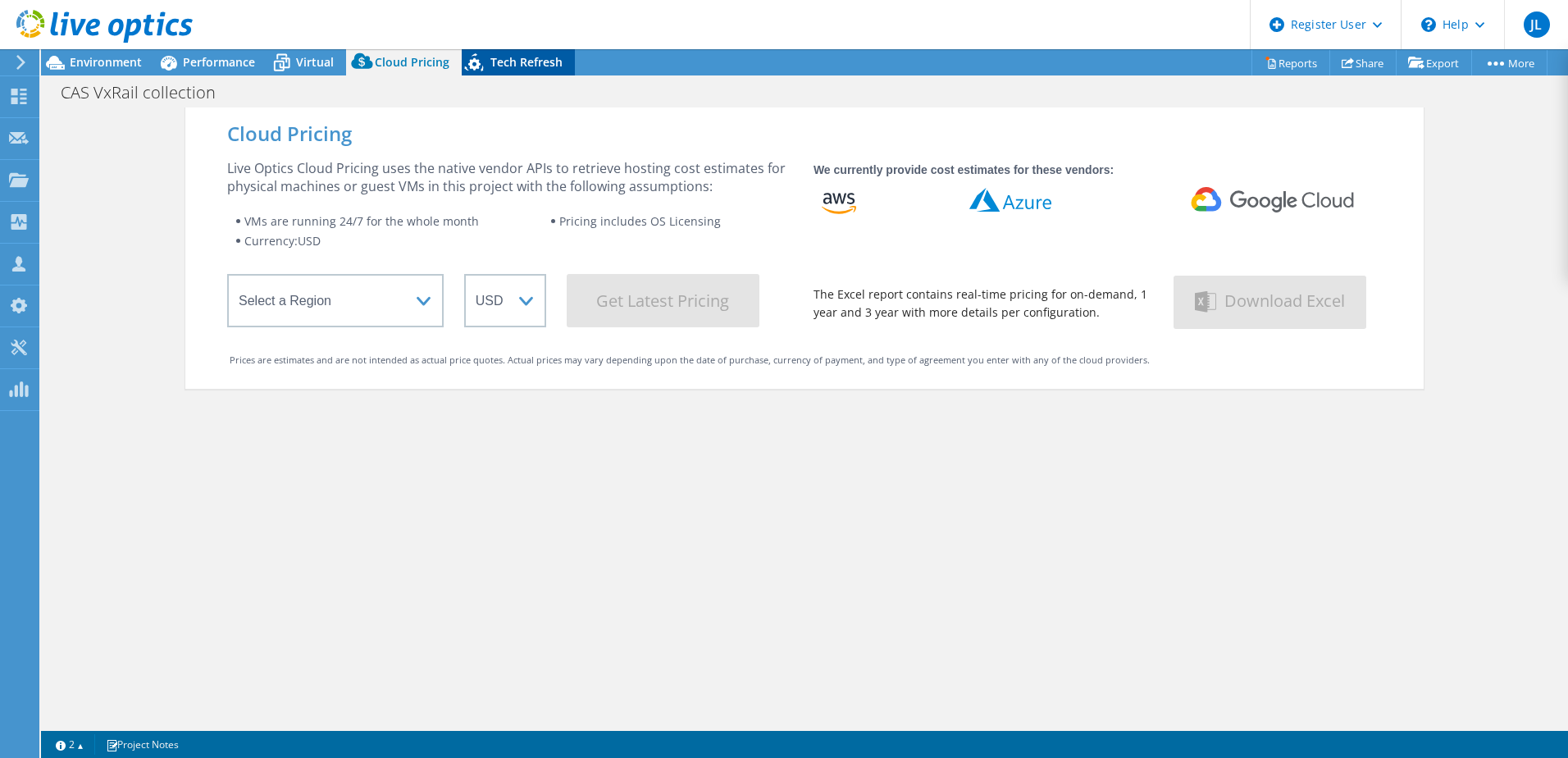
click at [533, 61] on span "Tech Refresh" at bounding box center [527, 62] width 72 height 16
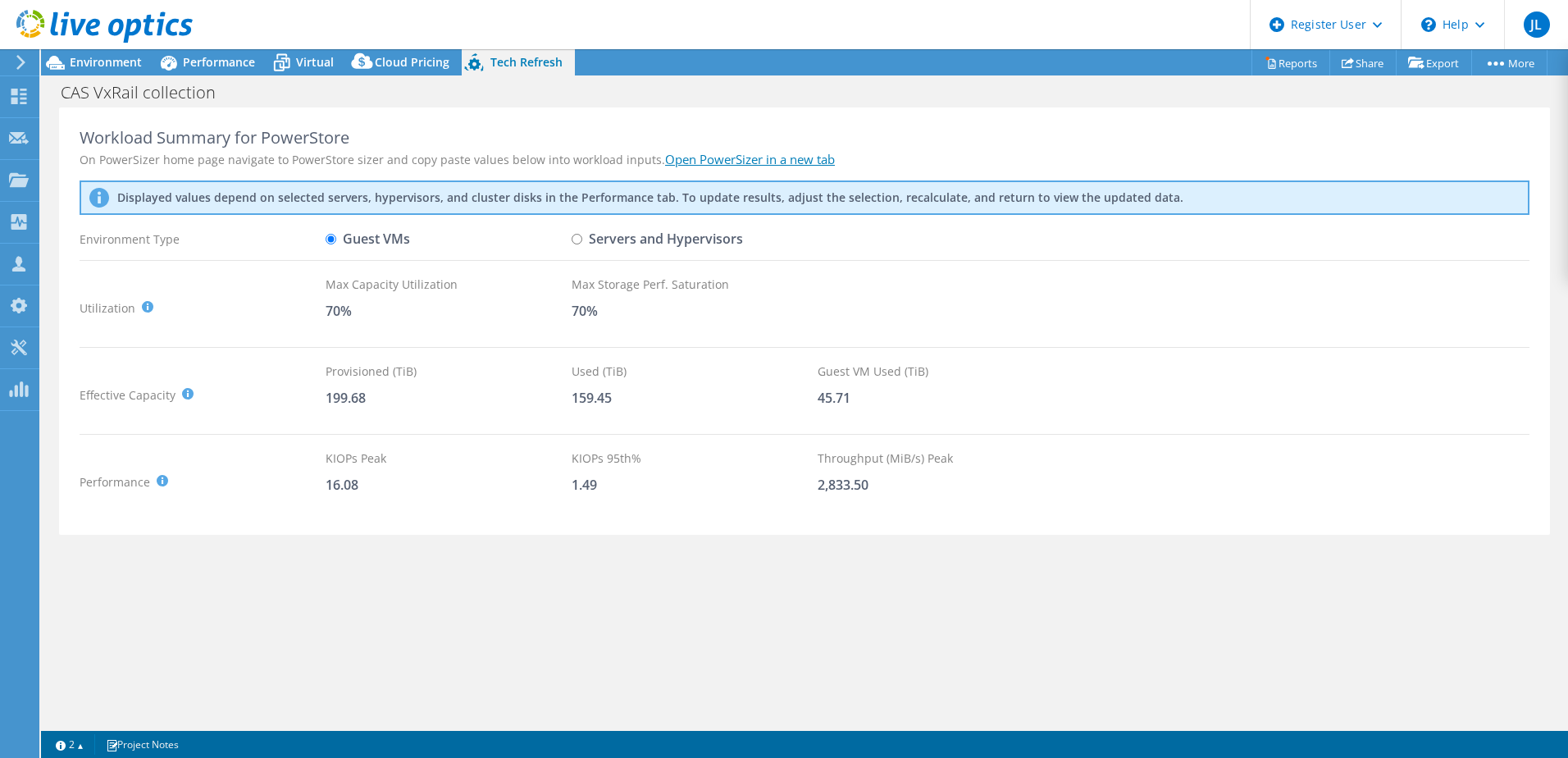
click at [572, 237] on input "Servers and Hypervisors" at bounding box center [577, 238] width 11 height 11
radio input "true"
radio input "false"
click at [731, 164] on link "Open PowerSizer in a new tab" at bounding box center [750, 159] width 170 height 16
